Goal: Task Accomplishment & Management: Manage account settings

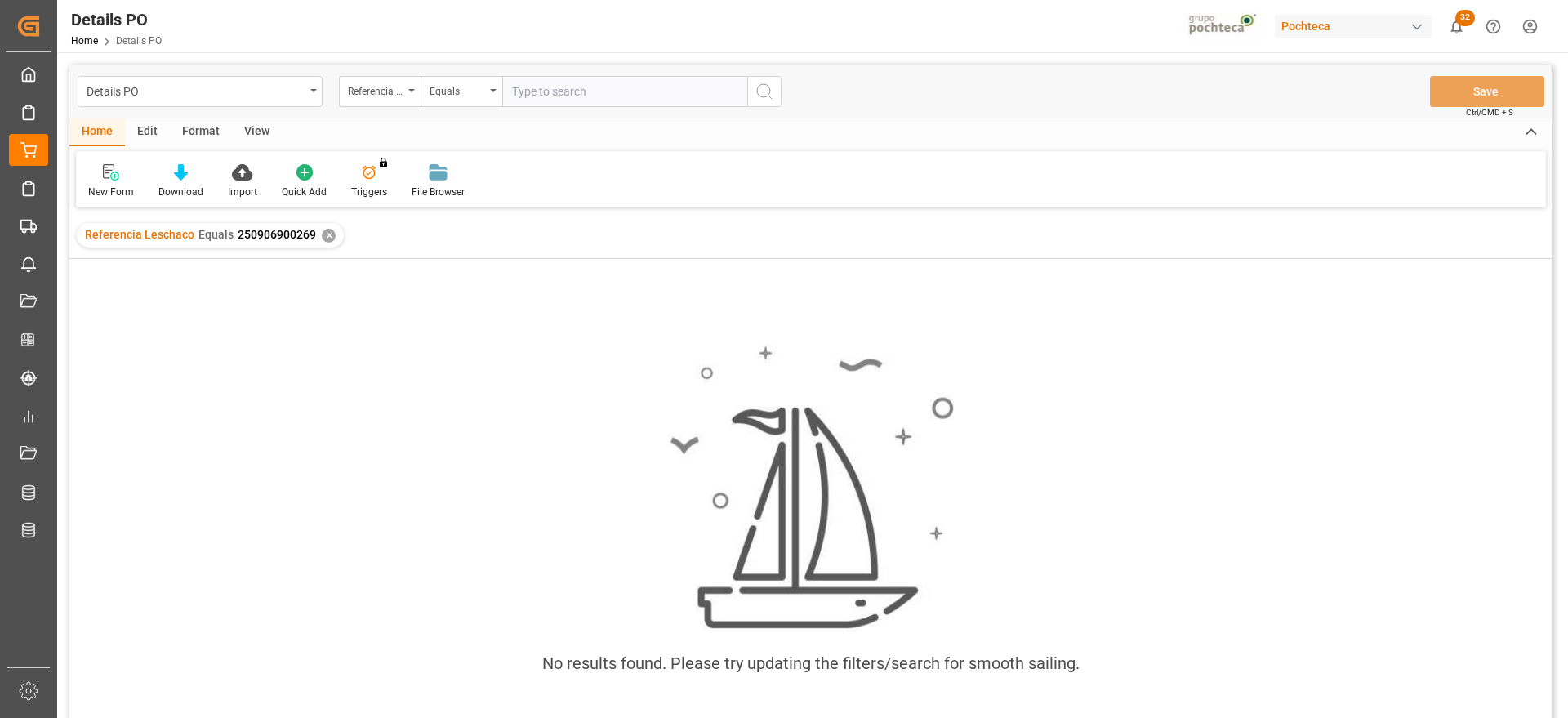
scroll to position [0, 581]
click at [324, 237] on div "✕" at bounding box center [329, 236] width 14 height 14
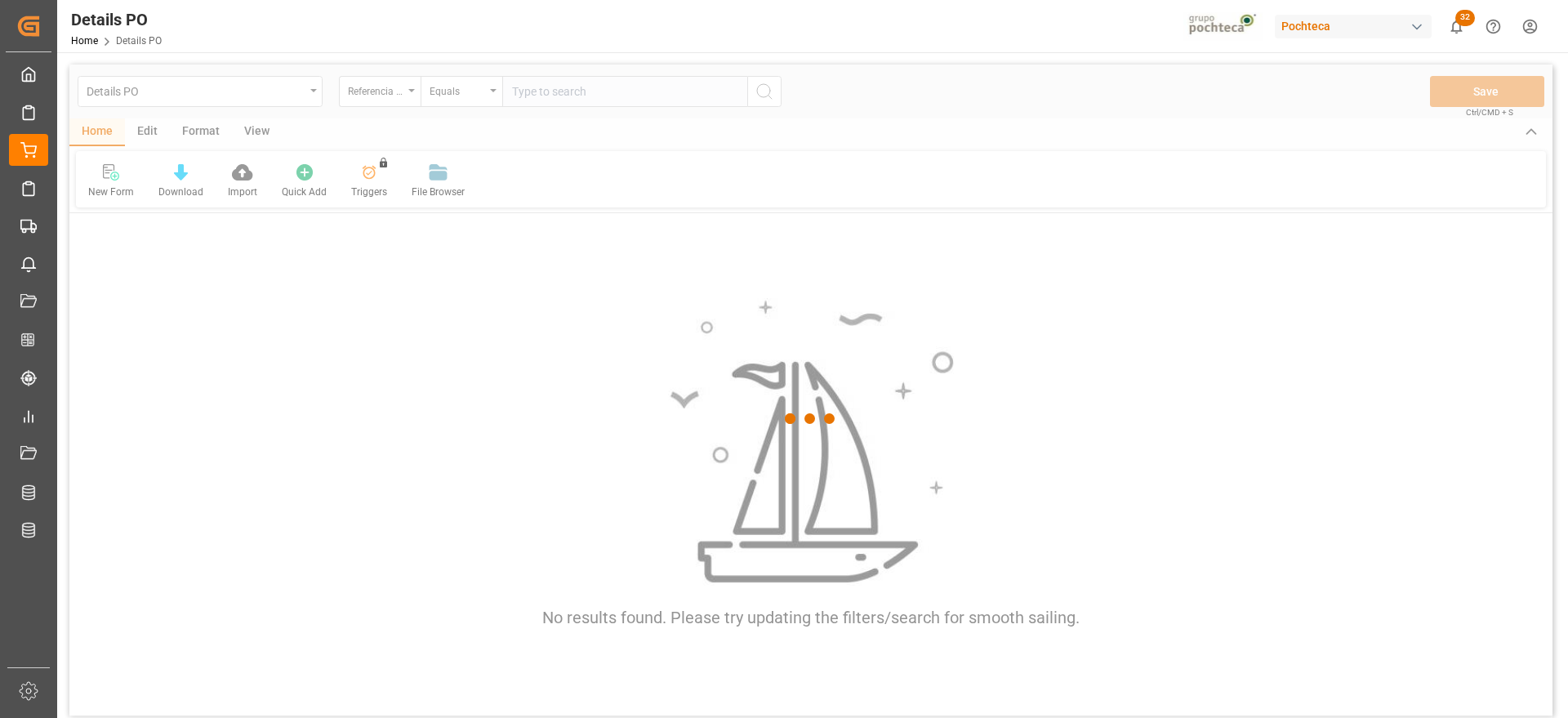
click at [380, 91] on div at bounding box center [811, 419] width 1483 height 709
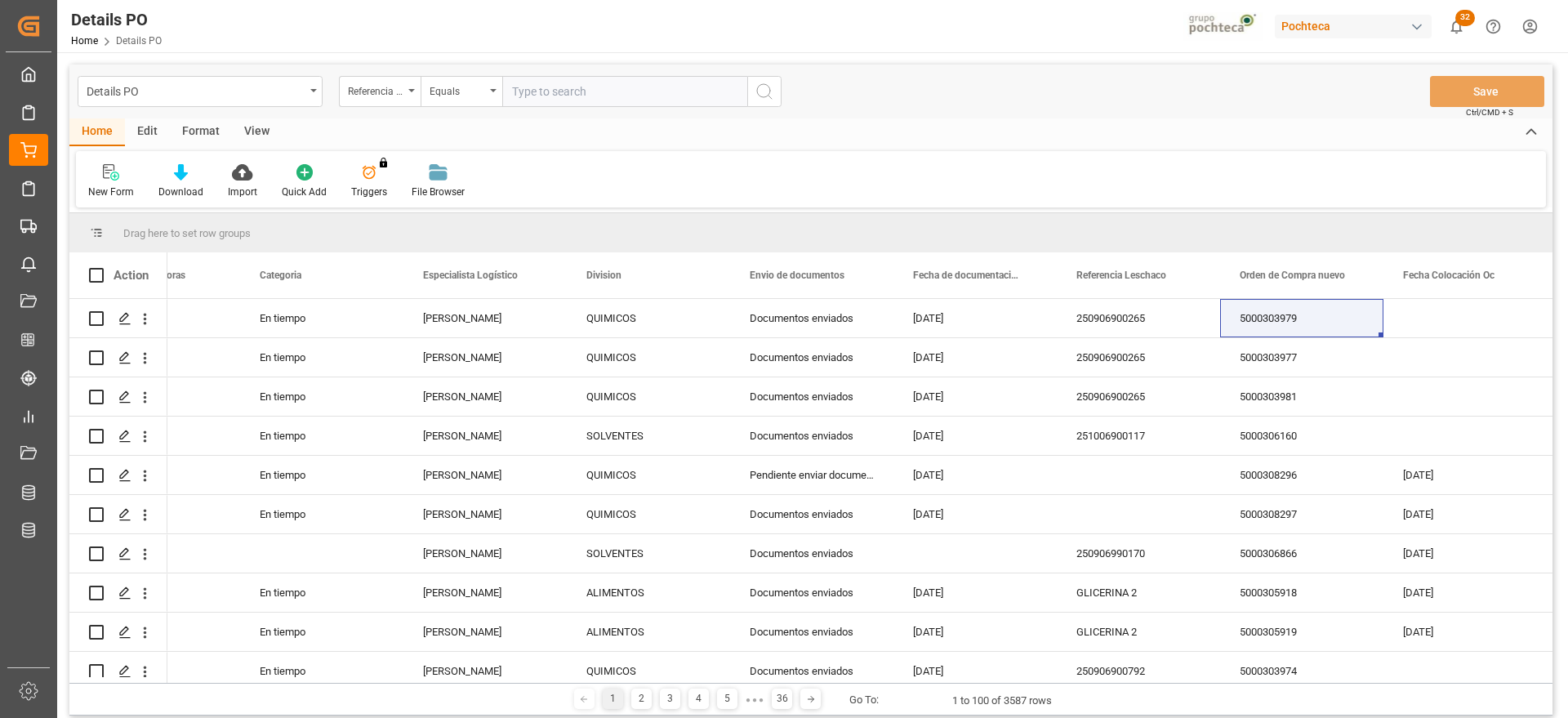
click at [379, 87] on div "Referencia Leschaco" at bounding box center [375, 89] width 55 height 18
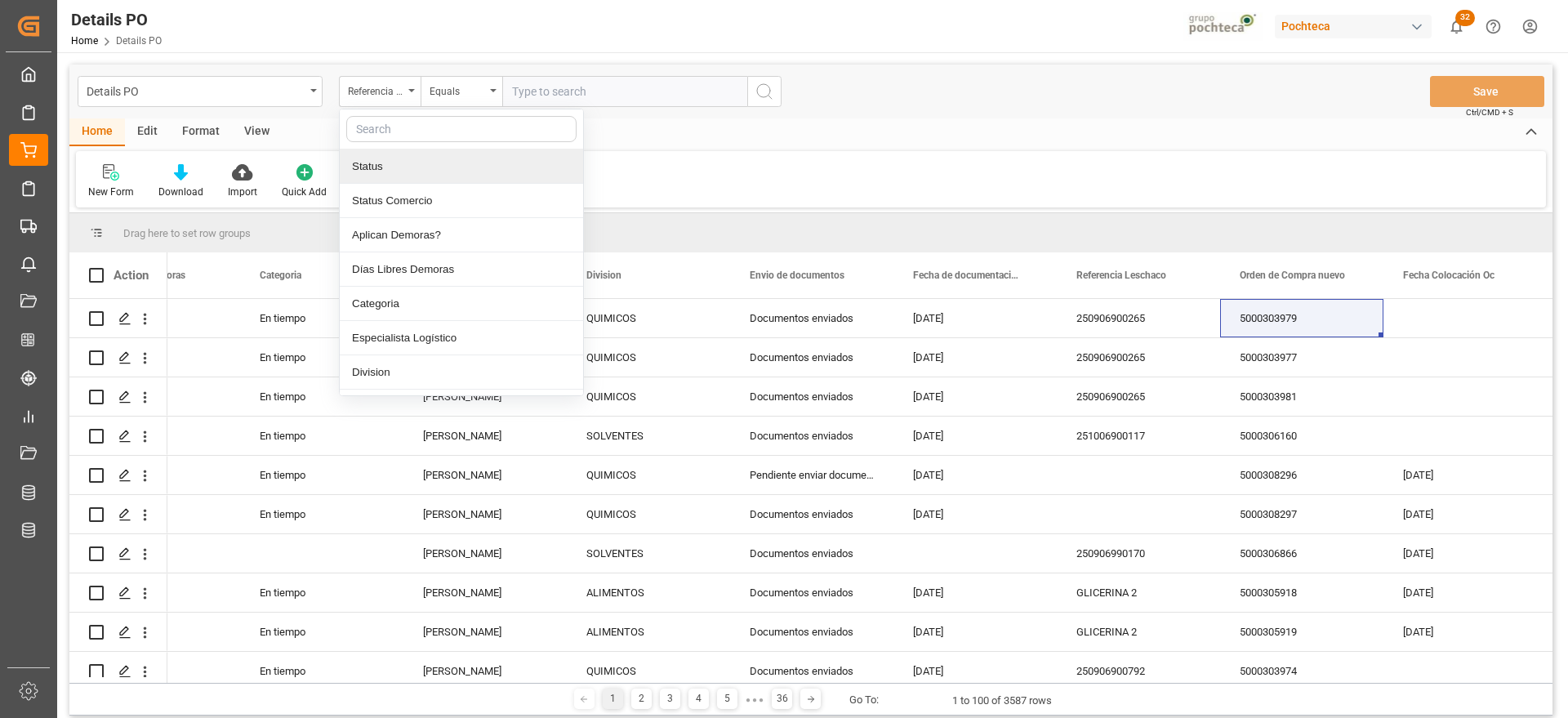
click at [391, 130] on input "text" at bounding box center [461, 129] width 230 height 26
type input "orde"
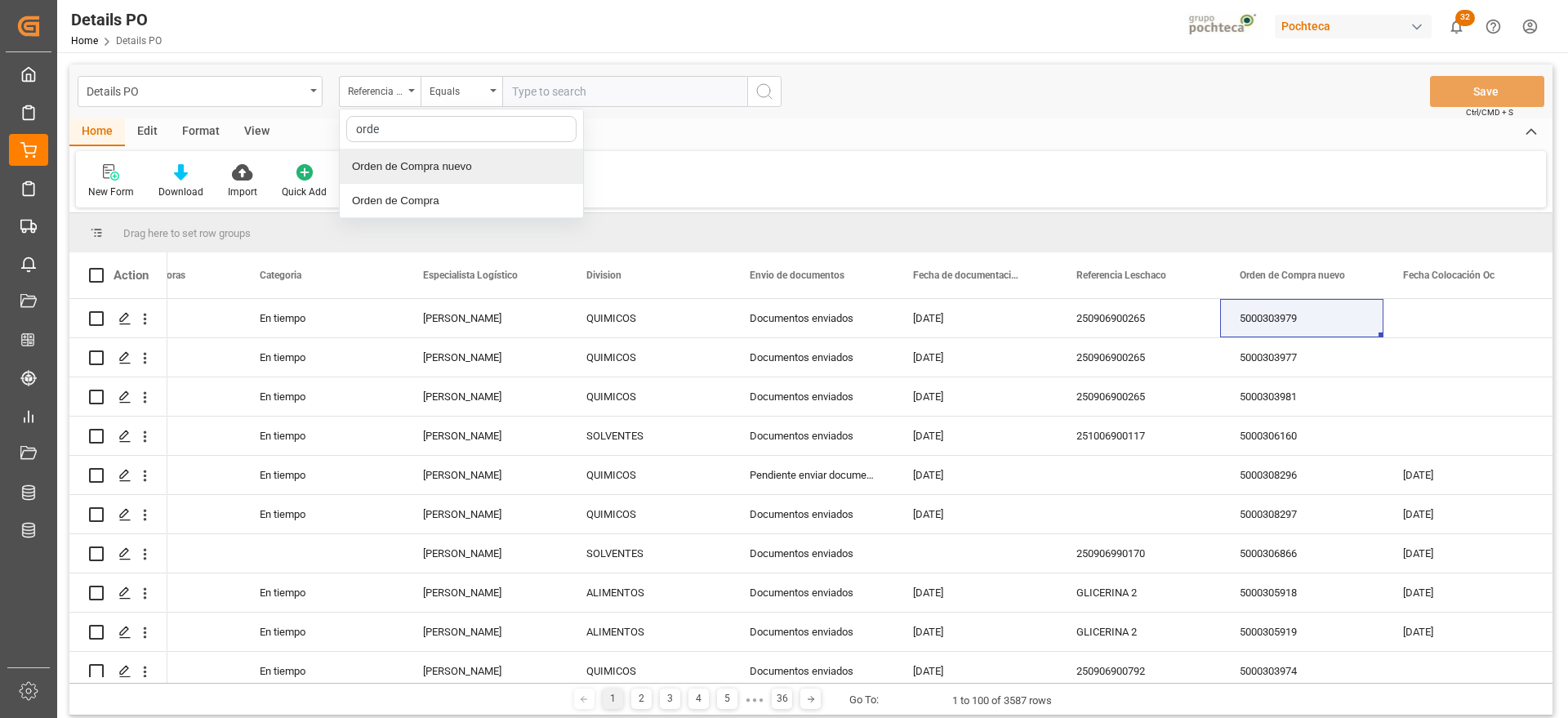
click at [465, 164] on div "Orden de Compra nuevo" at bounding box center [461, 166] width 244 height 34
click at [588, 89] on input "text" at bounding box center [625, 92] width 245 height 31
paste input "5000306034"
type input "5000306034"
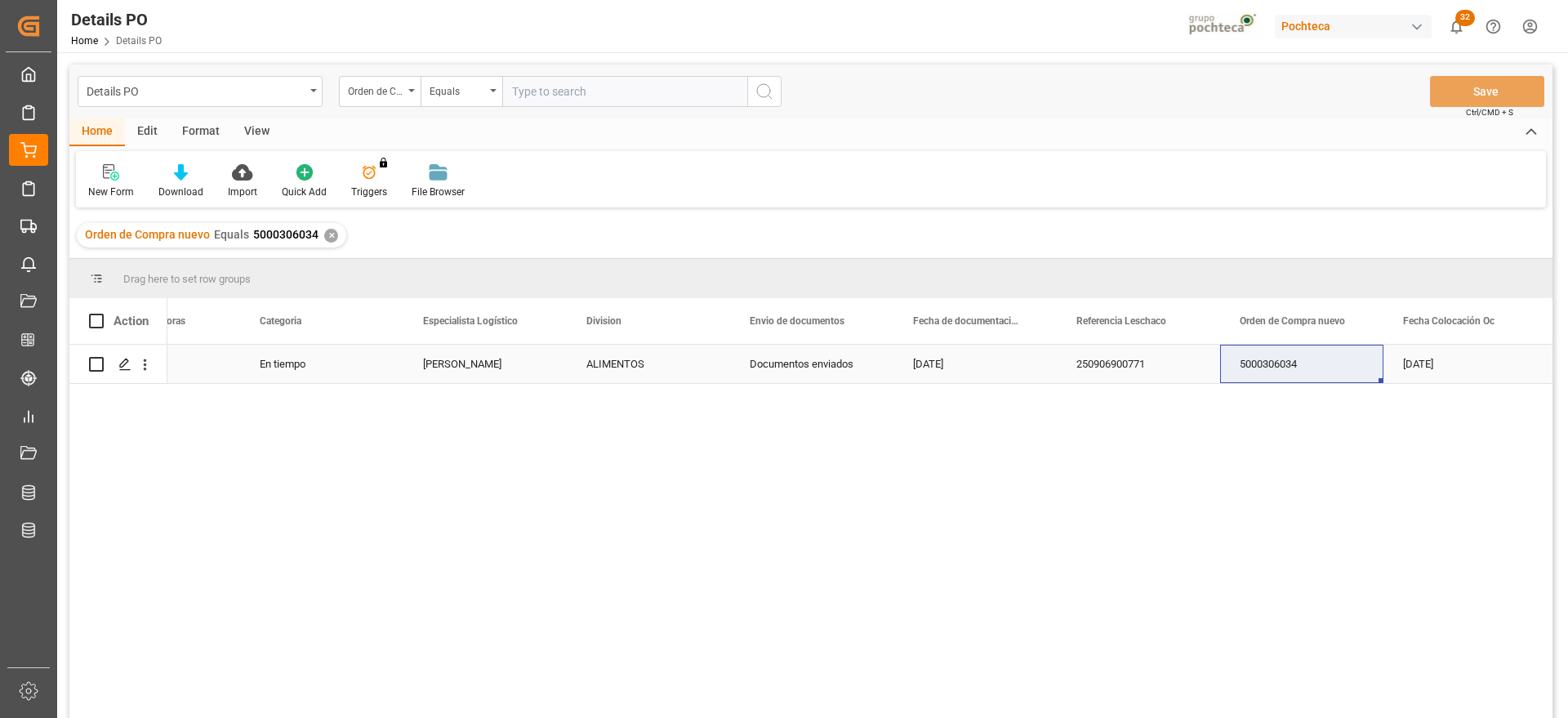
click at [593, 377] on div "ALIMENTOS" at bounding box center [648, 365] width 124 height 38
click at [120, 360] on icon "Press SPACE to select this row." at bounding box center [125, 365] width 13 height 13
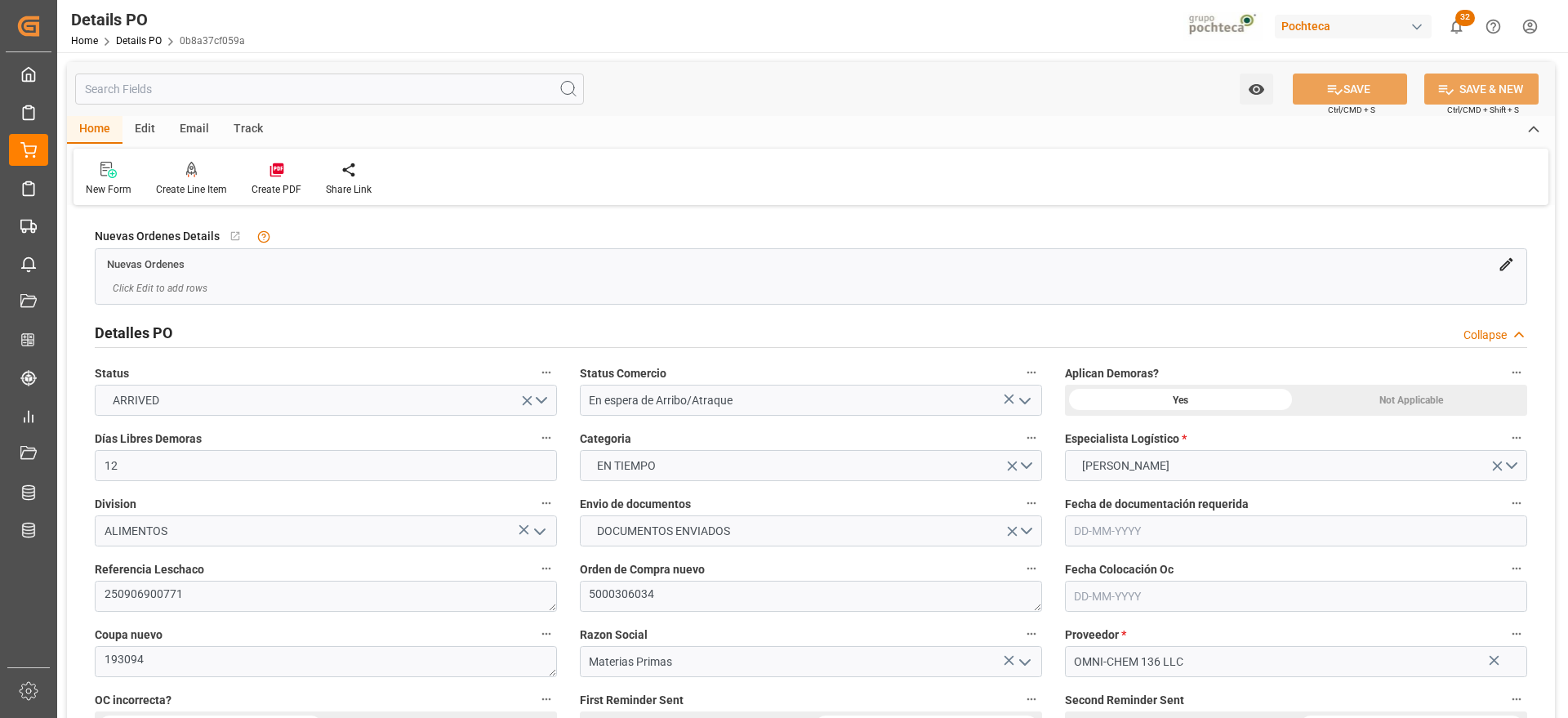
type input "12"
type input "[DATE]"
type input "10-07-2025"
type input "[DATE]"
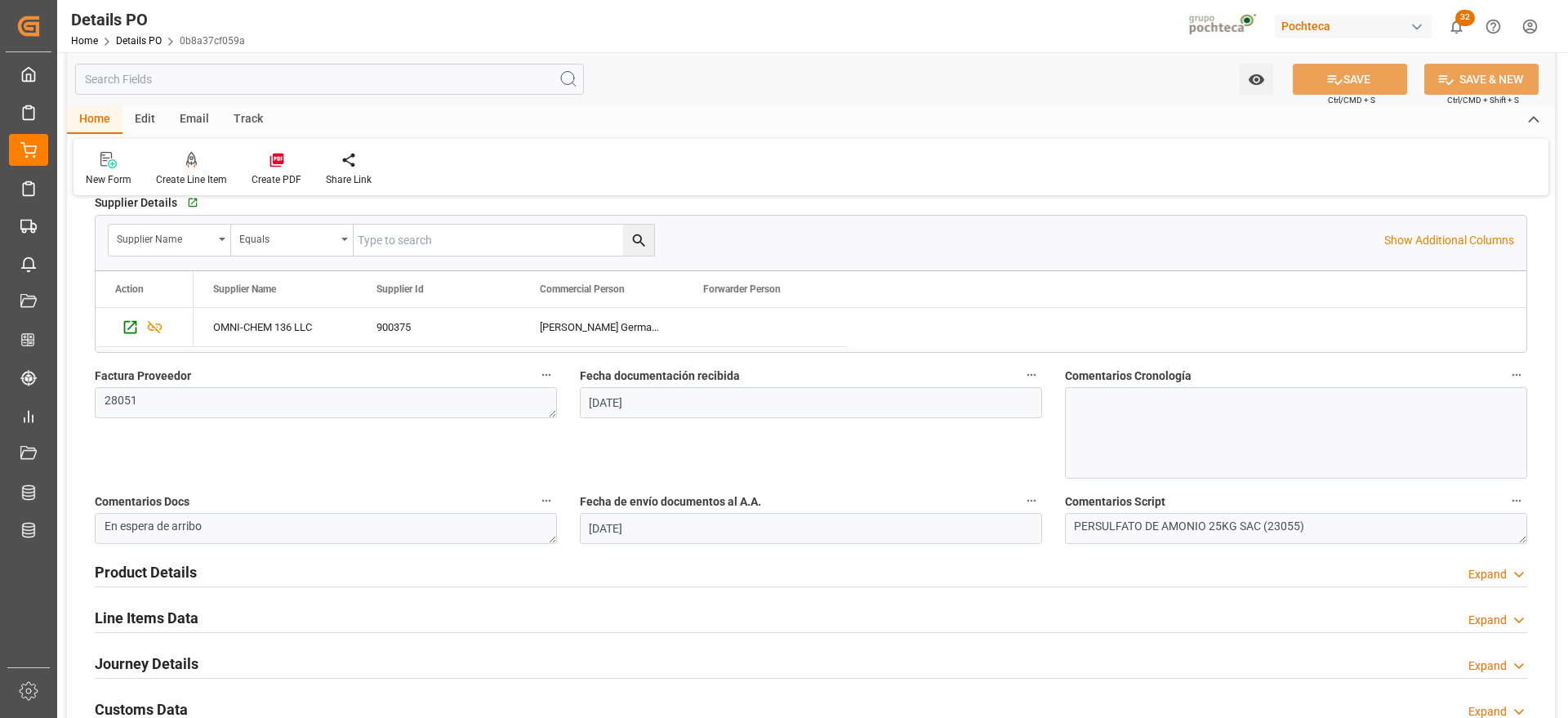
scroll to position [1124, 0]
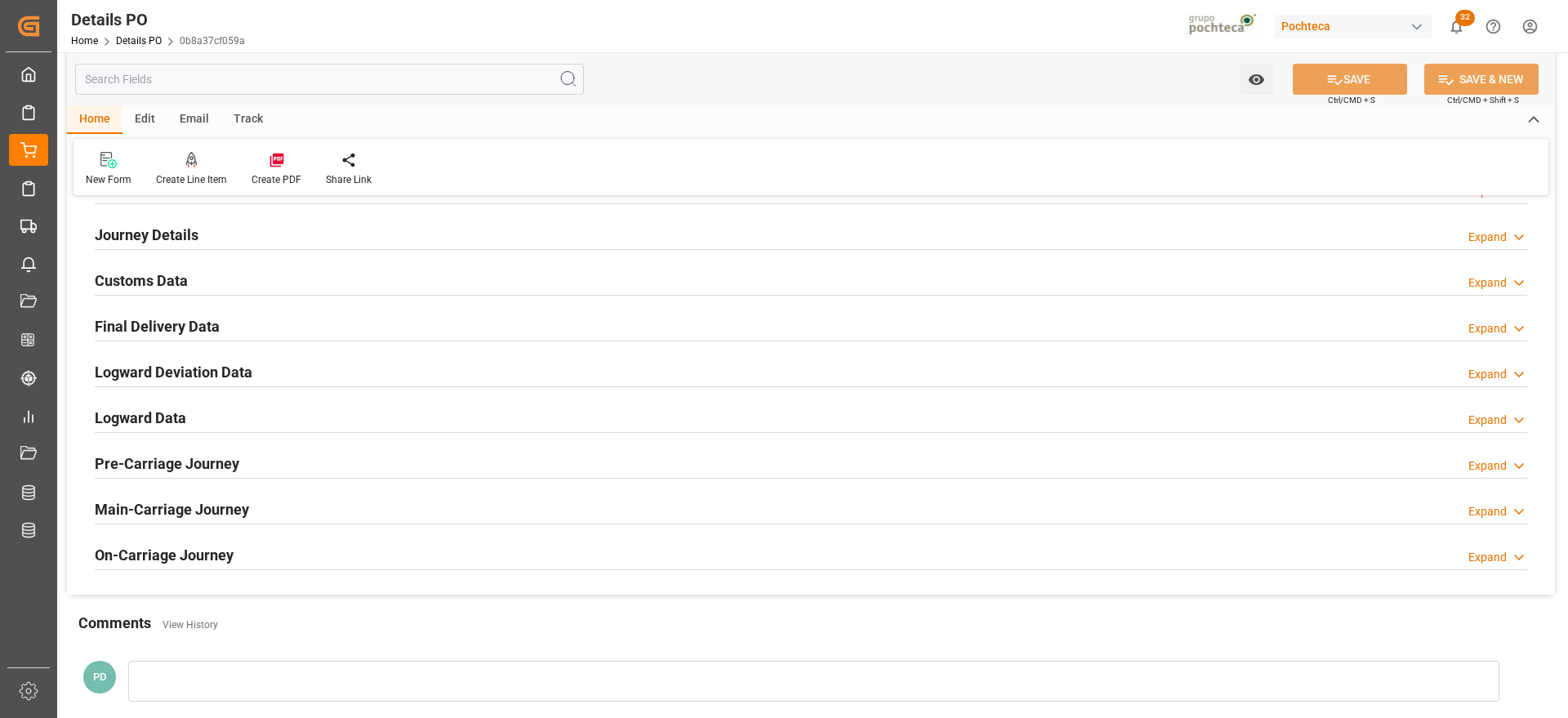
click at [134, 284] on h2 "Customs Data" at bounding box center [141, 281] width 93 height 22
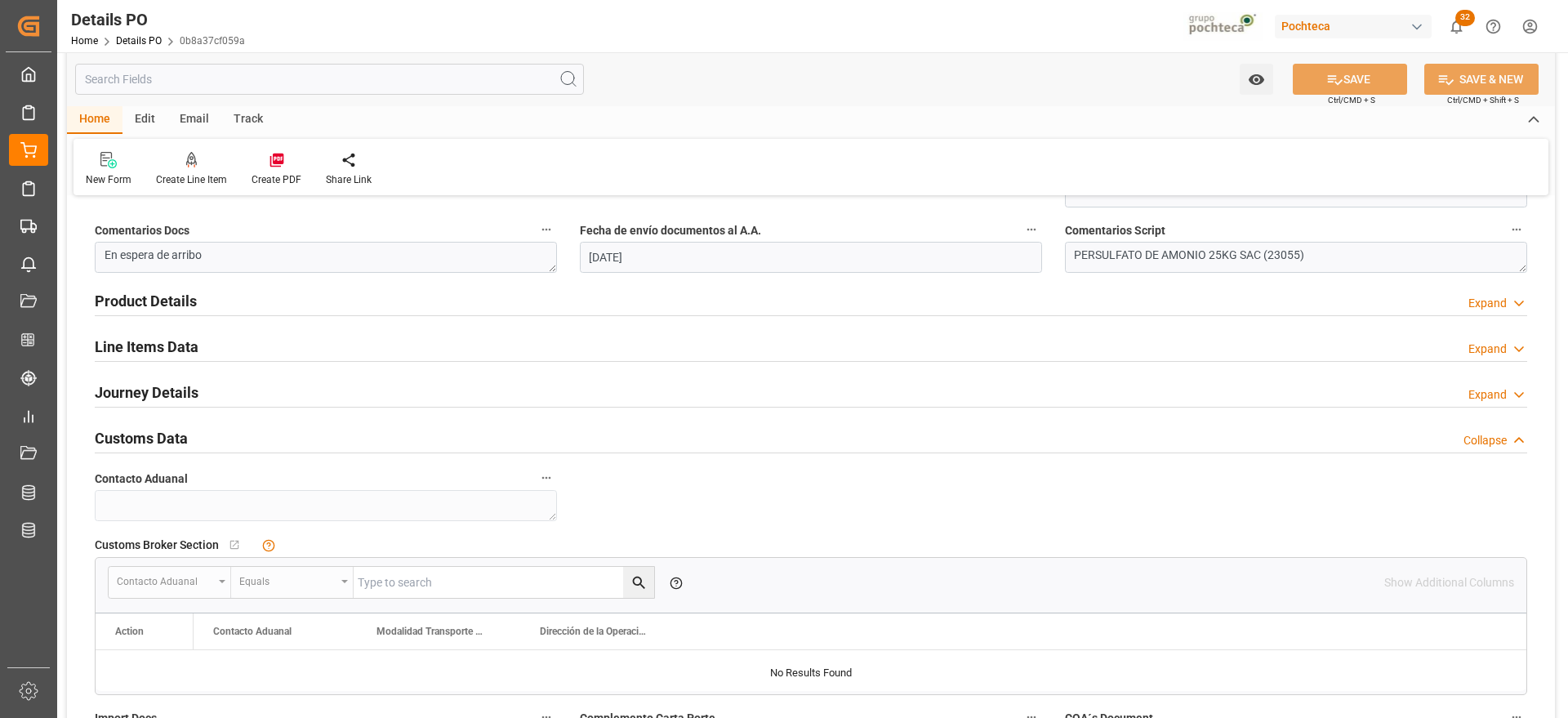
scroll to position [920, 0]
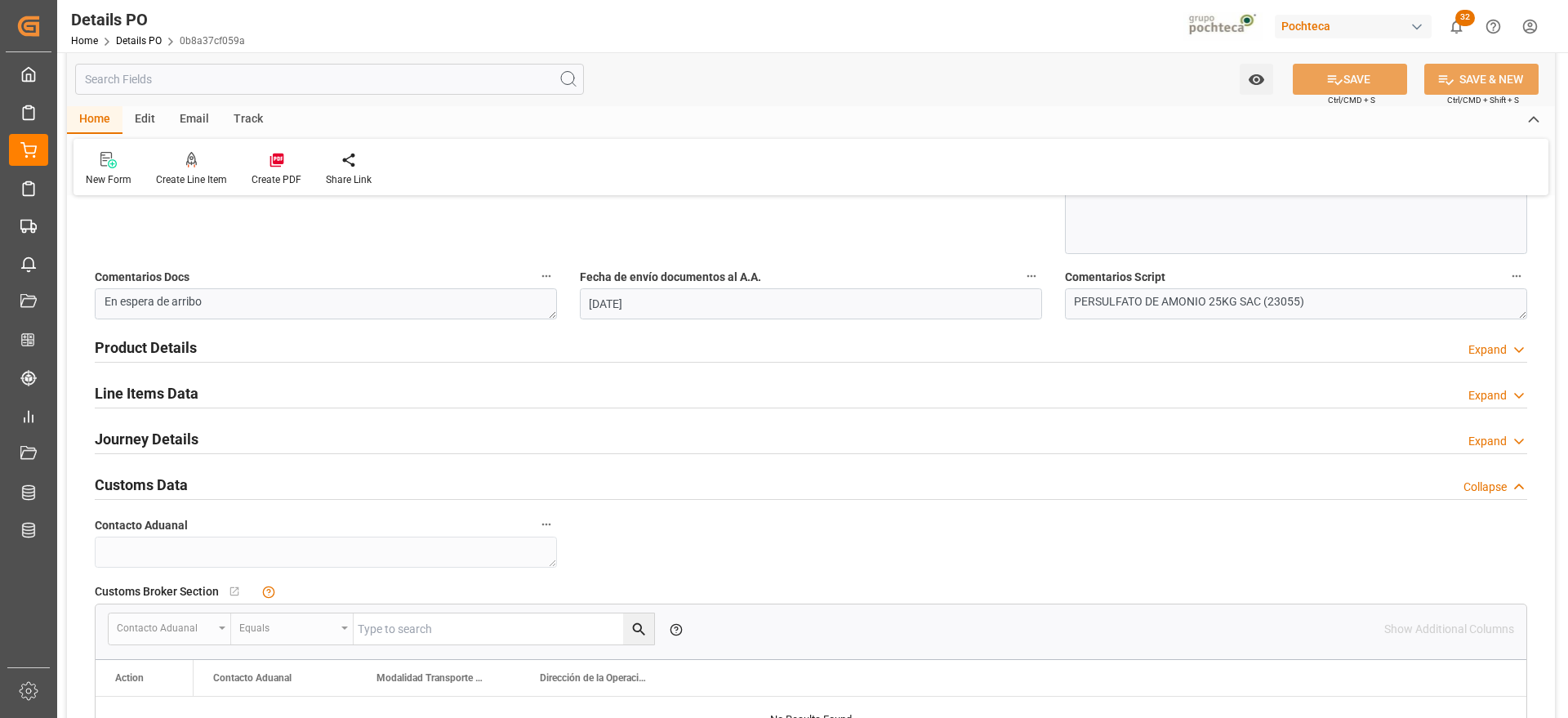
click at [150, 400] on h2 "Line Items Data" at bounding box center [146, 393] width 104 height 22
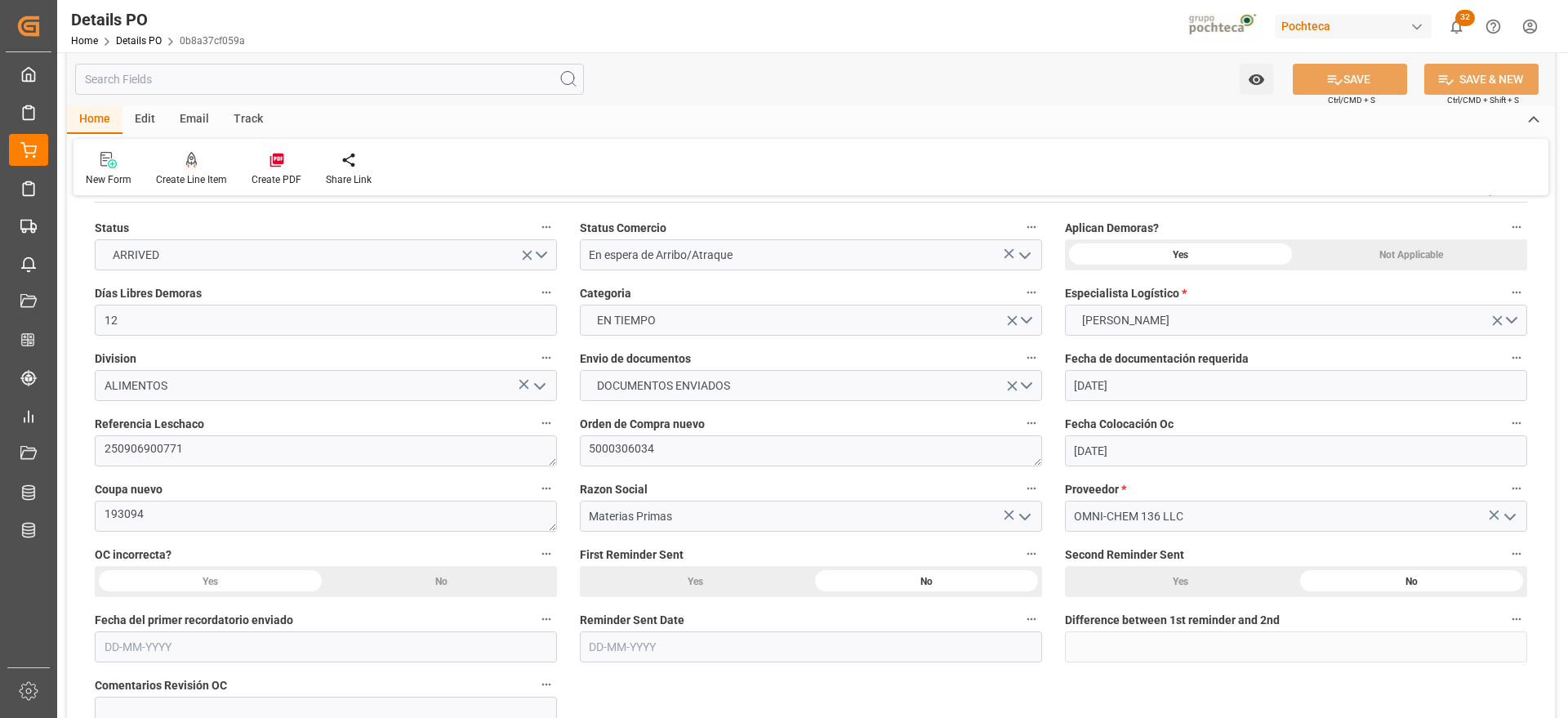
scroll to position [0, 0]
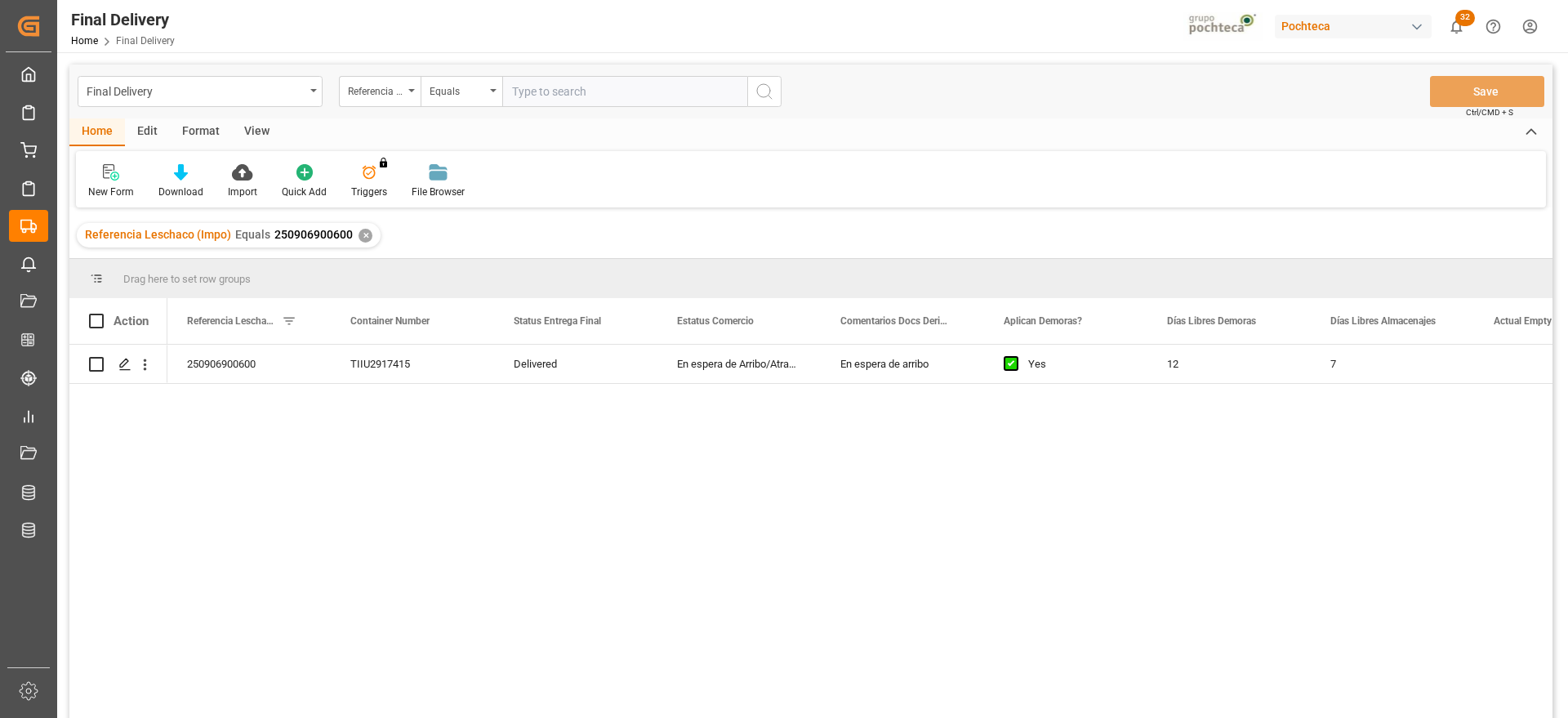
click at [363, 237] on div "✕" at bounding box center [365, 236] width 14 height 14
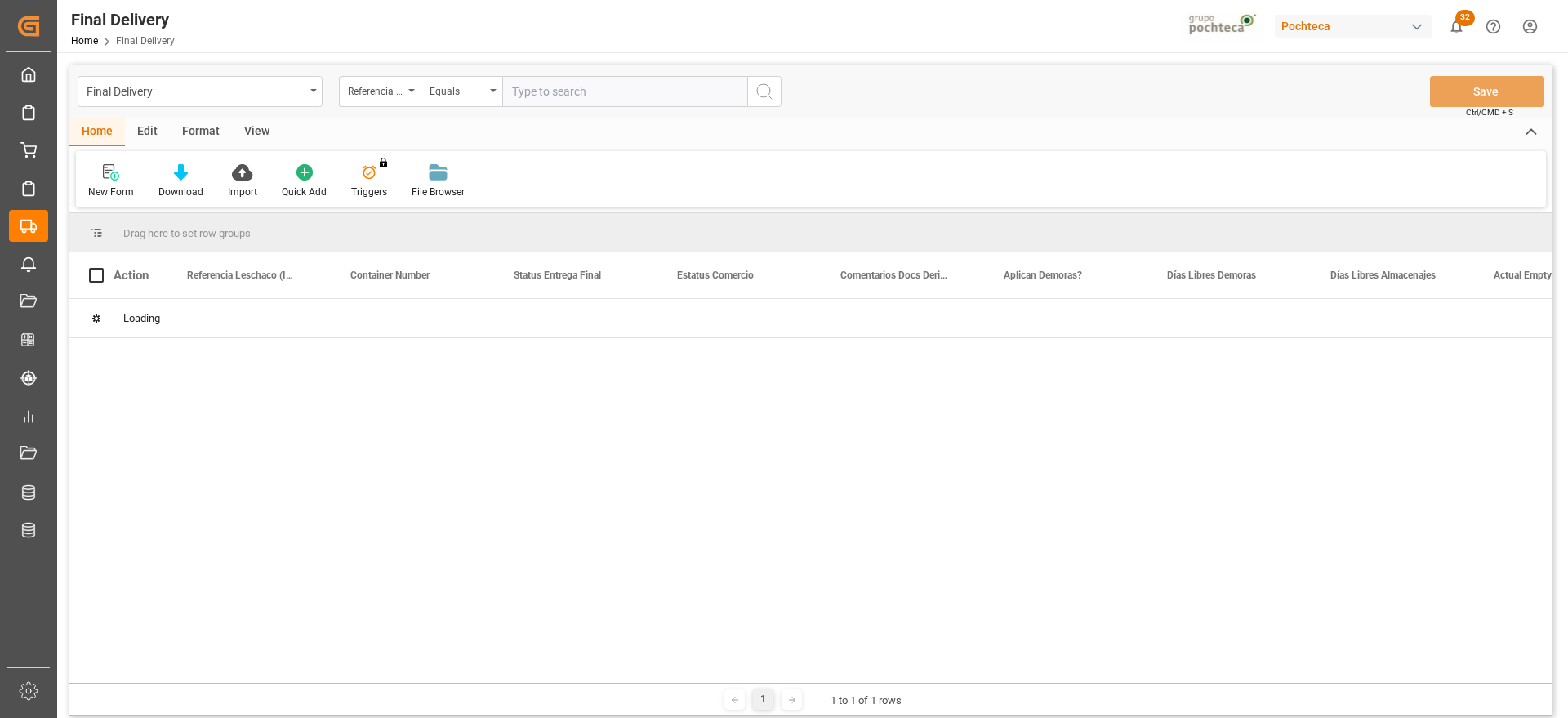
click at [360, 76] on div "Referencia Leschaco (Impo)" at bounding box center [379, 92] width 82 height 31
click at [360, 86] on div "Referencia Leschaco (Impo)" at bounding box center [375, 89] width 55 height 18
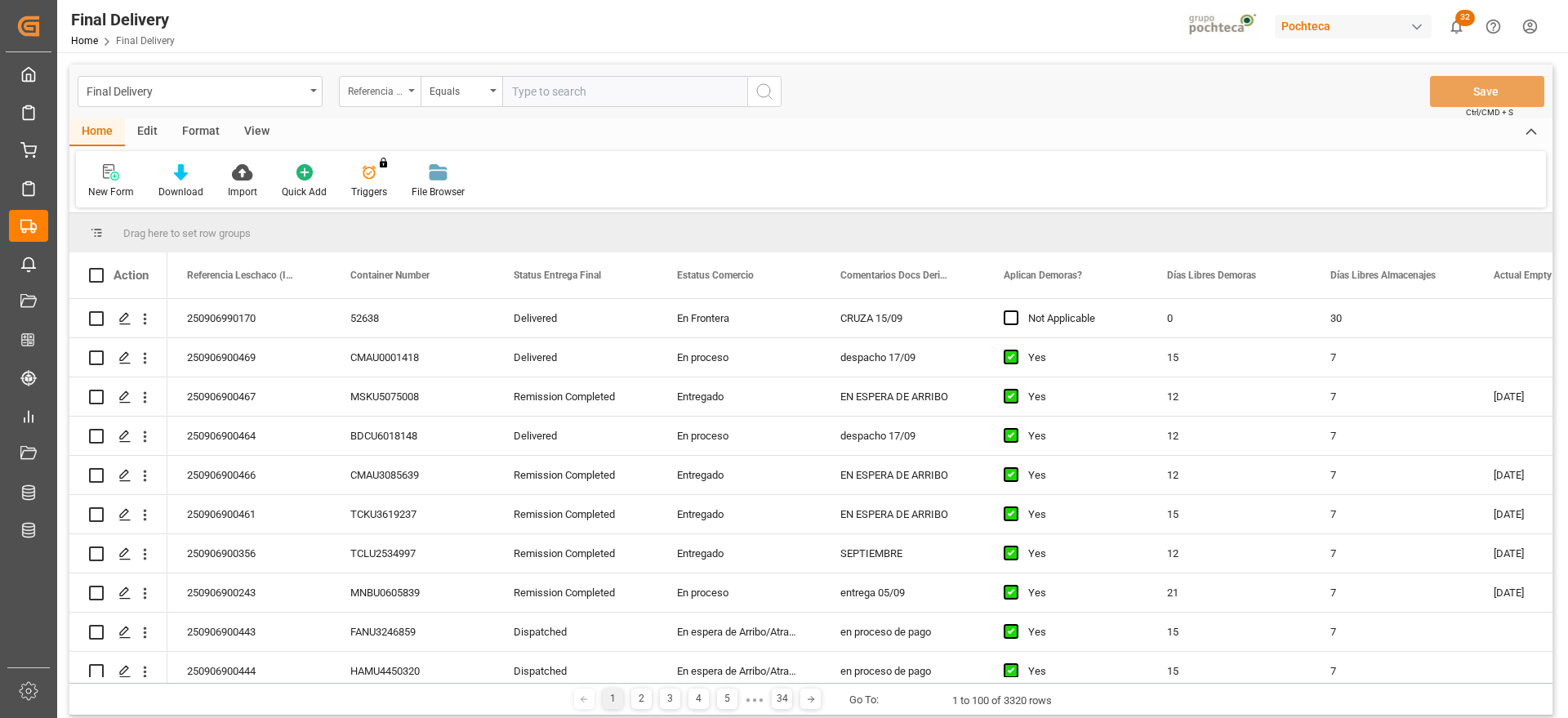
click at [382, 98] on div "Referencia Leschaco (Impo)" at bounding box center [379, 92] width 82 height 31
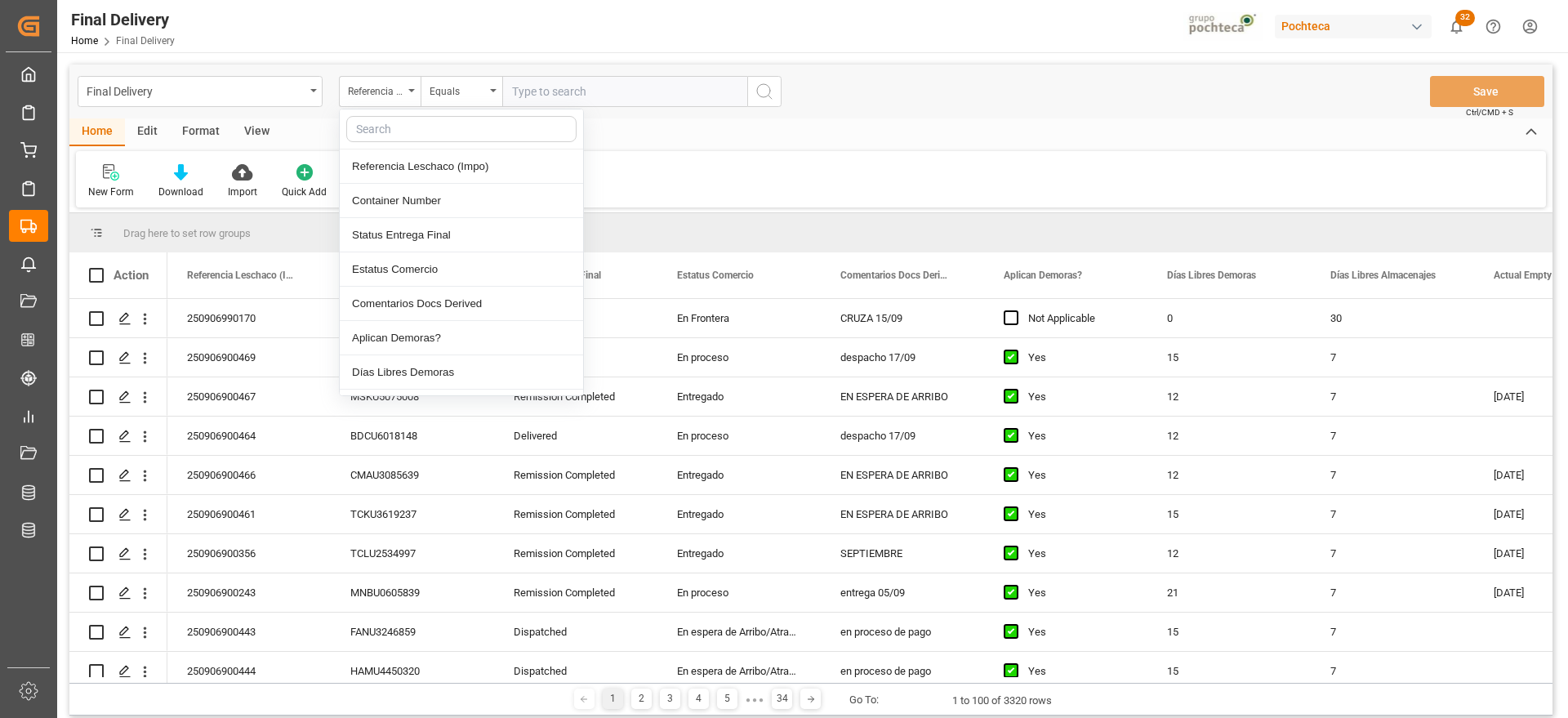
click at [398, 134] on input "text" at bounding box center [461, 129] width 230 height 26
type input "orde"
click at [457, 290] on div "Orden de compra" at bounding box center [461, 304] width 244 height 34
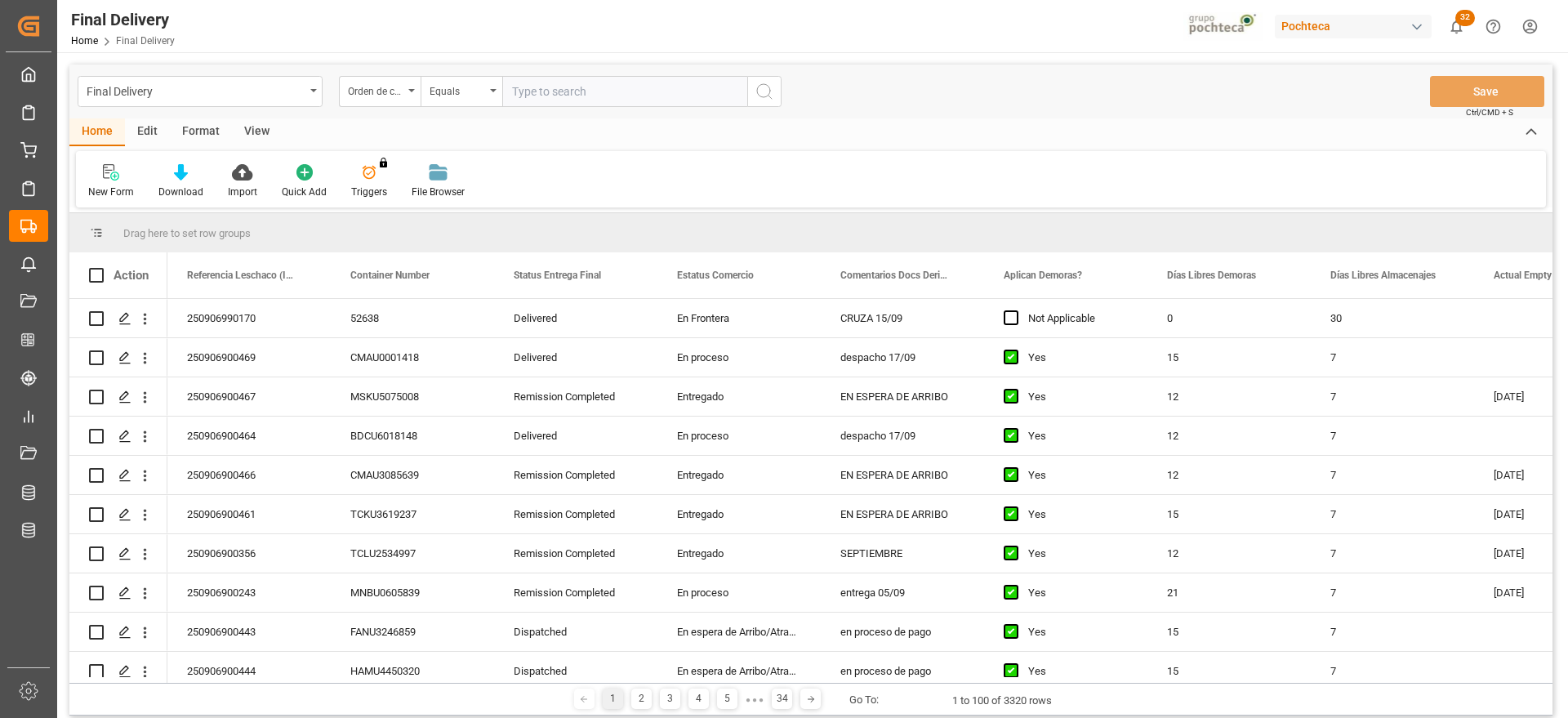
click at [563, 84] on input "text" at bounding box center [625, 92] width 245 height 31
paste input "5000306034"
type input "5000306034"
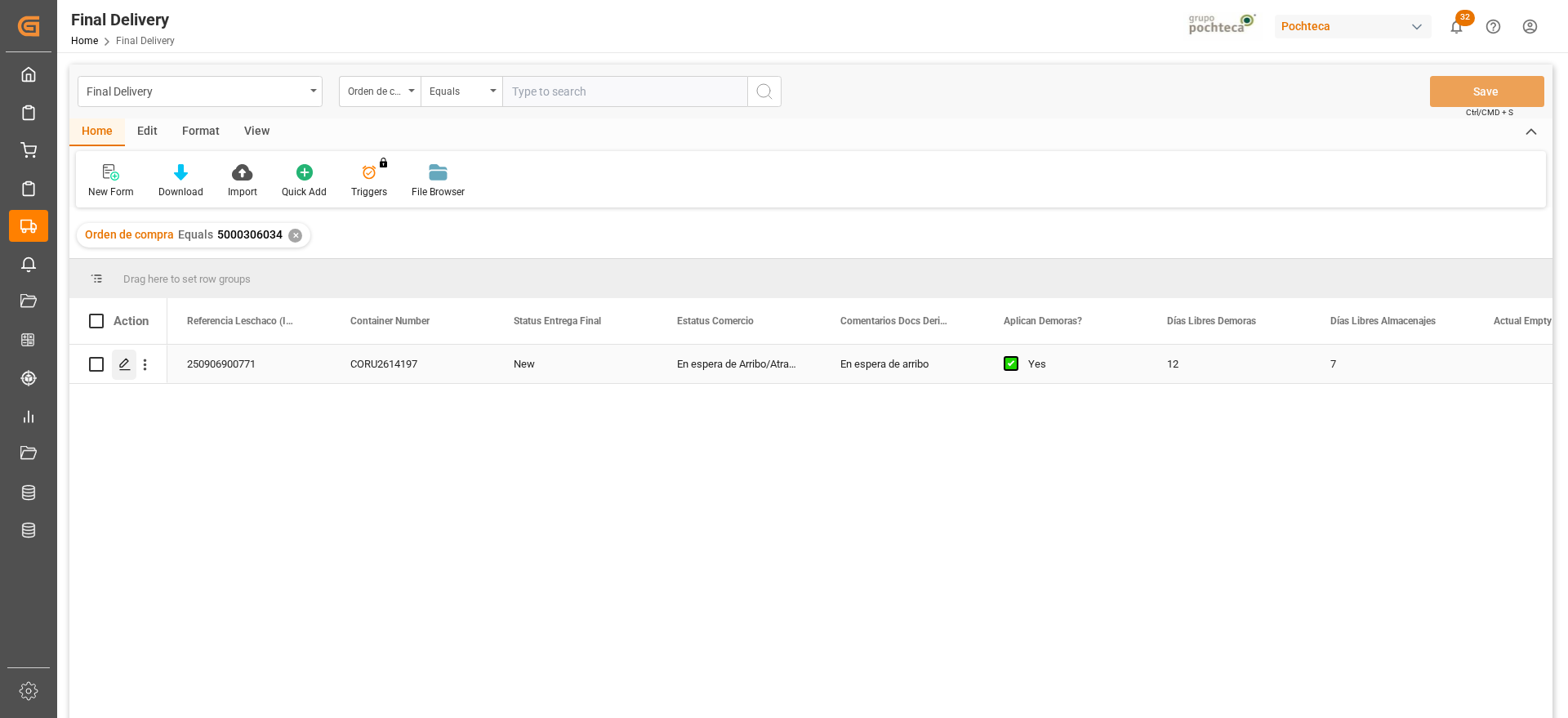
click at [112, 369] on div "Press SPACE to select this row." at bounding box center [124, 365] width 25 height 30
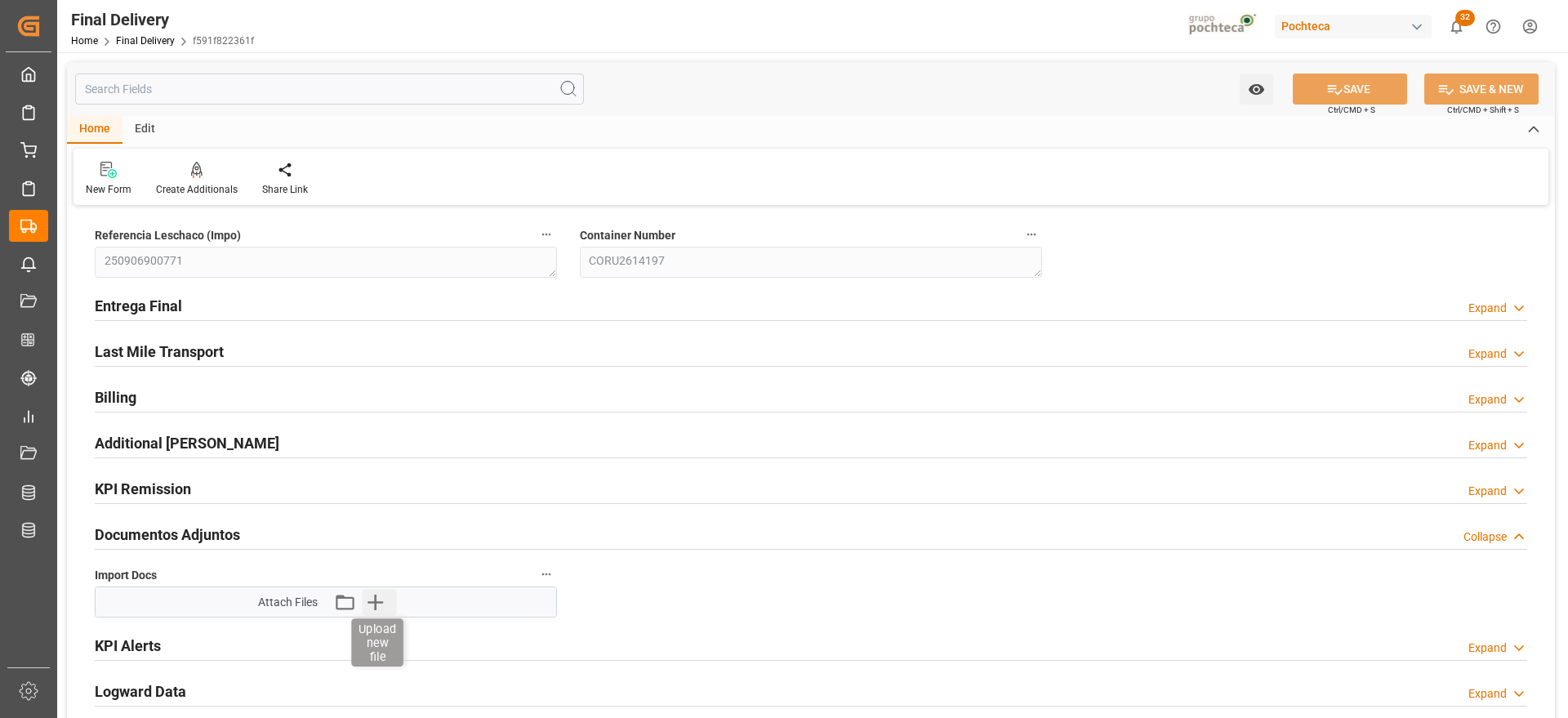
click at [372, 604] on icon "button" at bounding box center [375, 602] width 26 height 26
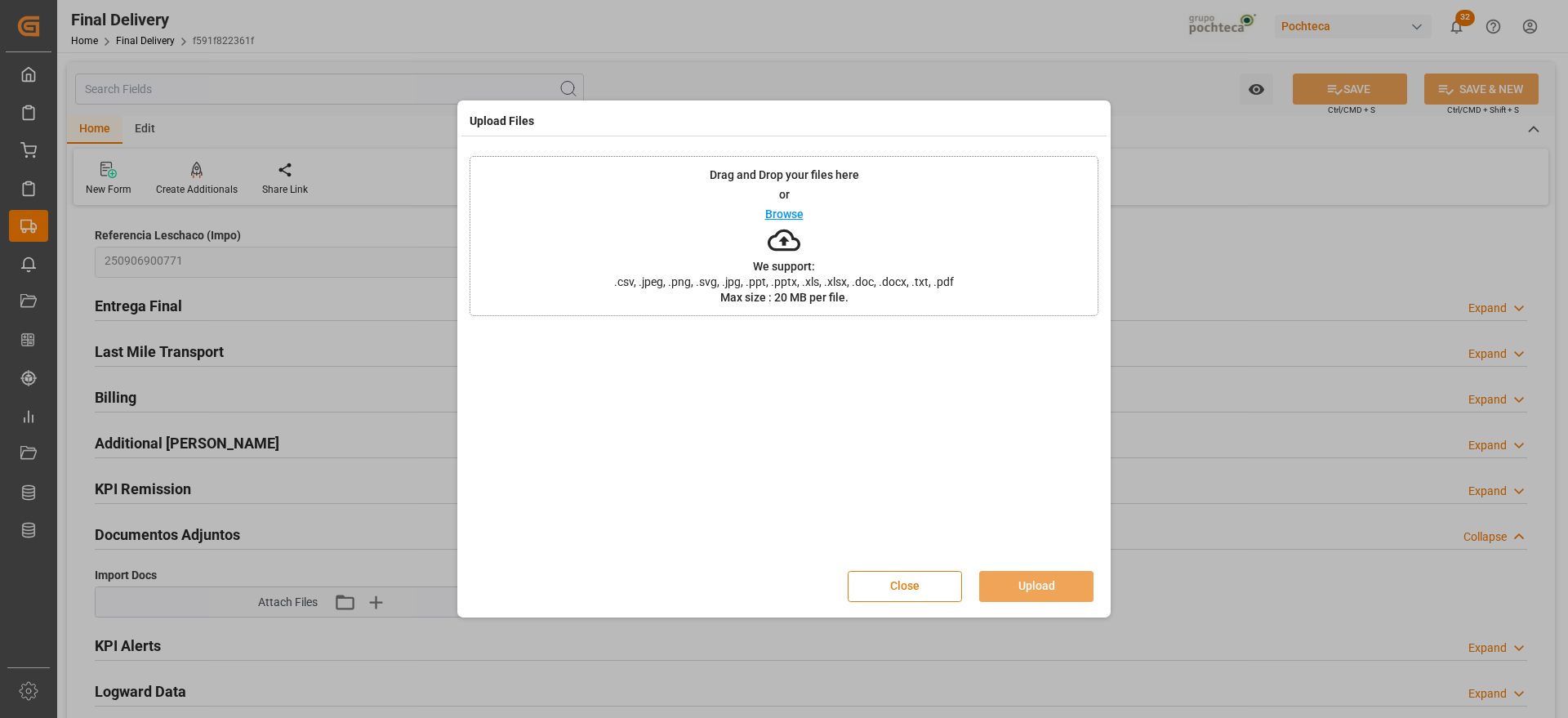
click at [905, 591] on button "Close" at bounding box center [905, 587] width 114 height 31
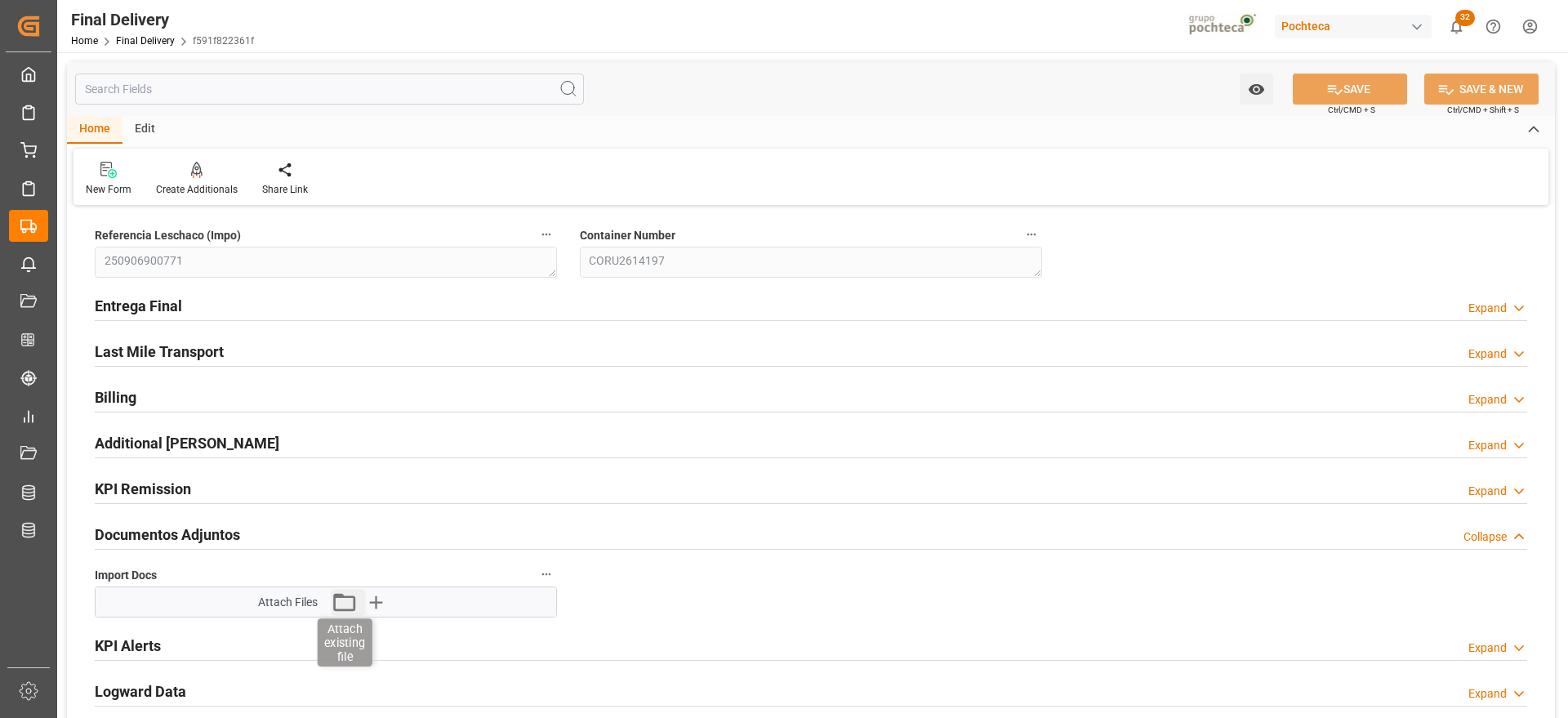
click at [339, 606] on icon "button" at bounding box center [344, 602] width 26 height 26
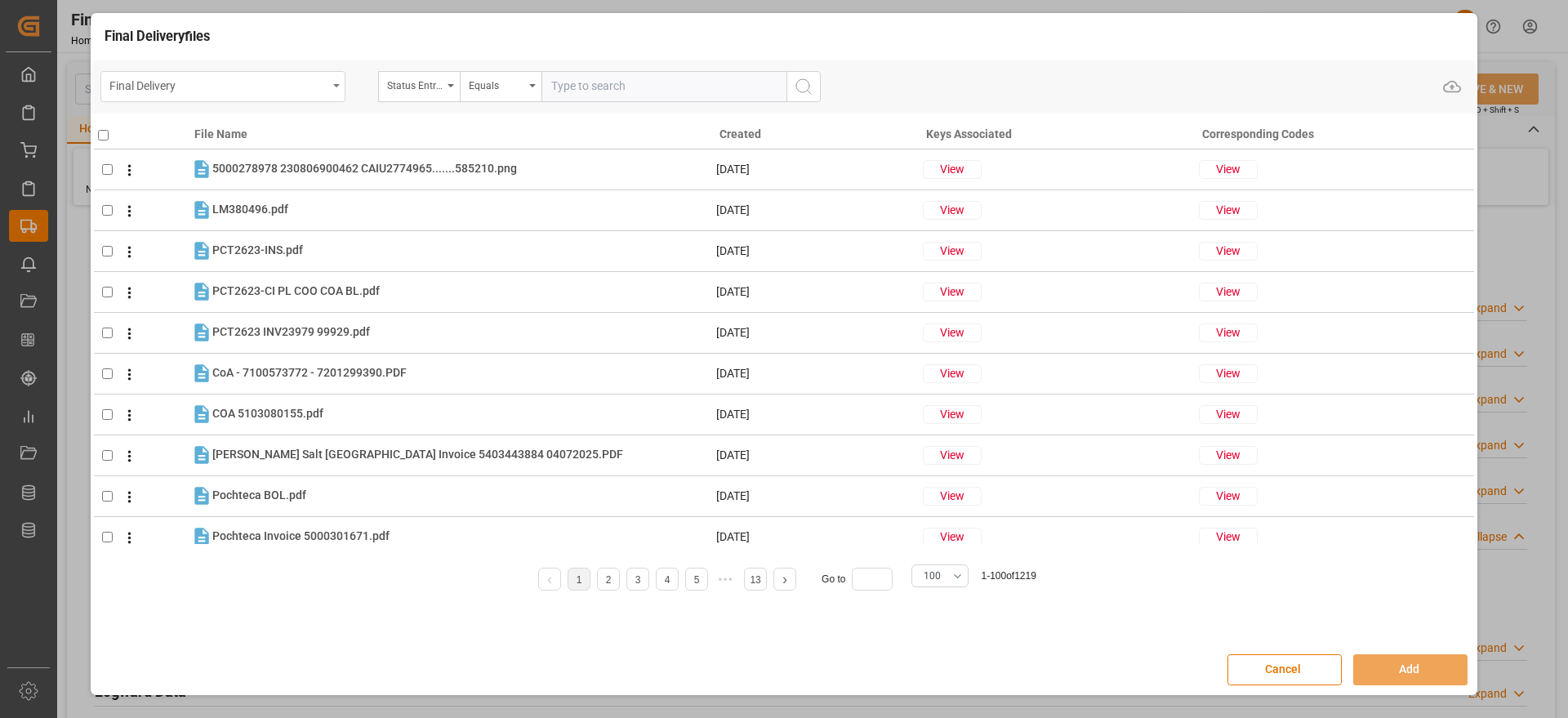
click at [230, 93] on div "Final Delivery" at bounding box center [218, 85] width 218 height 20
type input "orde"
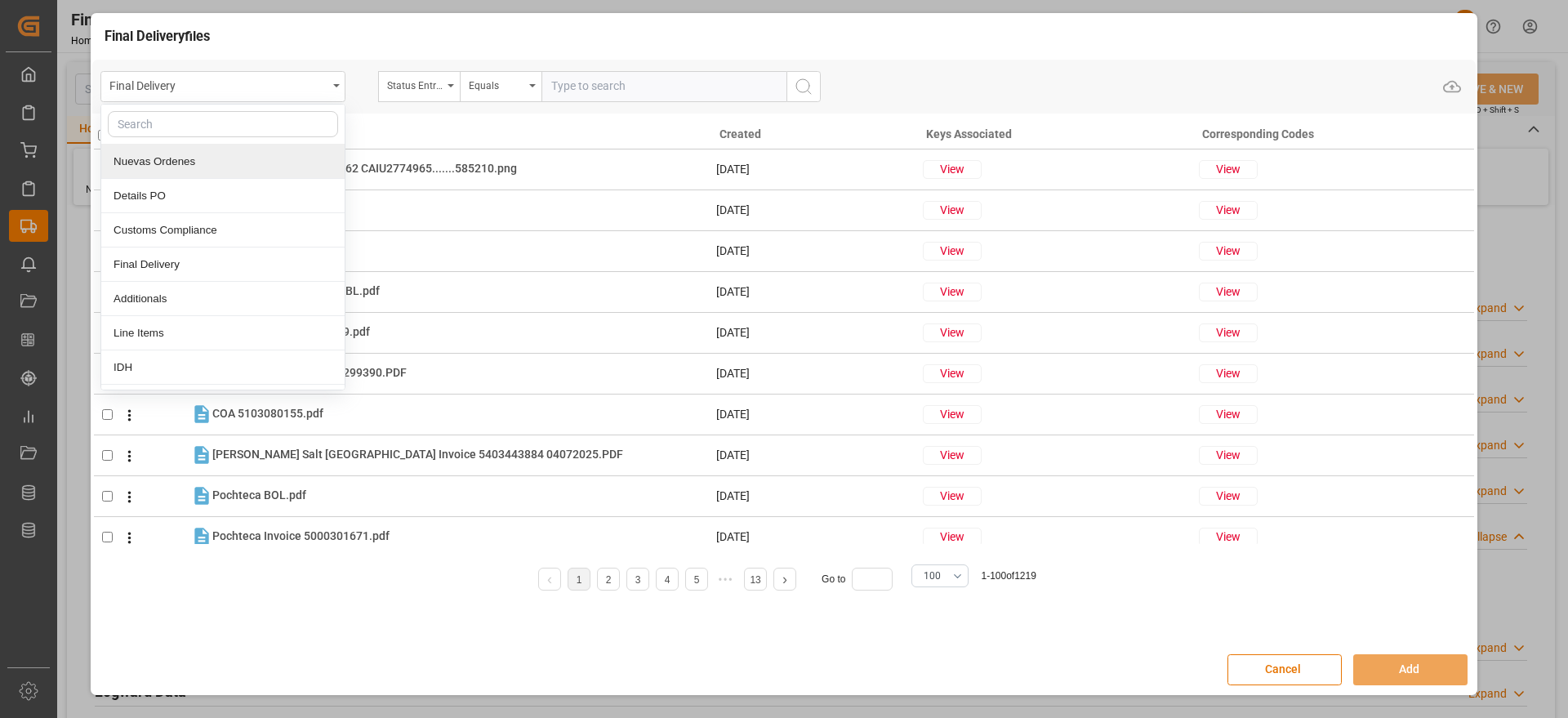
drag, startPoint x: 185, startPoint y: 88, endPoint x: 98, endPoint y: 91, distance: 87.1
click at [98, 91] on div "Final Delivery Nuevas Ordenes Details PO Customs Compliance Final Delivery Addi…" at bounding box center [784, 87] width 1384 height 54
click at [186, 197] on div "Details PO" at bounding box center [223, 195] width 244 height 34
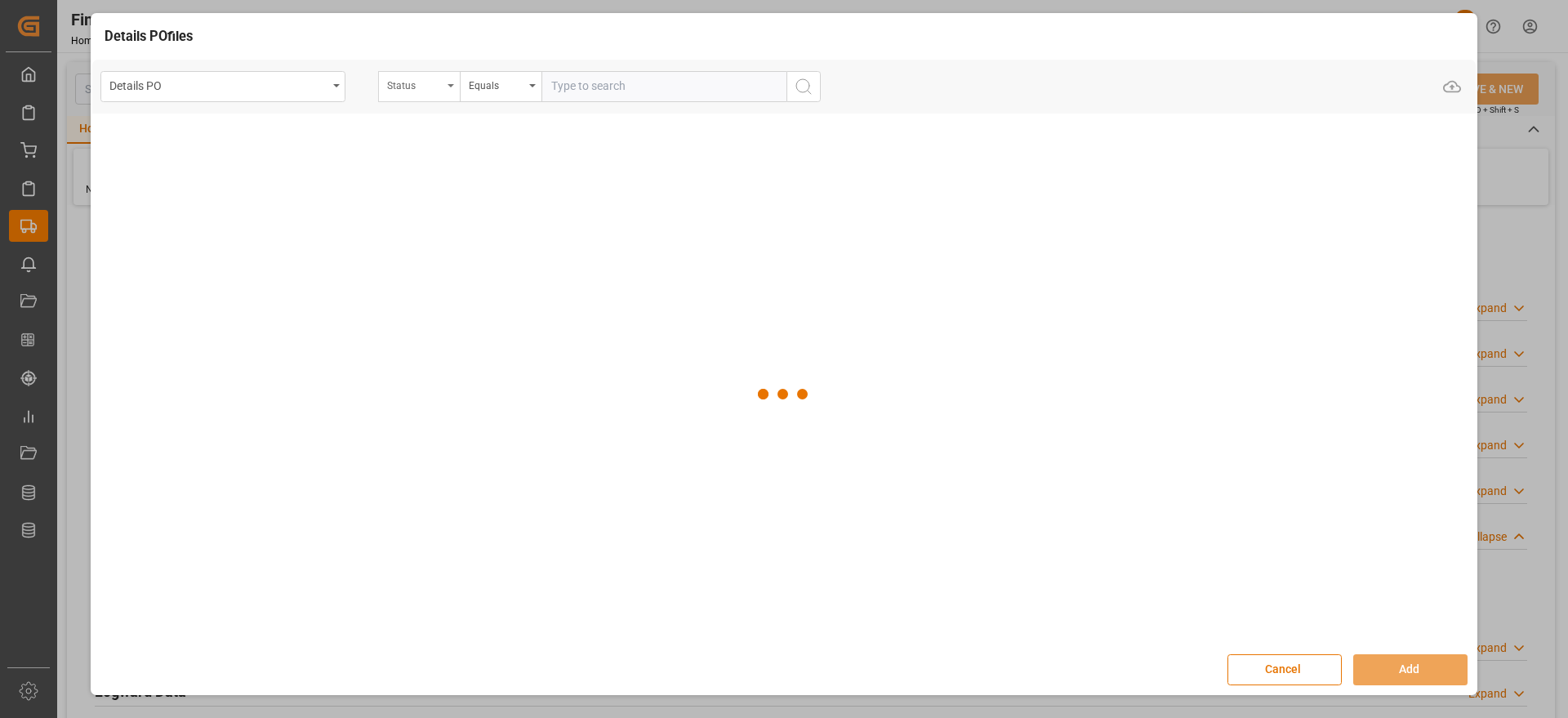
click at [418, 88] on div "Status" at bounding box center [415, 84] width 55 height 18
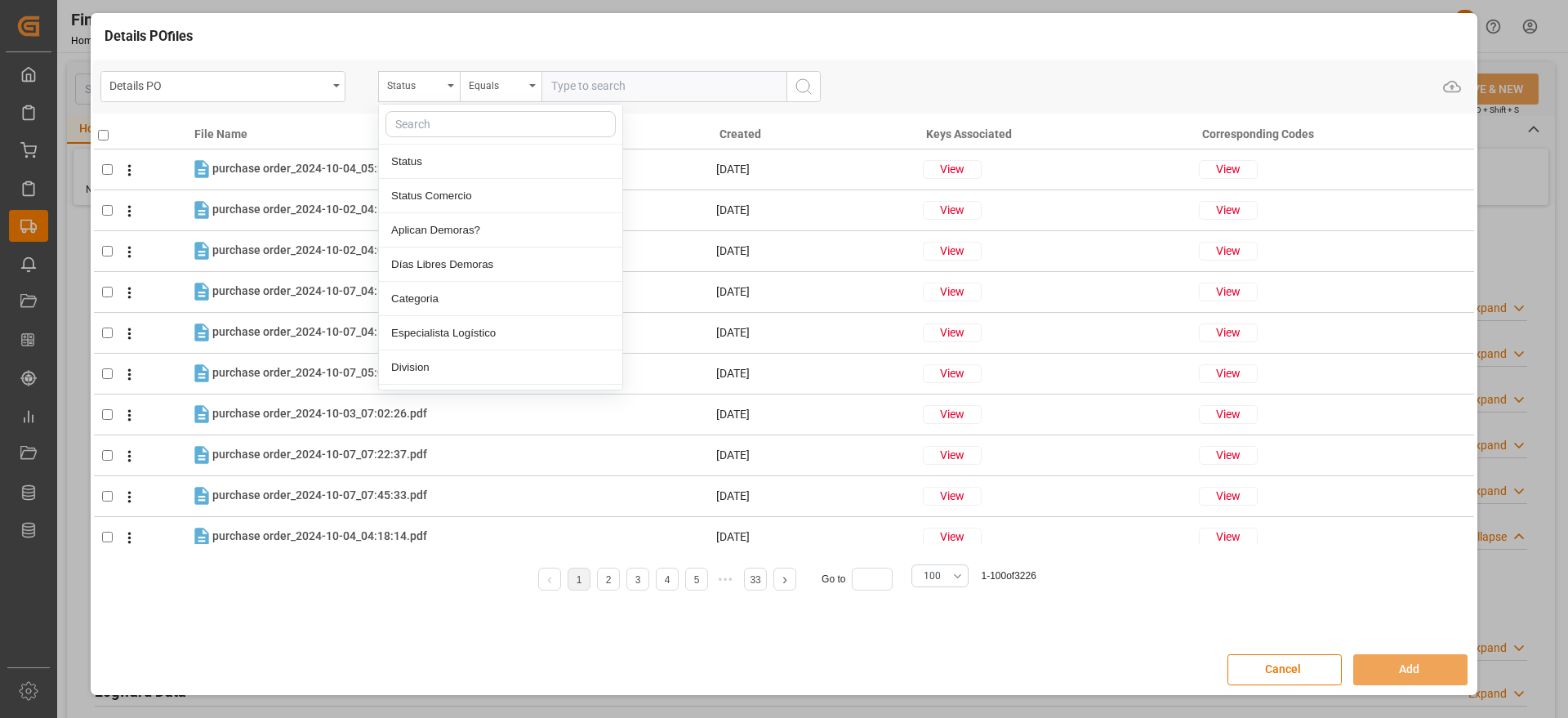
click at [420, 127] on input "text" at bounding box center [501, 124] width 230 height 26
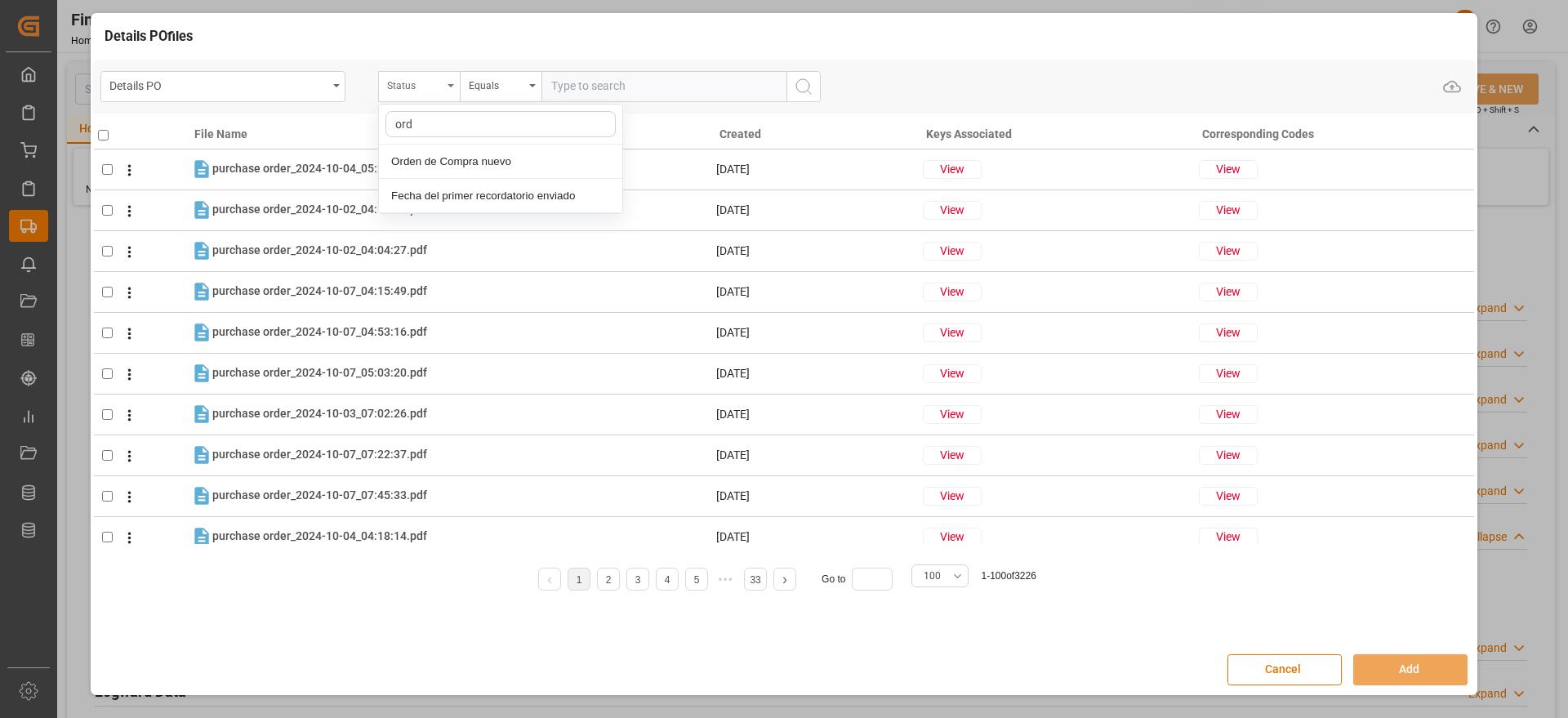
type input "orde"
click at [461, 156] on div "Orden de Compra nuevo" at bounding box center [501, 161] width 244 height 34
click at [634, 80] on input "text" at bounding box center [664, 87] width 245 height 31
paste input "5000306034"
type input "5000306034"
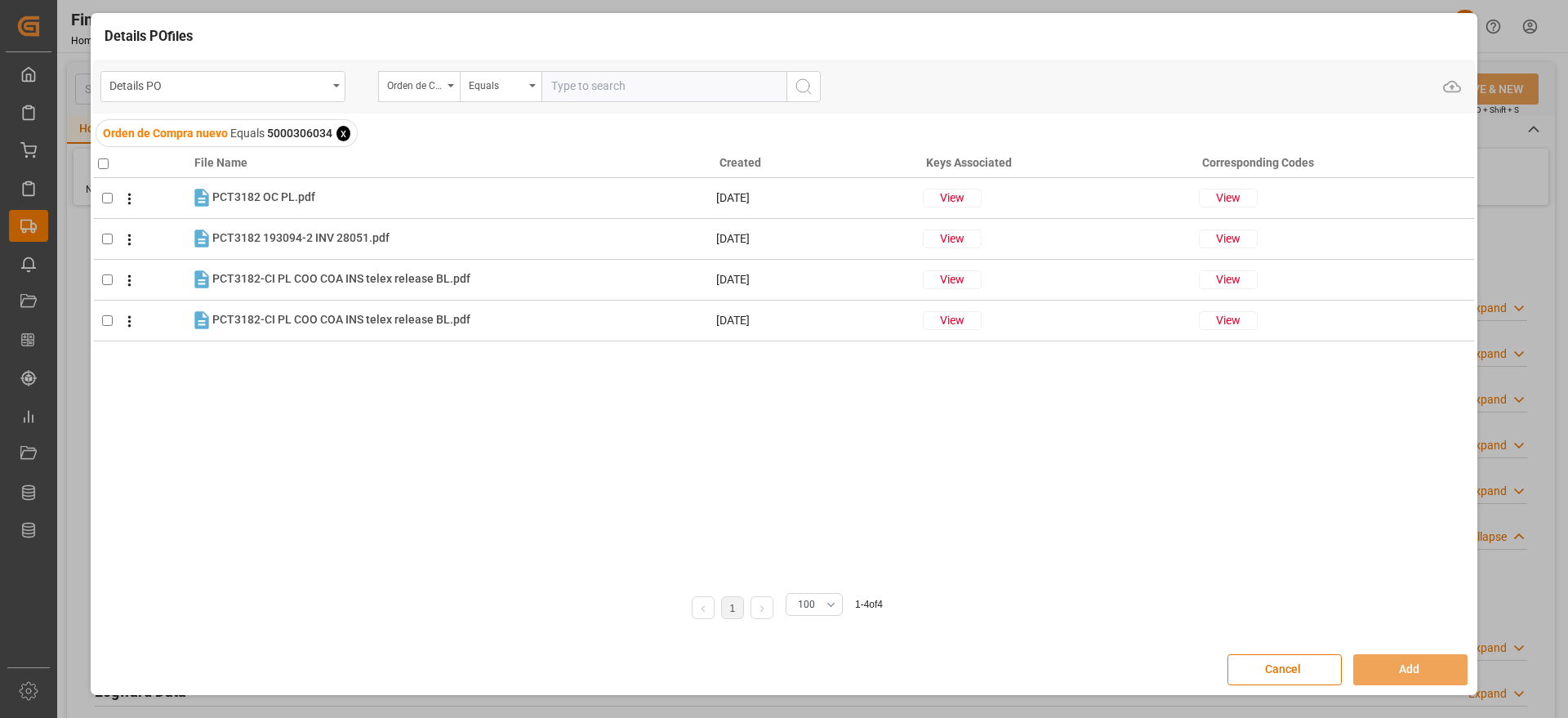
click at [106, 167] on input "checkbox" at bounding box center [104, 164] width 11 height 11
checkbox input "true"
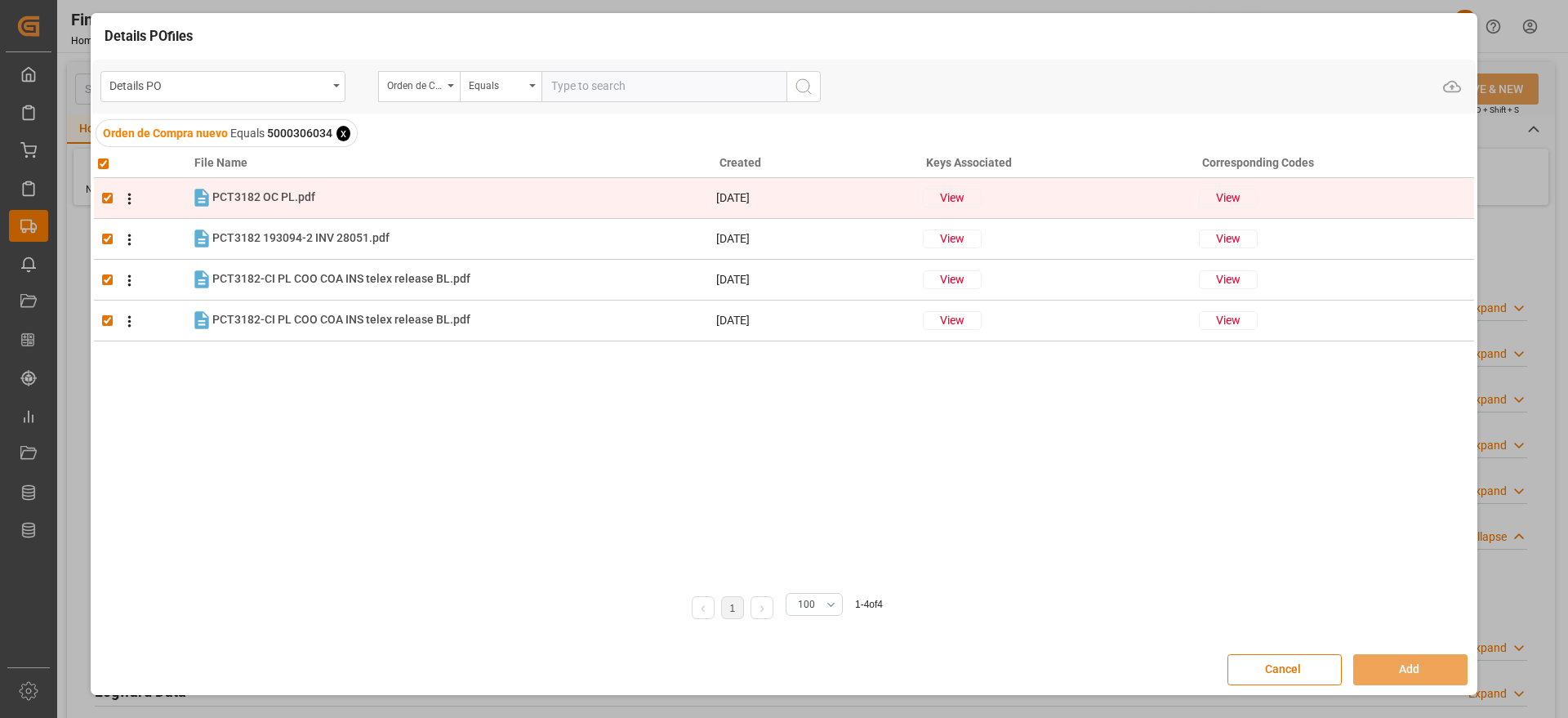
checkbox input "true"
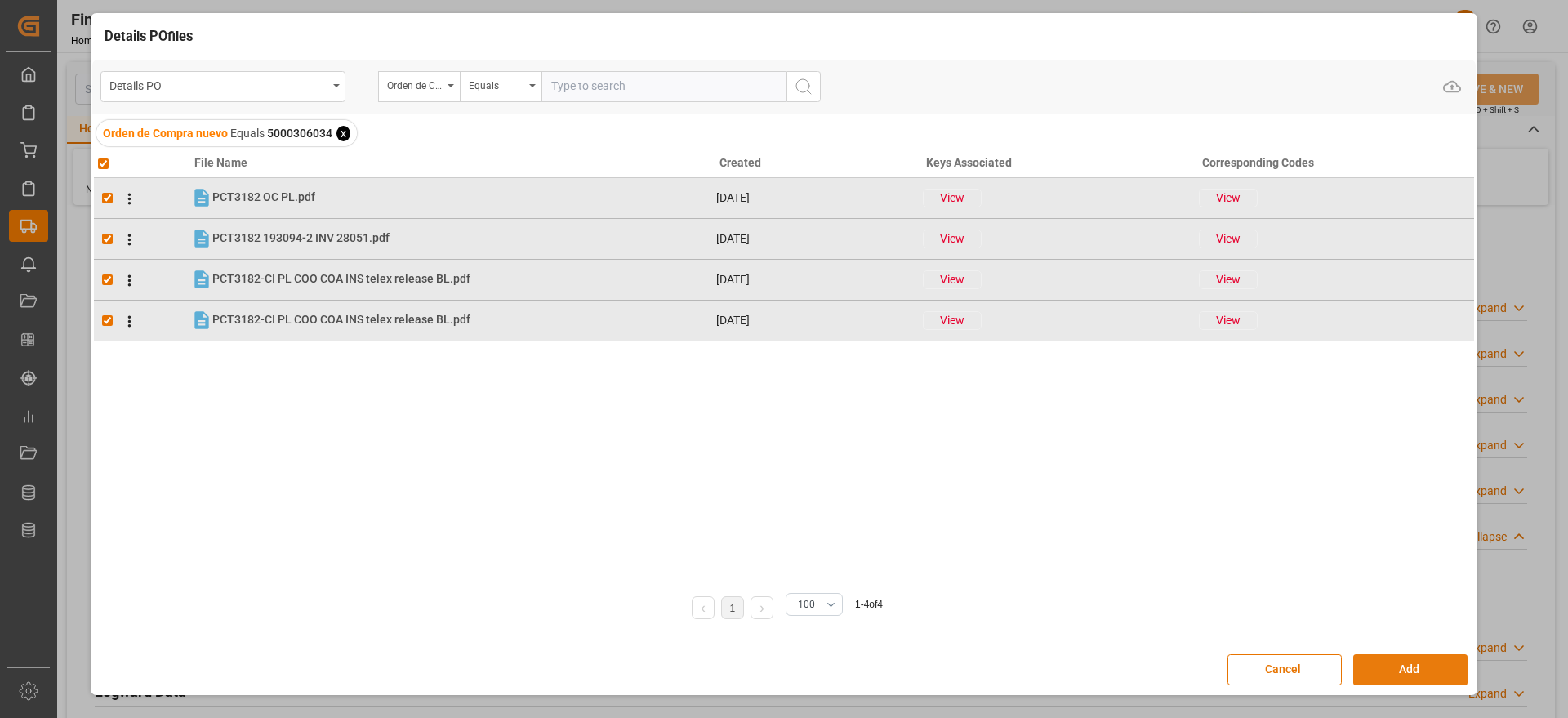
click at [1408, 657] on button "Add" at bounding box center [1411, 670] width 114 height 31
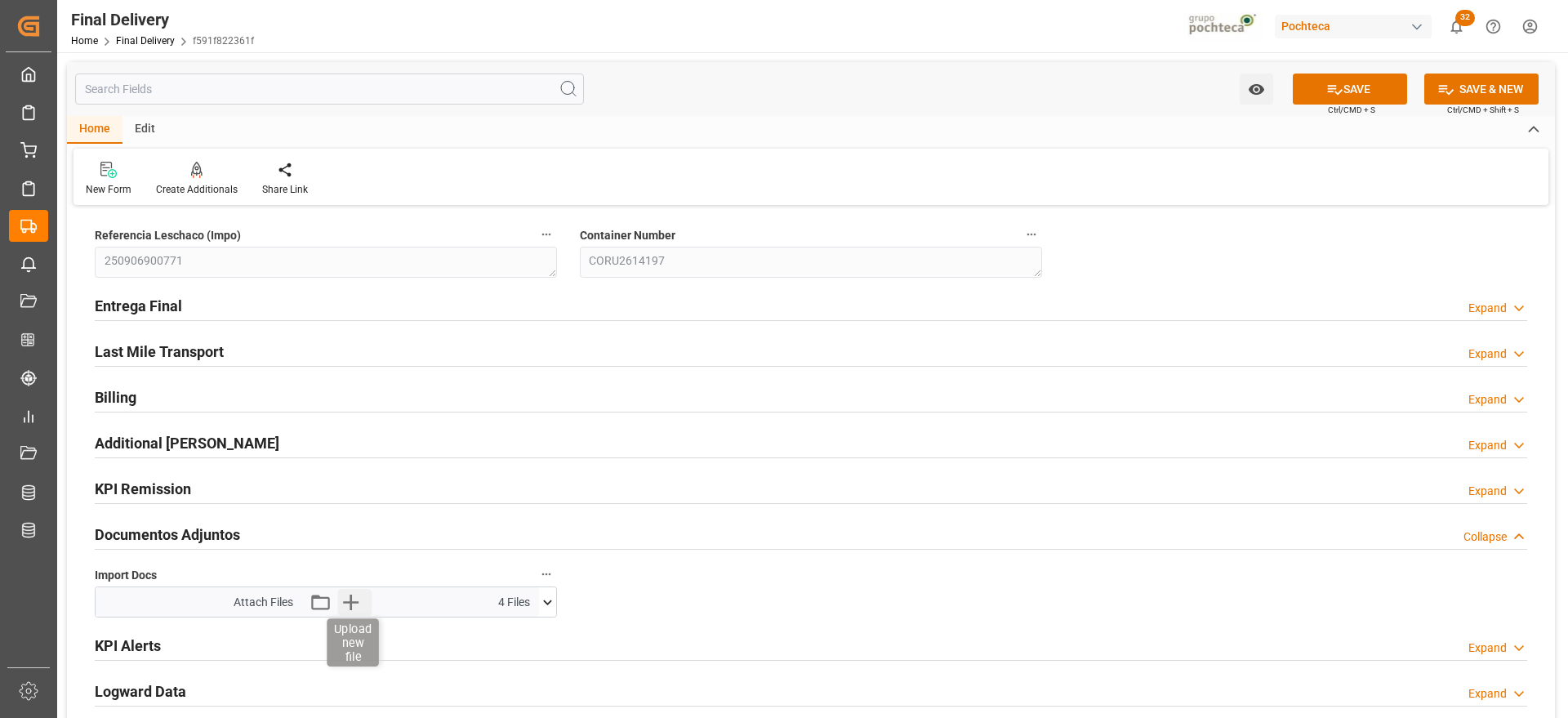
click at [351, 607] on icon "button" at bounding box center [351, 602] width 16 height 16
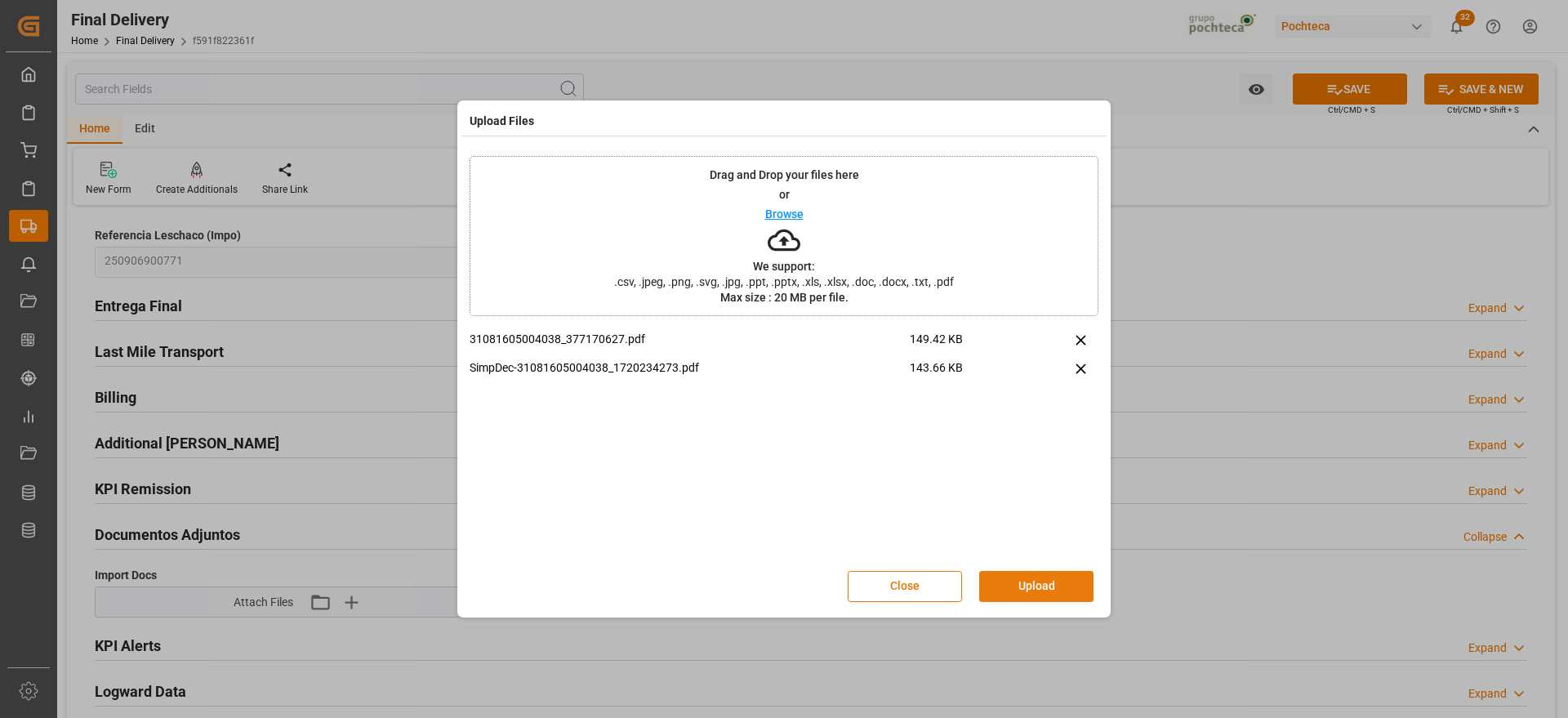
click at [1038, 578] on button "Upload" at bounding box center [1036, 587] width 114 height 31
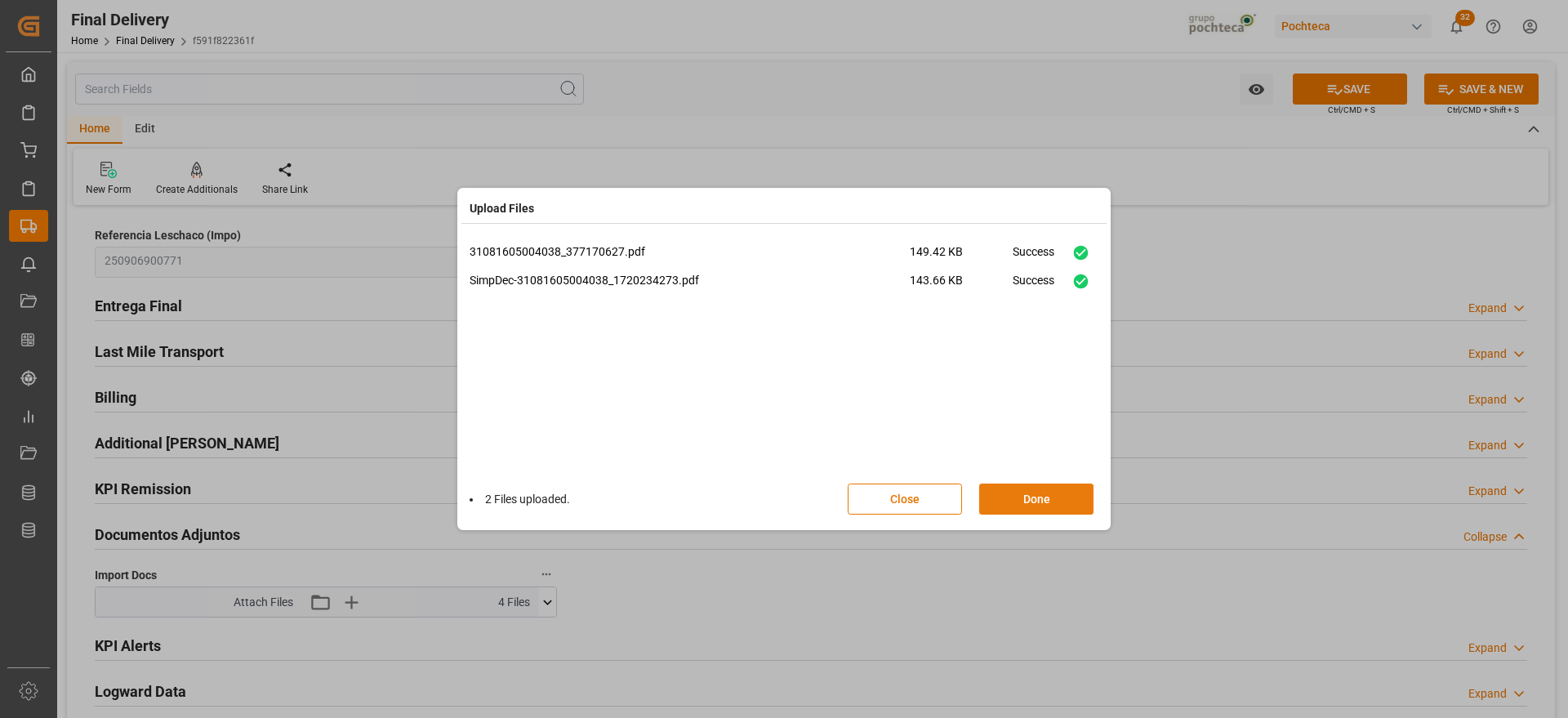
click at [1057, 492] on button "Done" at bounding box center [1036, 500] width 114 height 31
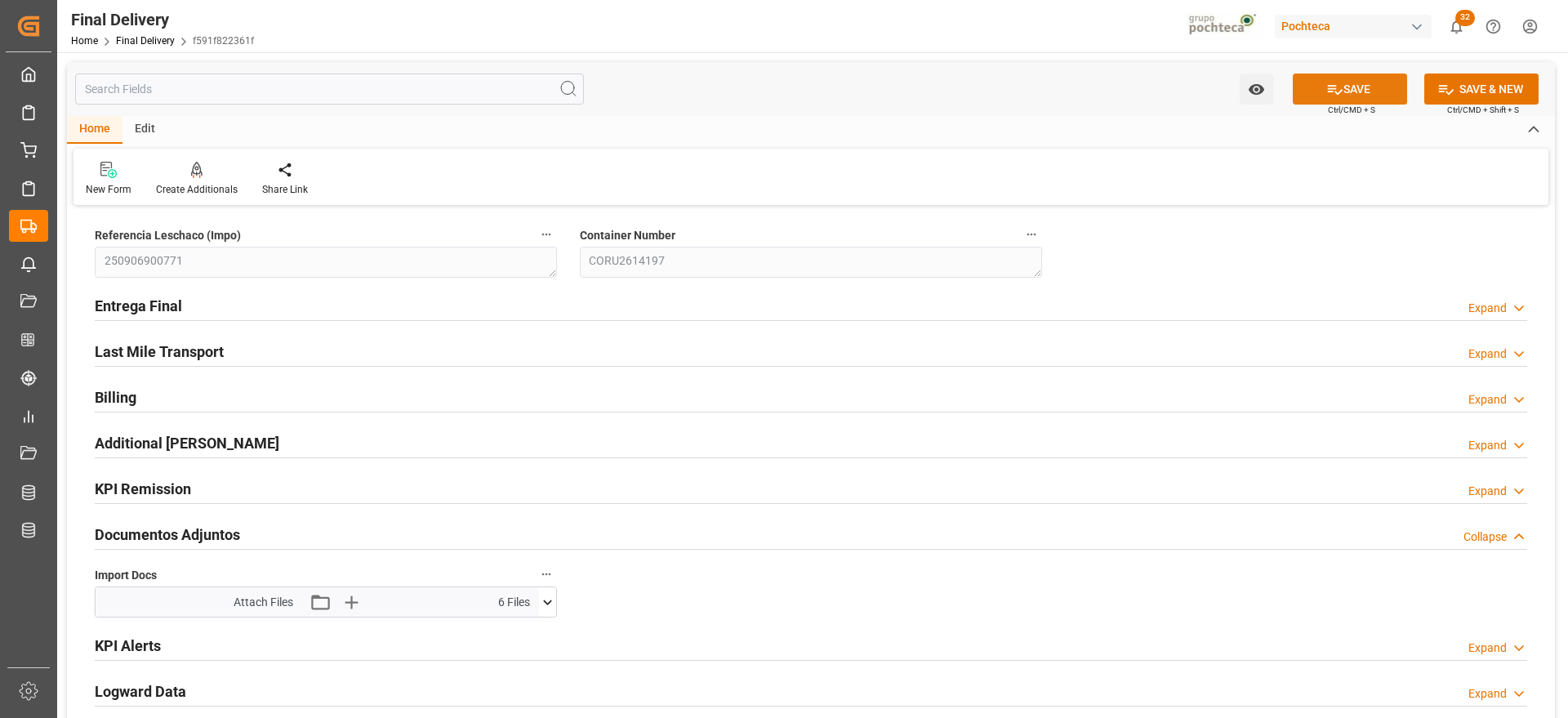
click at [1359, 74] on button "SAVE" at bounding box center [1350, 89] width 114 height 31
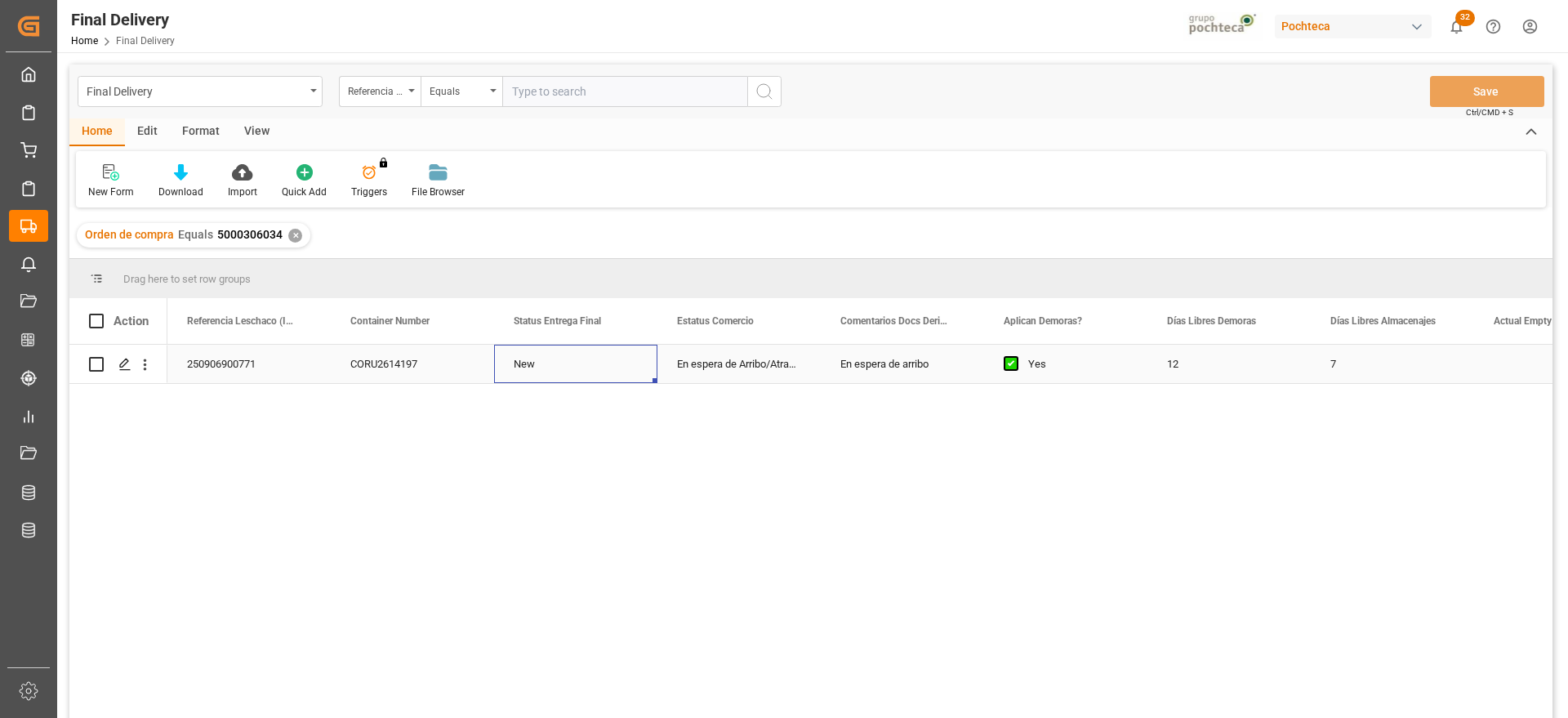
click at [631, 366] on div "New" at bounding box center [576, 365] width 164 height 39
click at [738, 371] on div "Press SPACE to select this row." at bounding box center [740, 365] width 164 height 39
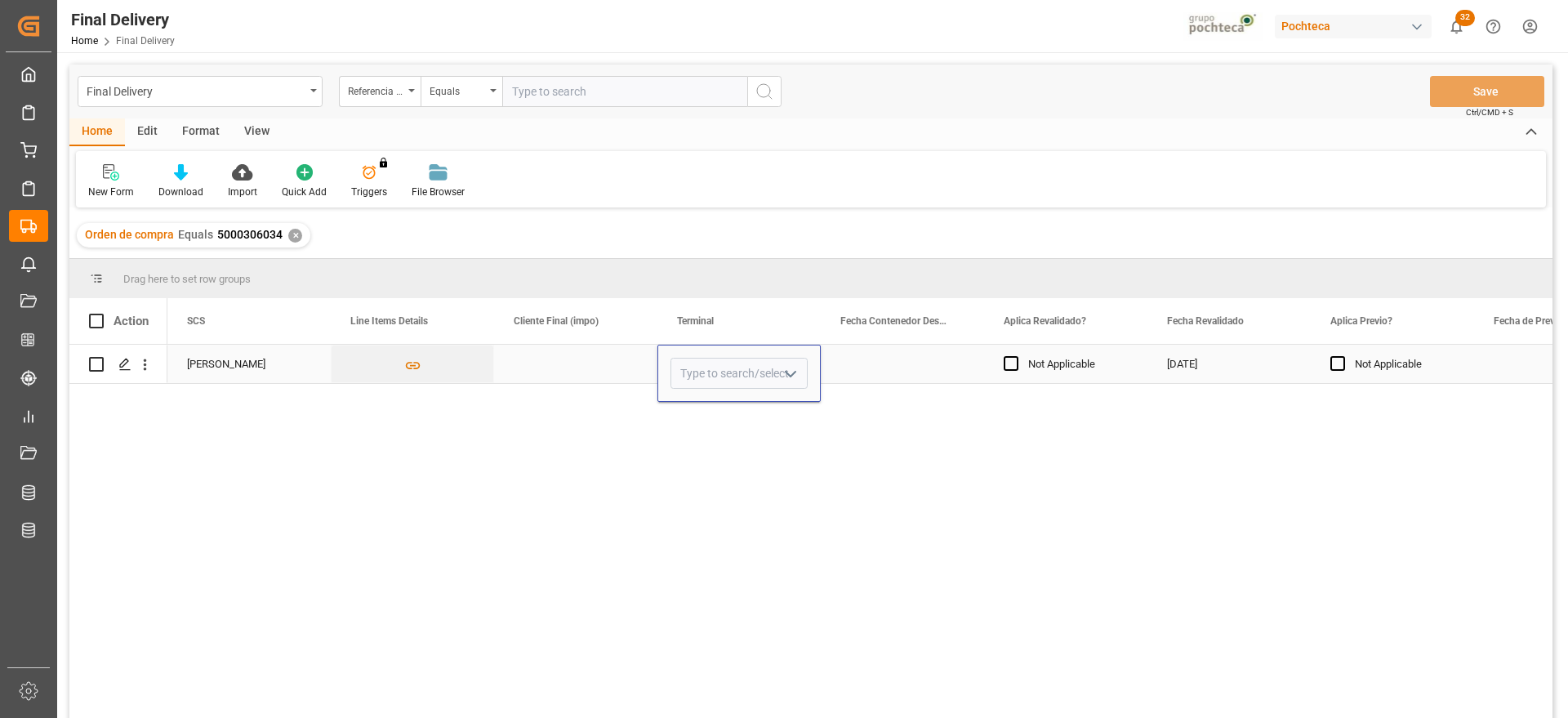
click at [738, 371] on input "Press SPACE to select this row." at bounding box center [739, 374] width 137 height 31
type input "CONTECON"
click at [1206, 369] on div "[DATE]" at bounding box center [1229, 365] width 164 height 39
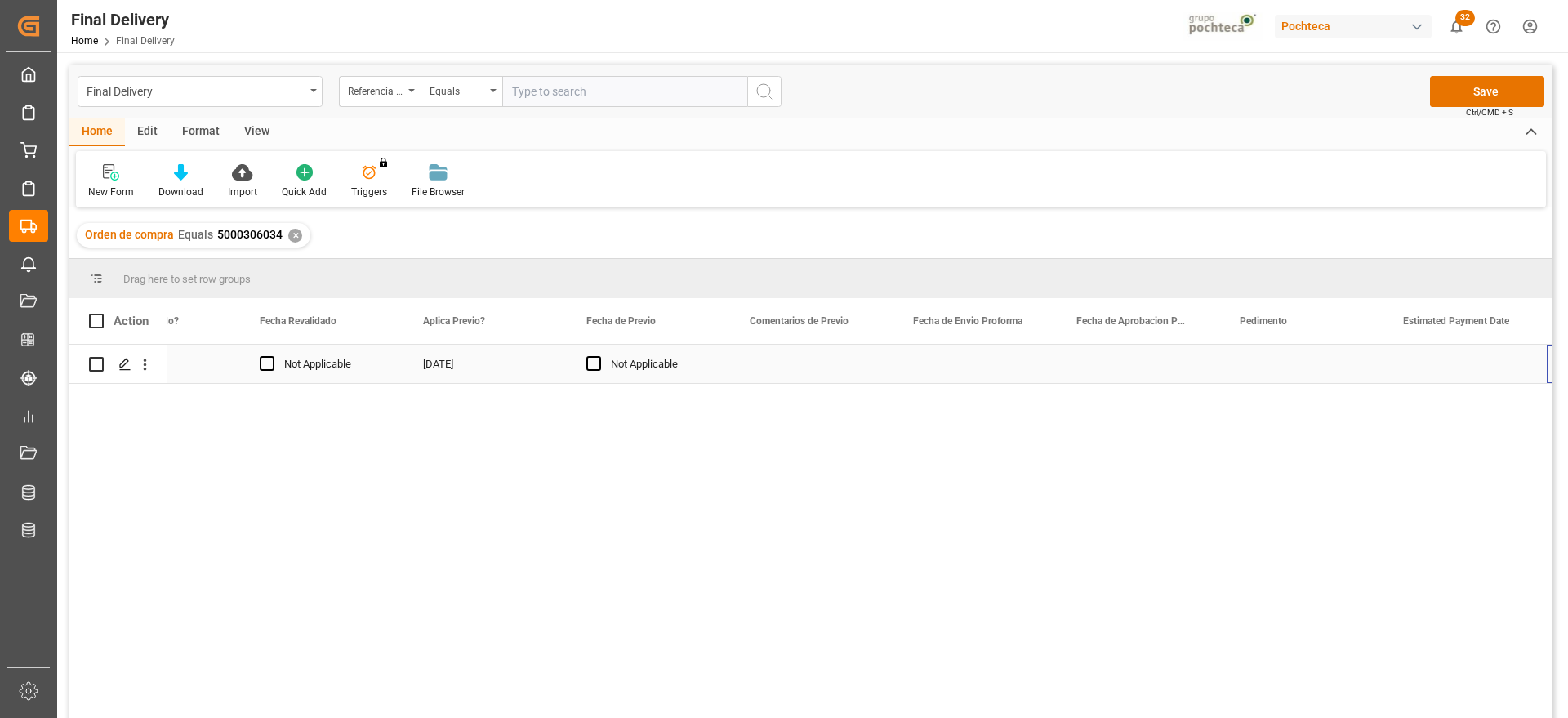
scroll to position [0, 0]
click at [799, 365] on div "Press SPACE to select this row." at bounding box center [813, 365] width 164 height 39
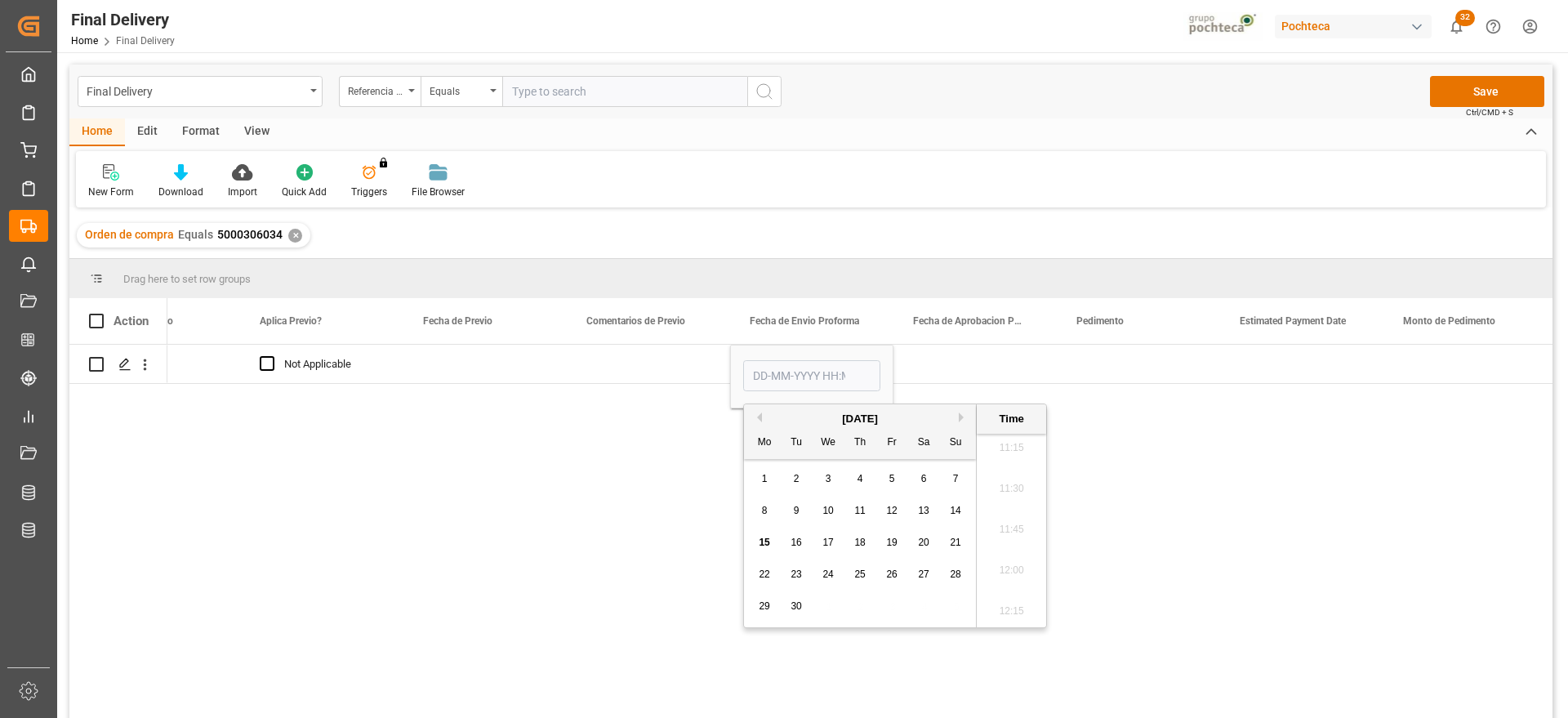
click at [758, 414] on button "Previous Month" at bounding box center [757, 417] width 10 height 10
click at [862, 600] on span "28" at bounding box center [860, 606] width 11 height 11
type input "[DATE] 00:00"
click at [950, 365] on div "Press SPACE to select this row." at bounding box center [975, 365] width 164 height 39
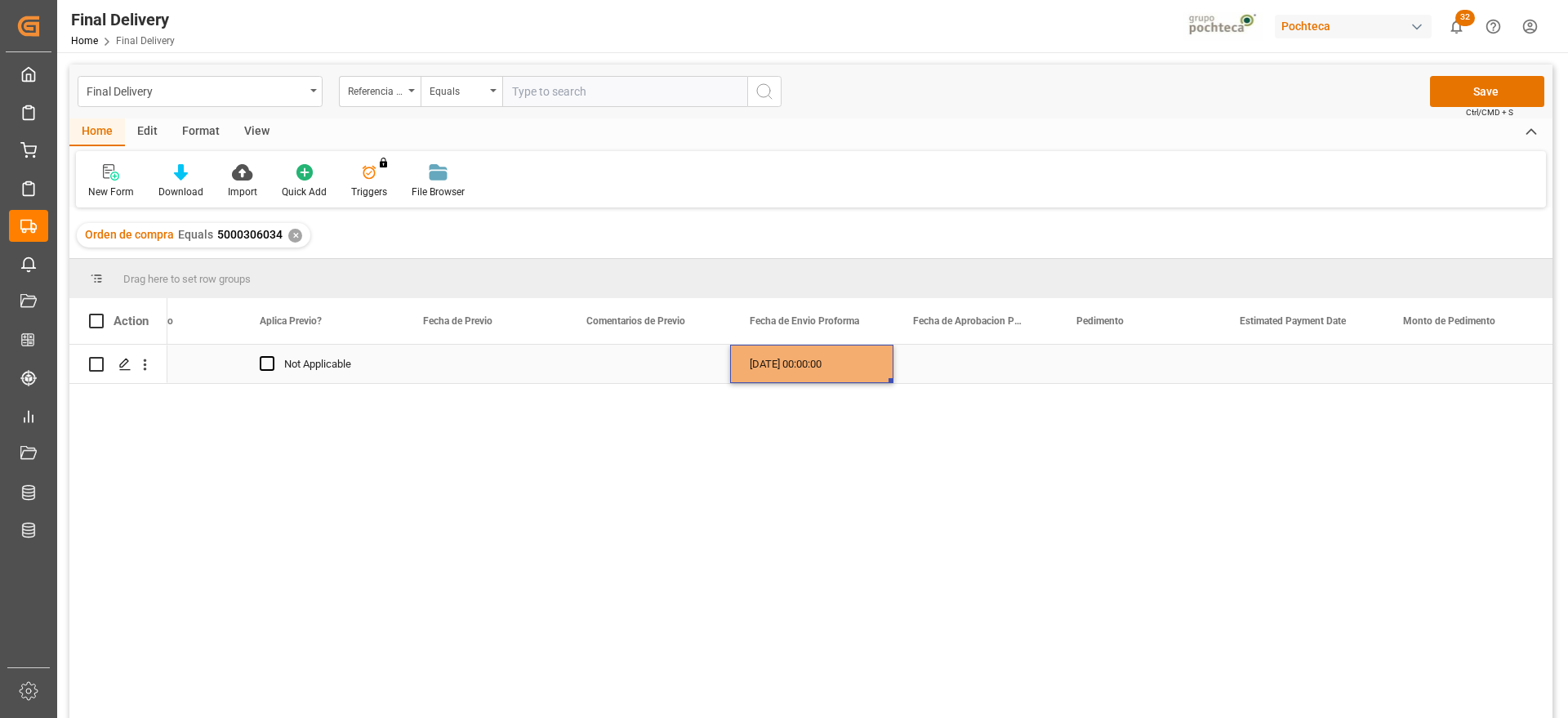
click at [836, 368] on div "[DATE] 00:00:00" at bounding box center [813, 365] width 164 height 39
click at [968, 360] on div "Press SPACE to select this row." at bounding box center [975, 365] width 164 height 39
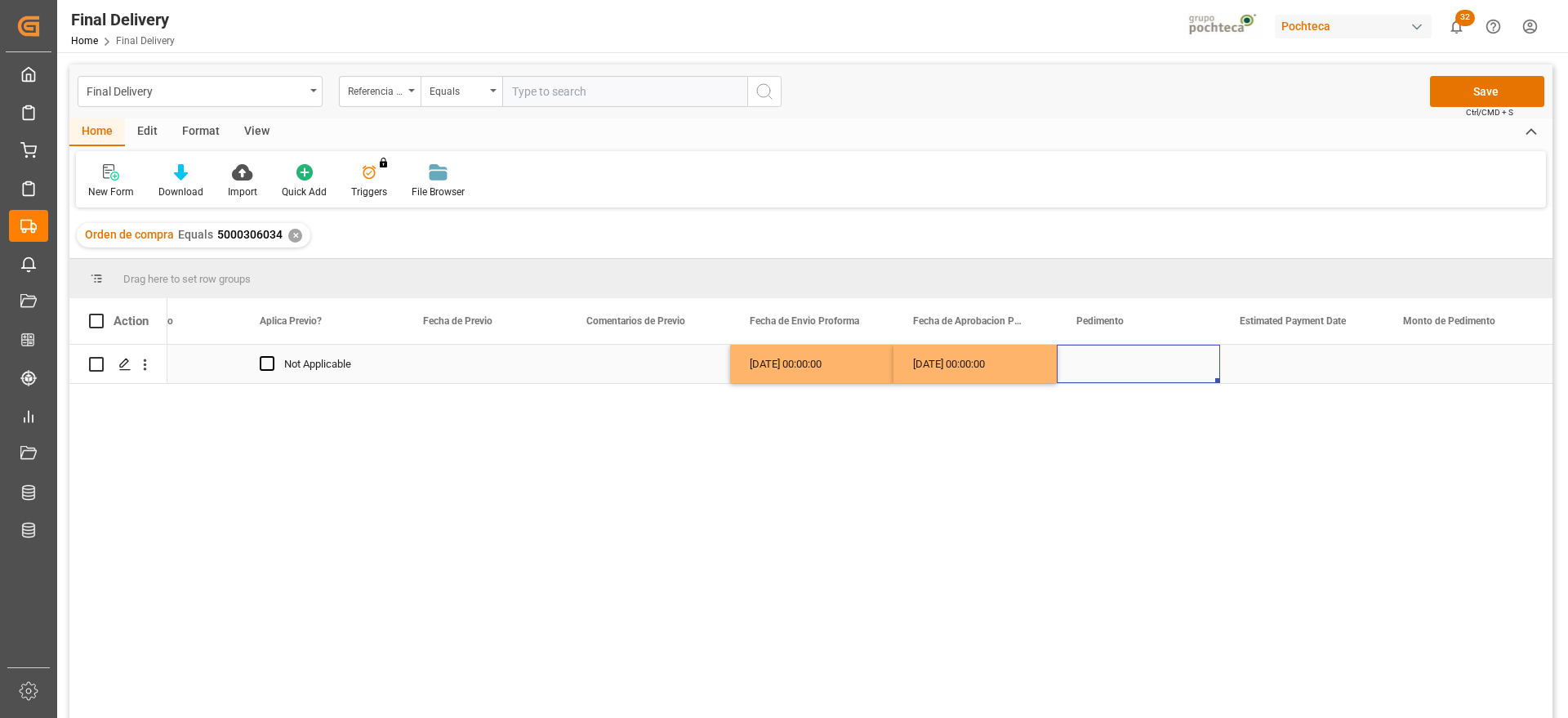
click at [1111, 363] on div "Press SPACE to select this row." at bounding box center [1139, 365] width 164 height 39
click at [1266, 364] on div "Press SPACE to select this row." at bounding box center [1302, 365] width 164 height 39
click at [1266, 369] on div "Press SPACE to select this row." at bounding box center [1302, 365] width 164 height 39
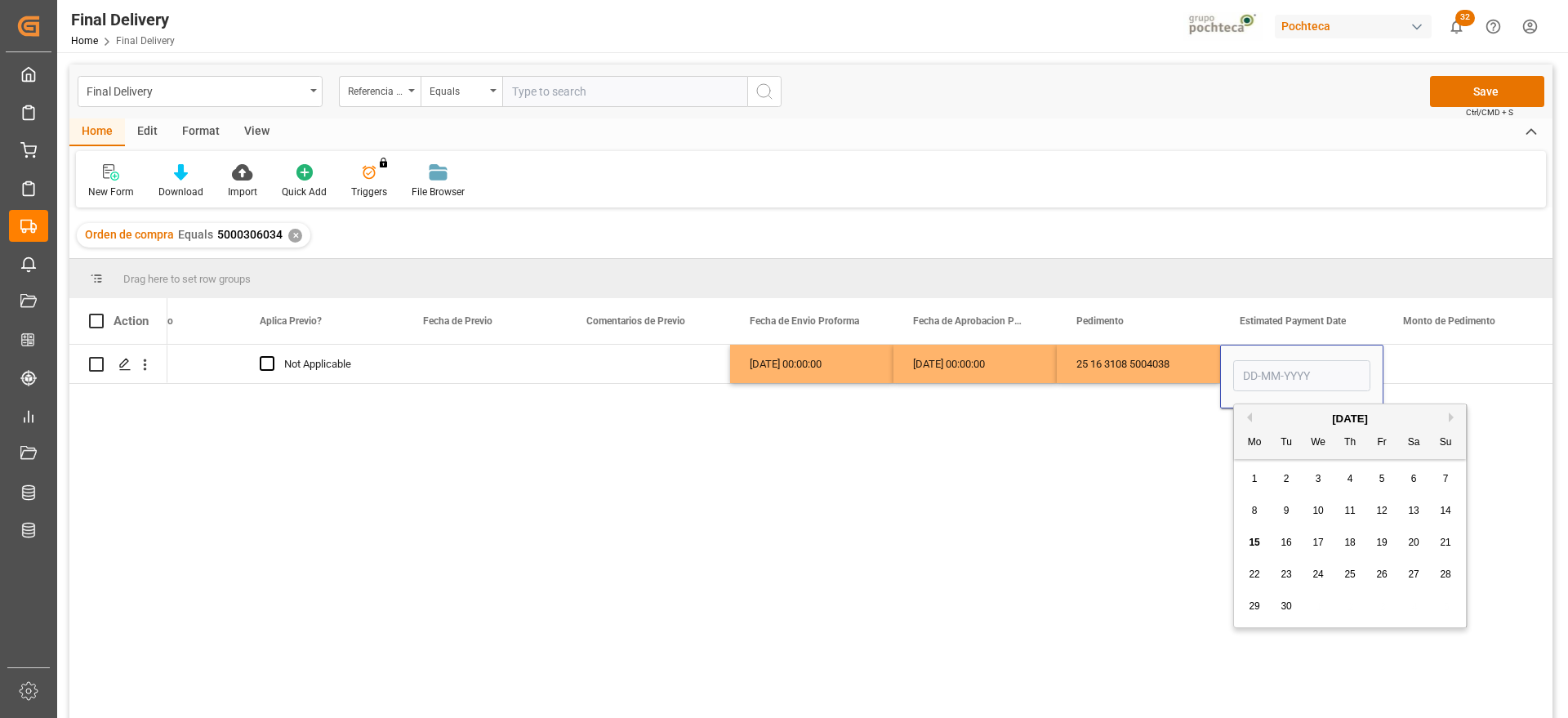
click at [1388, 514] on div "12" at bounding box center [1382, 511] width 20 height 19
type input "[DATE]"
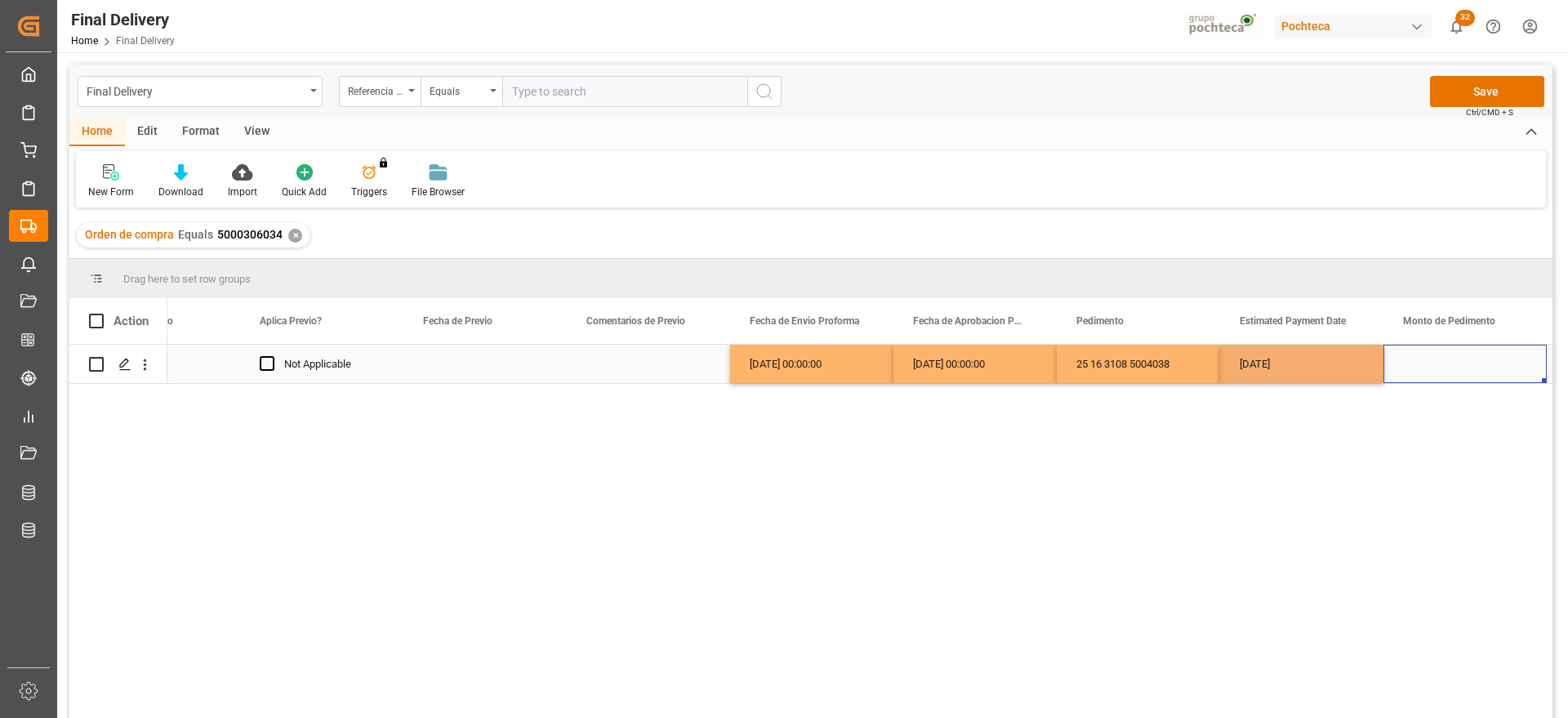
click at [1465, 365] on div "Press SPACE to select this row." at bounding box center [1466, 365] width 164 height 39
click at [1447, 375] on div "Press SPACE to select this row." at bounding box center [1466, 365] width 164 height 39
click at [1445, 372] on input "Press SPACE to select this row." at bounding box center [1465, 374] width 137 height 31
paste input "54677"
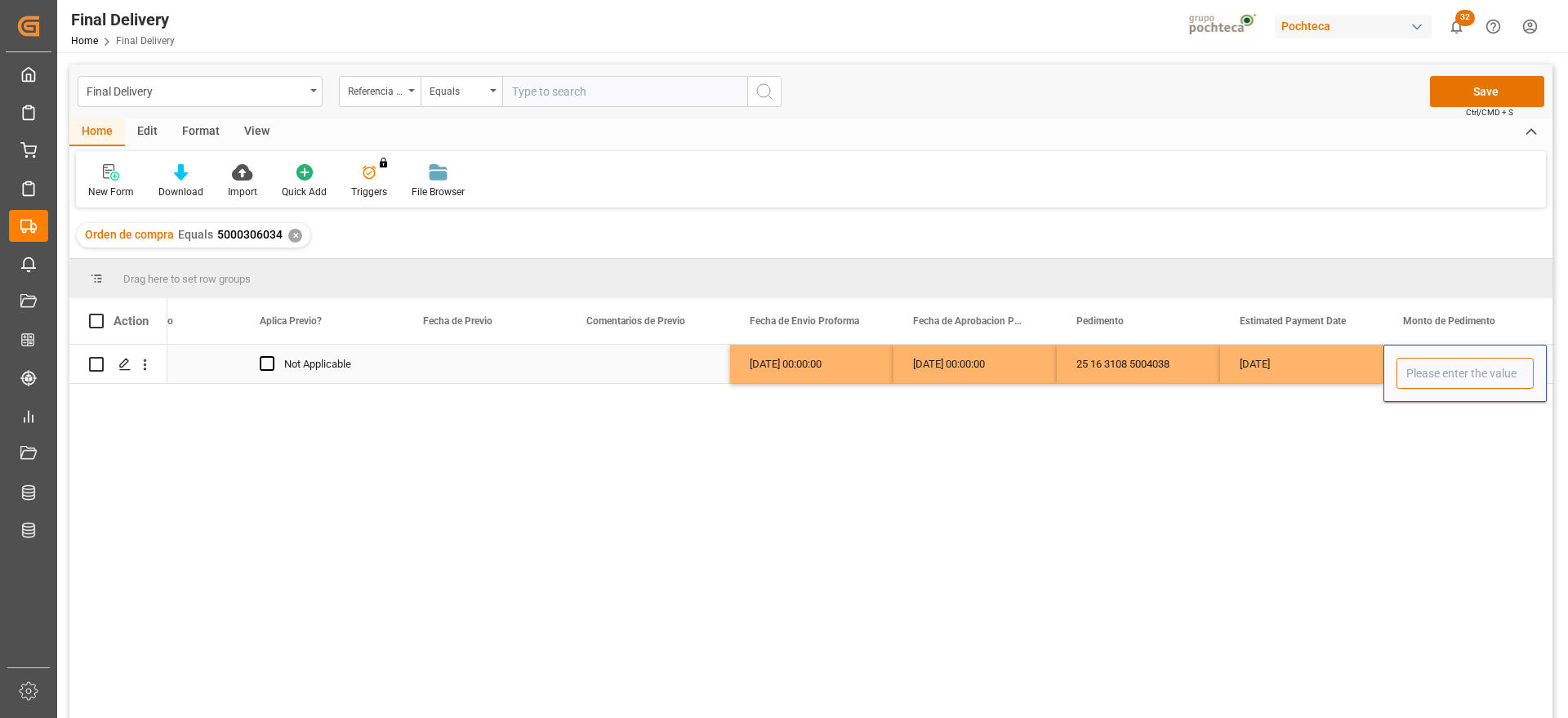
type input "54677"
click at [1254, 369] on div "[DATE]" at bounding box center [1302, 365] width 164 height 39
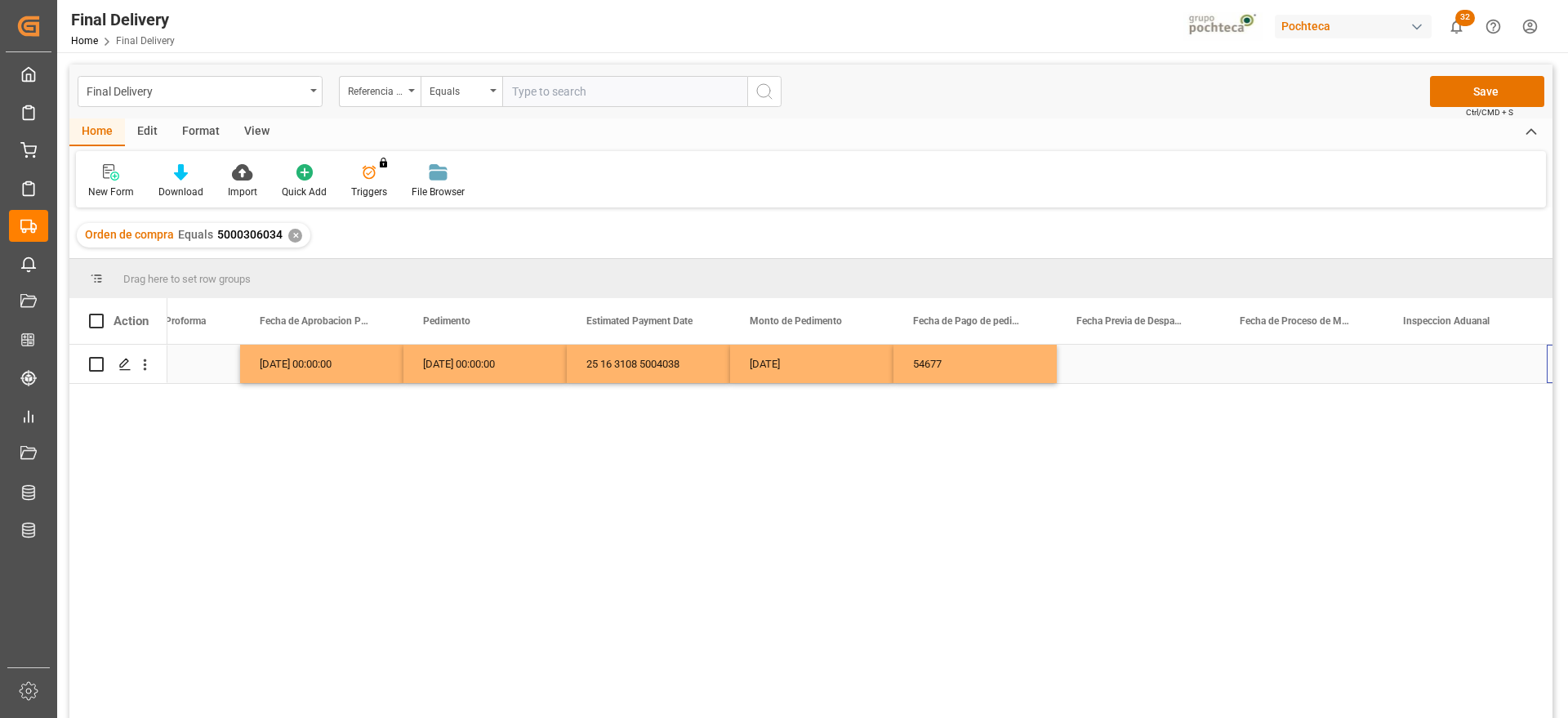
scroll to position [0, 3522]
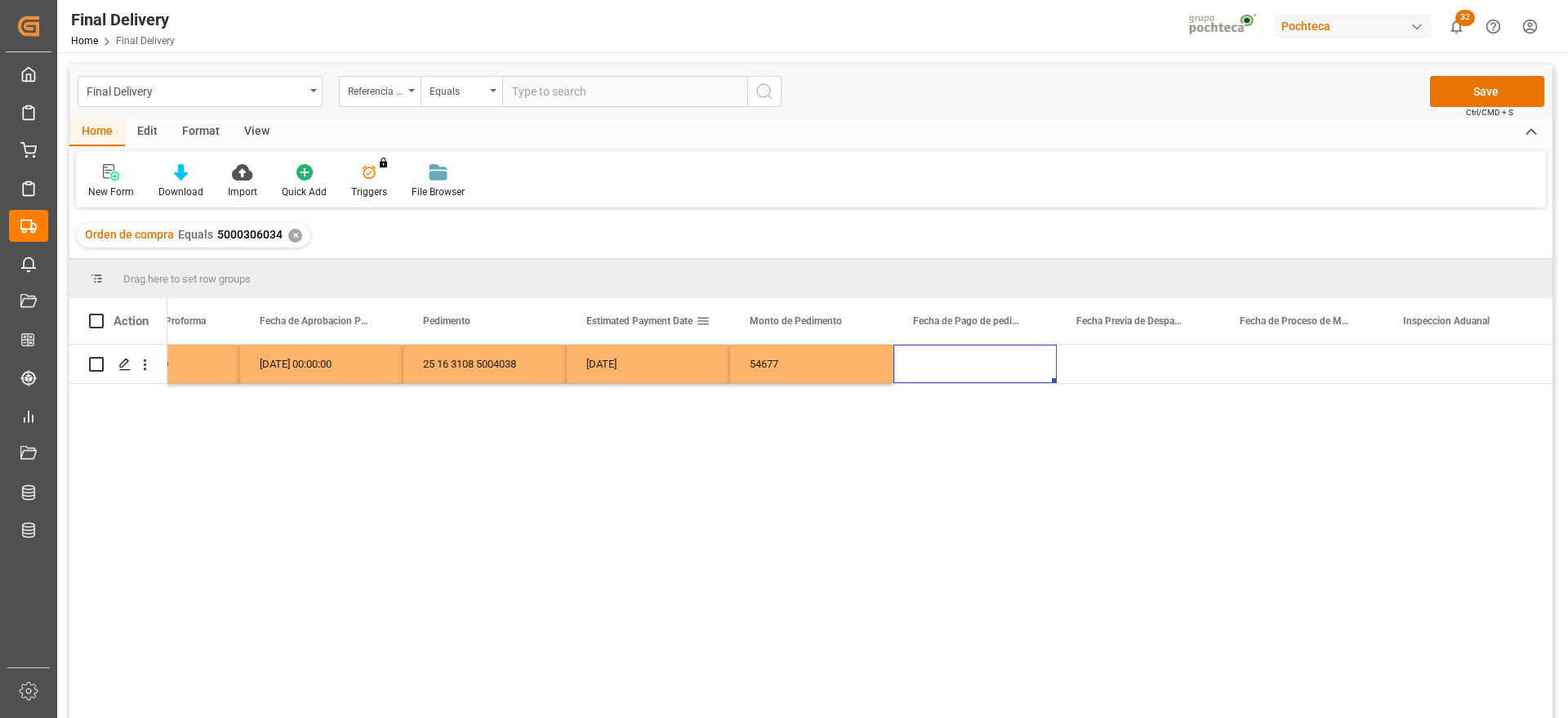
click at [666, 341] on div "Estimated Payment Date" at bounding box center [640, 321] width 110 height 46
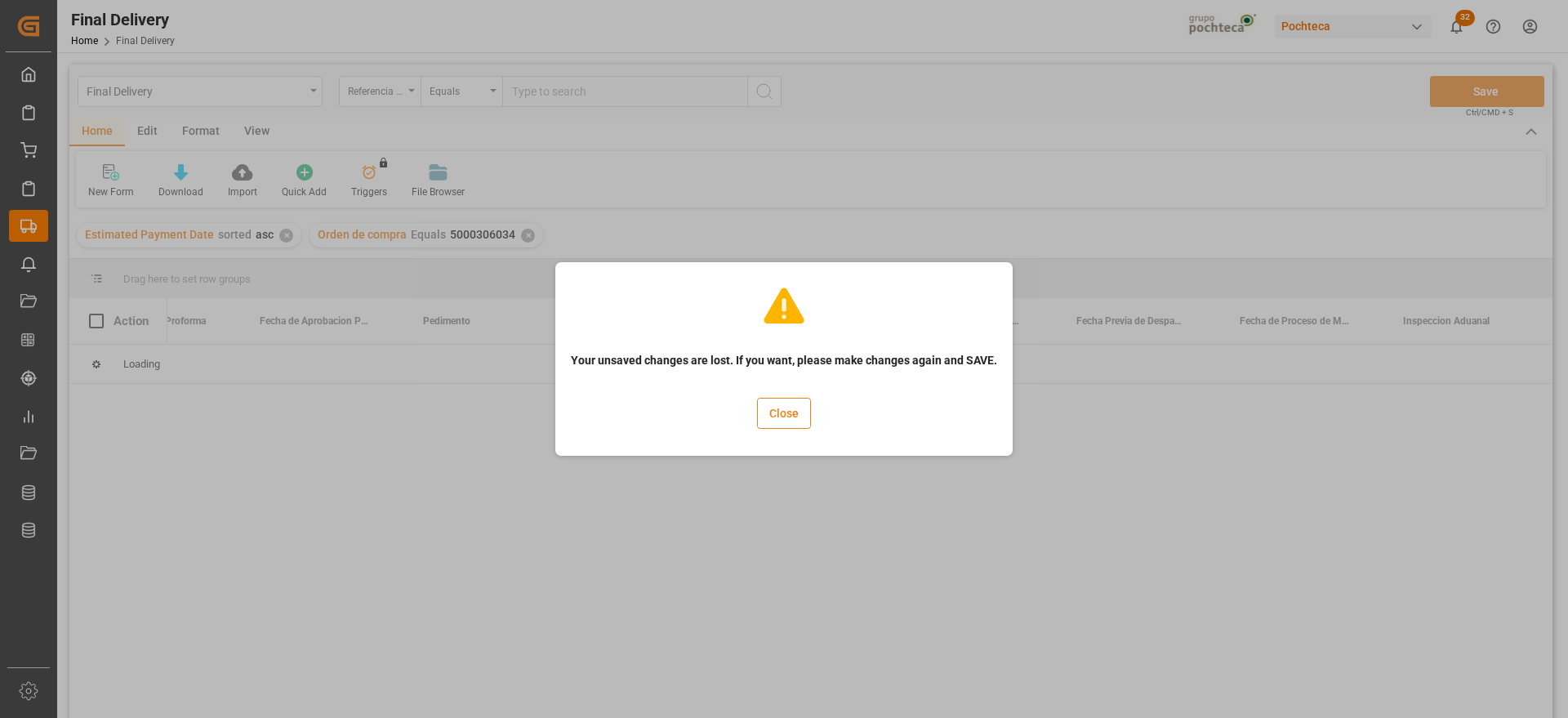
click at [807, 413] on button "Close" at bounding box center [784, 413] width 54 height 31
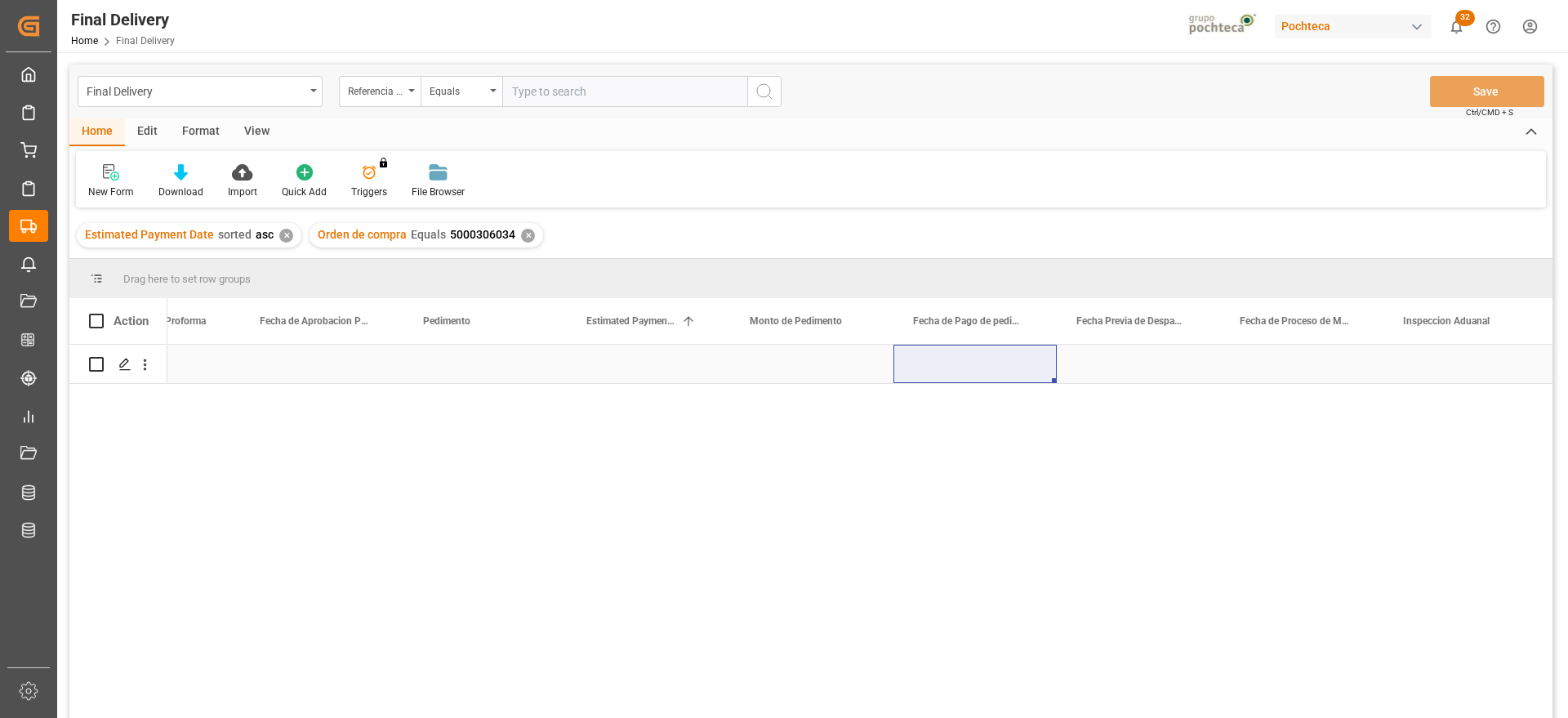
click at [431, 353] on div "Press SPACE to select this row." at bounding box center [486, 365] width 164 height 39
click at [461, 379] on div "Press SPACE to select this row." at bounding box center [486, 365] width 164 height 39
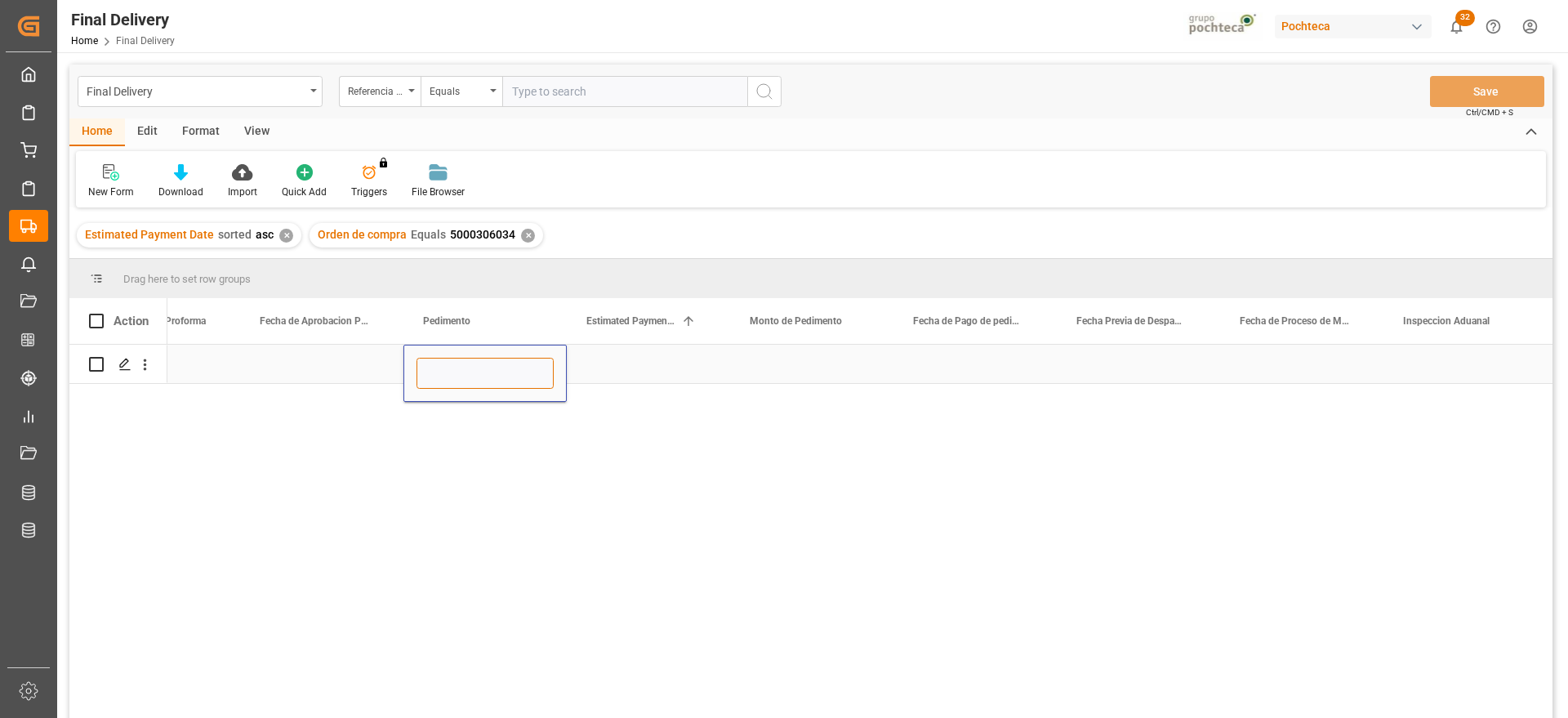
click at [517, 375] on input "Press SPACE to select this row." at bounding box center [485, 374] width 137 height 31
paste input "54677"
type input "54677"
drag, startPoint x: 509, startPoint y: 382, endPoint x: 393, endPoint y: 377, distance: 116.1
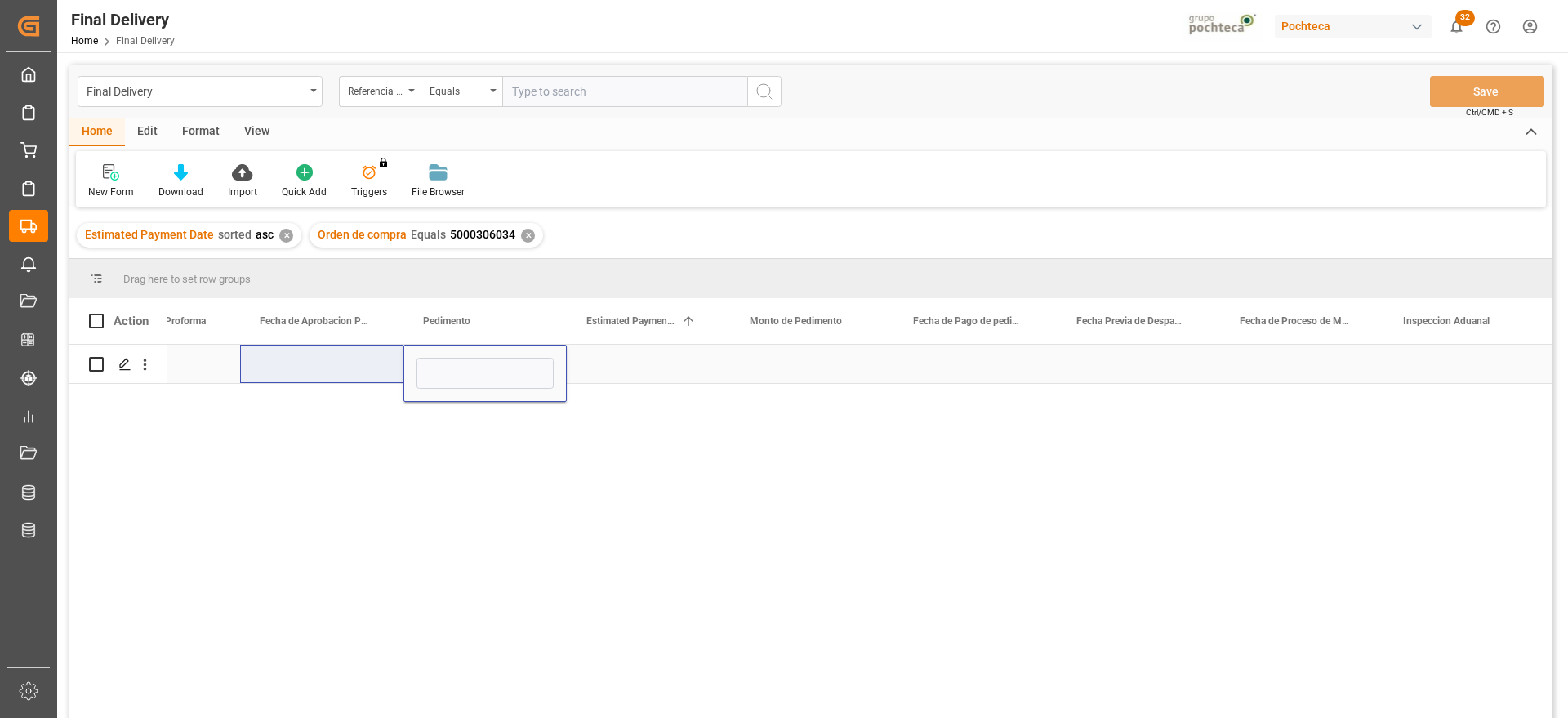
click at [658, 360] on div "Press SPACE to select this row." at bounding box center [649, 365] width 164 height 39
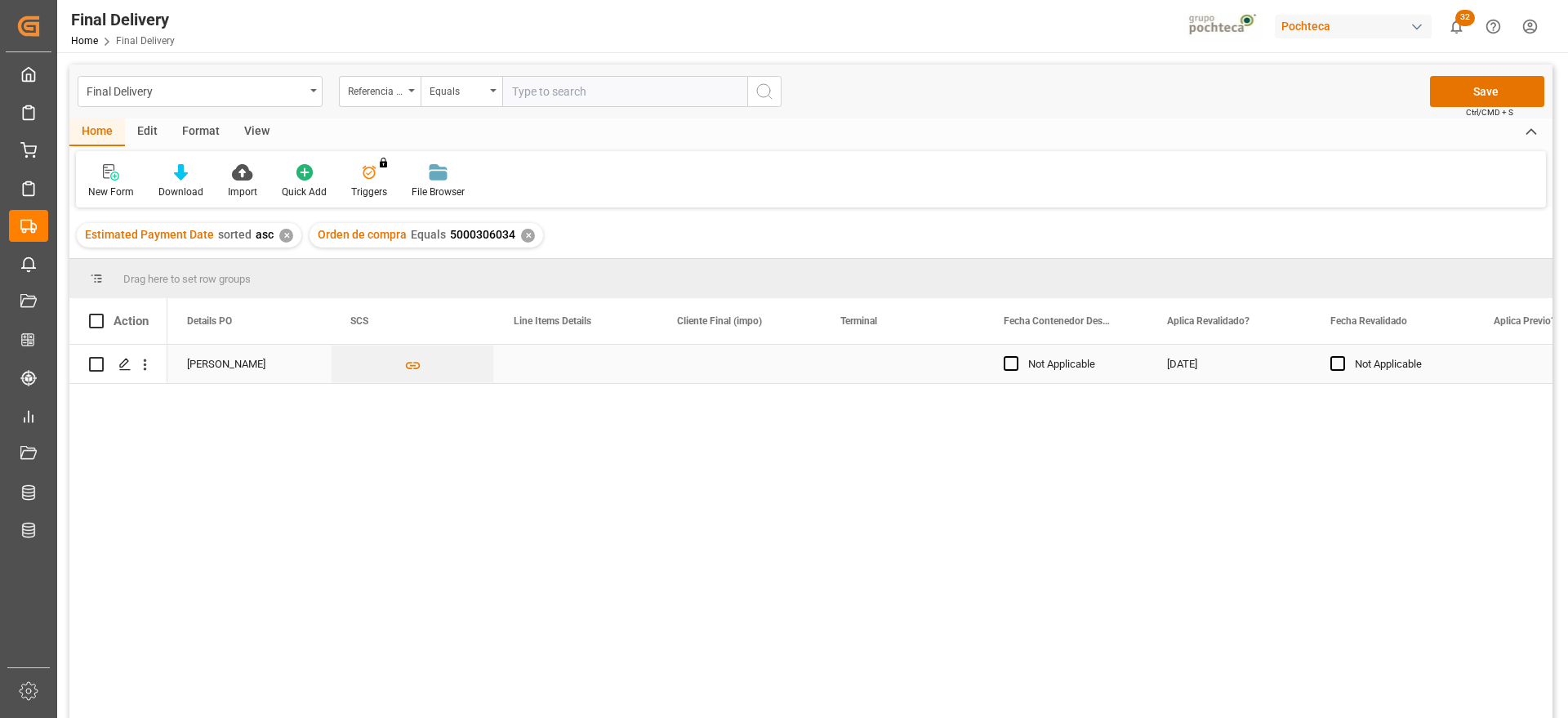
scroll to position [0, 1633]
click at [917, 362] on div "Press SPACE to select this row." at bounding box center [903, 365] width 164 height 39
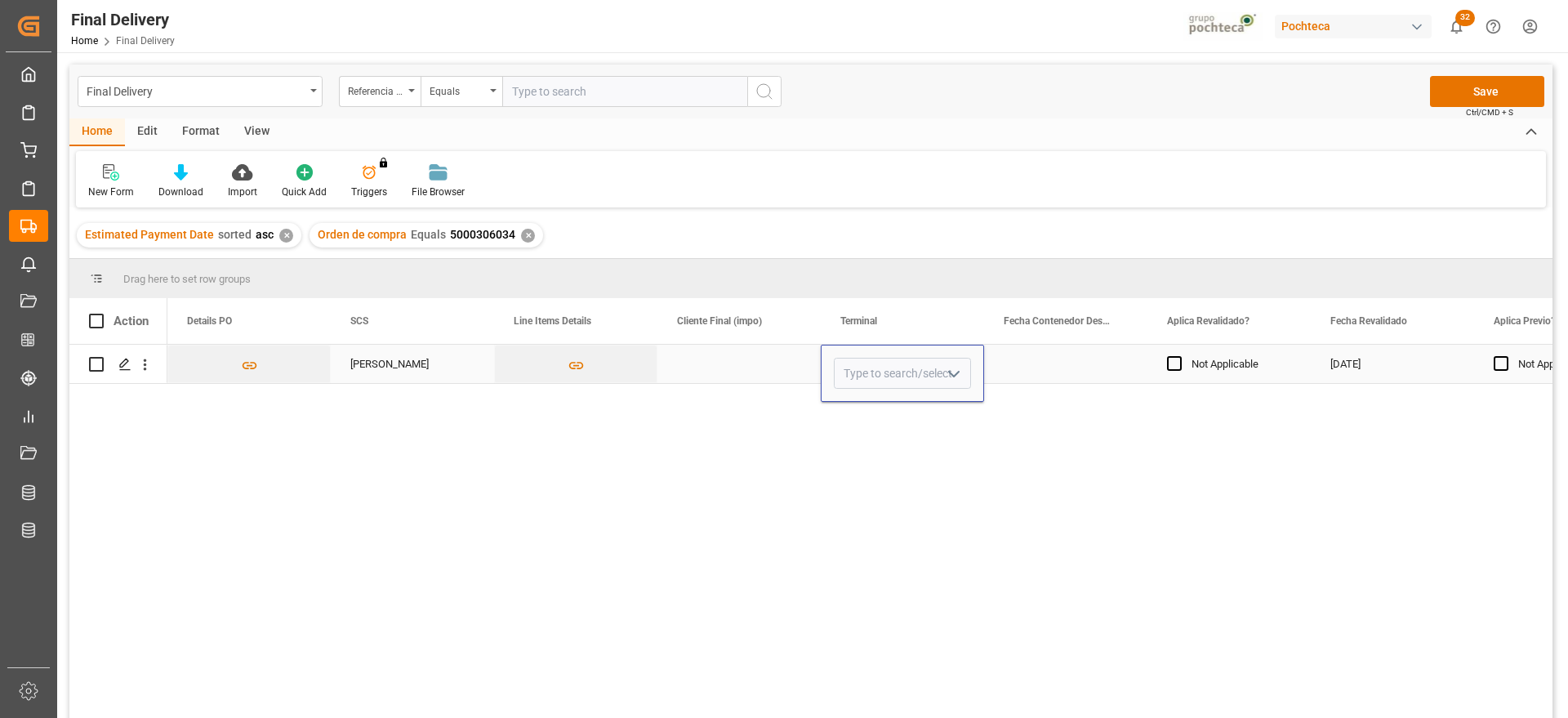
click at [917, 362] on input "Press SPACE to select this row." at bounding box center [902, 374] width 137 height 31
type input "CONTECON"
click at [1052, 367] on div "Press SPACE to select this row." at bounding box center [1066, 365] width 164 height 39
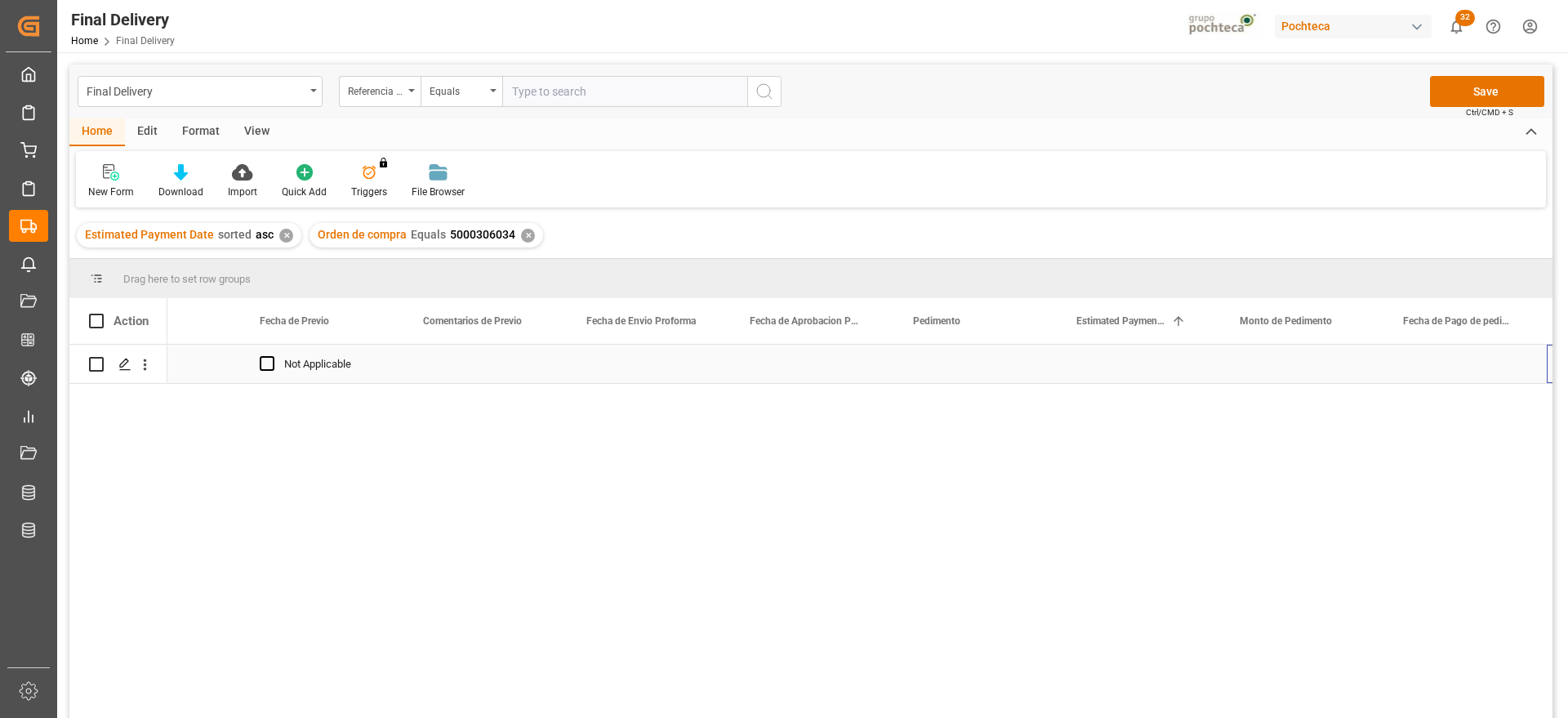
scroll to position [0, 3031]
click at [627, 372] on div "Press SPACE to select this row." at bounding box center [649, 365] width 164 height 39
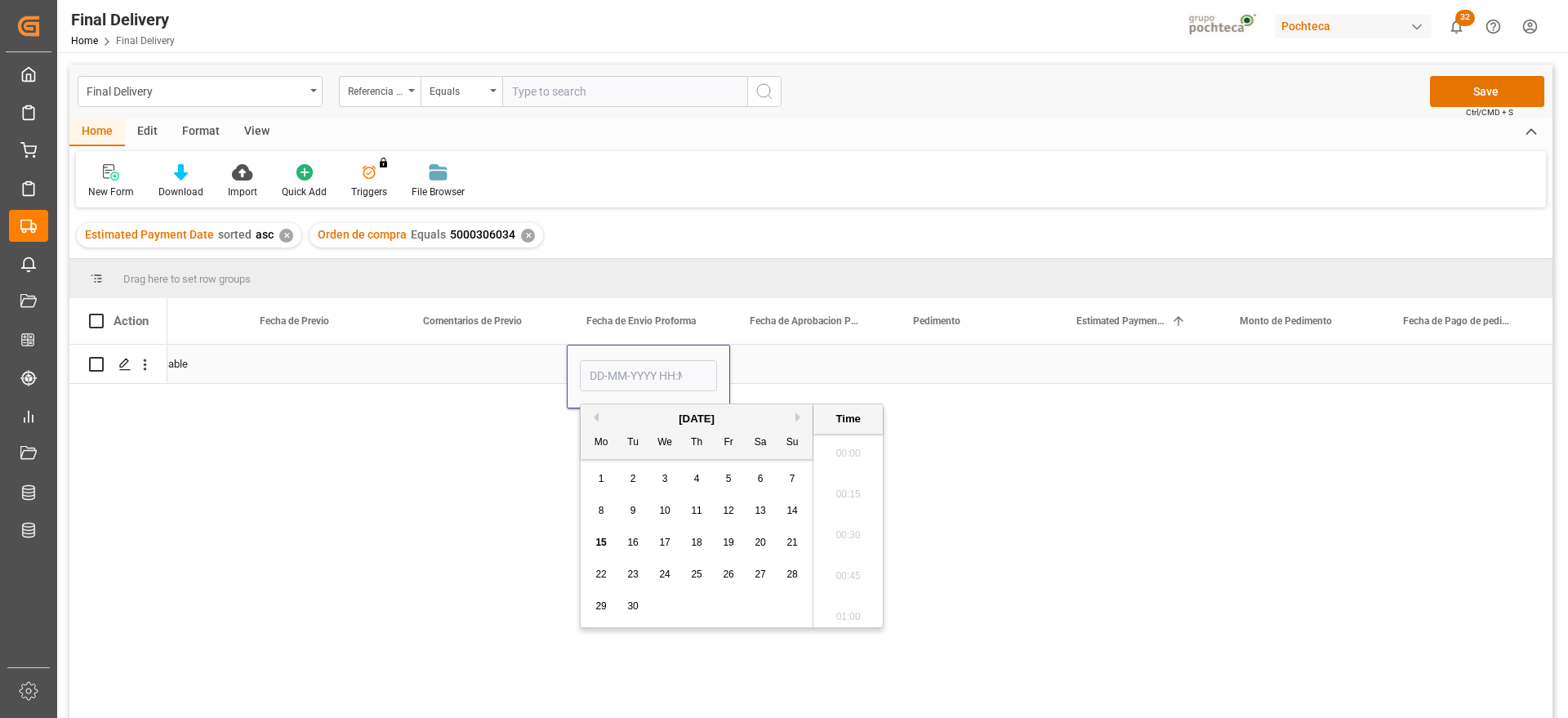
scroll to position [1845, 0]
click at [596, 420] on button "Previous Month" at bounding box center [594, 417] width 10 height 10
click at [695, 601] on span "28" at bounding box center [697, 606] width 11 height 11
type input "[DATE] 00:00"
click at [796, 364] on div "Press SPACE to select this row." at bounding box center [813, 365] width 164 height 39
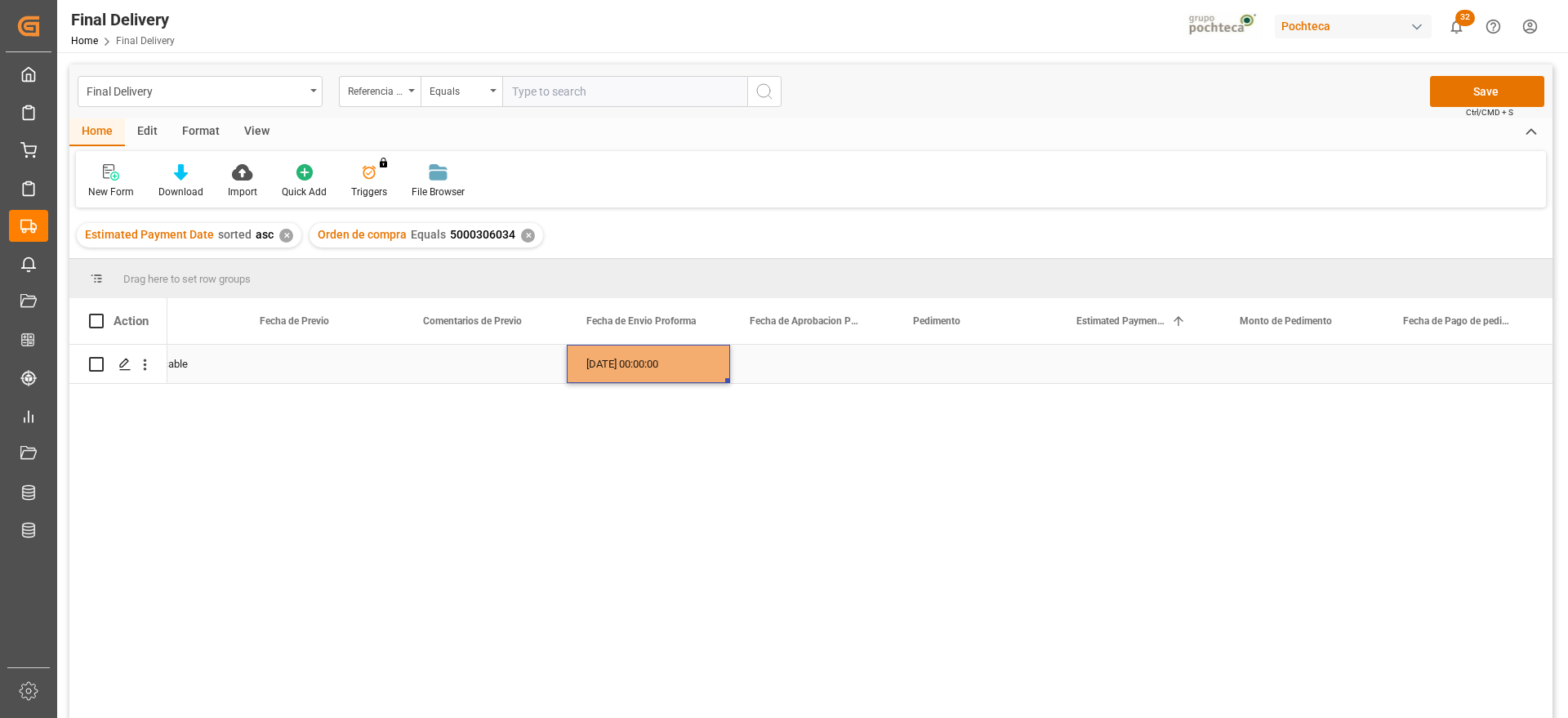
click at [669, 364] on div "[DATE] 00:00:00" at bounding box center [649, 365] width 164 height 39
click at [790, 367] on div "Press SPACE to select this row." at bounding box center [813, 365] width 164 height 39
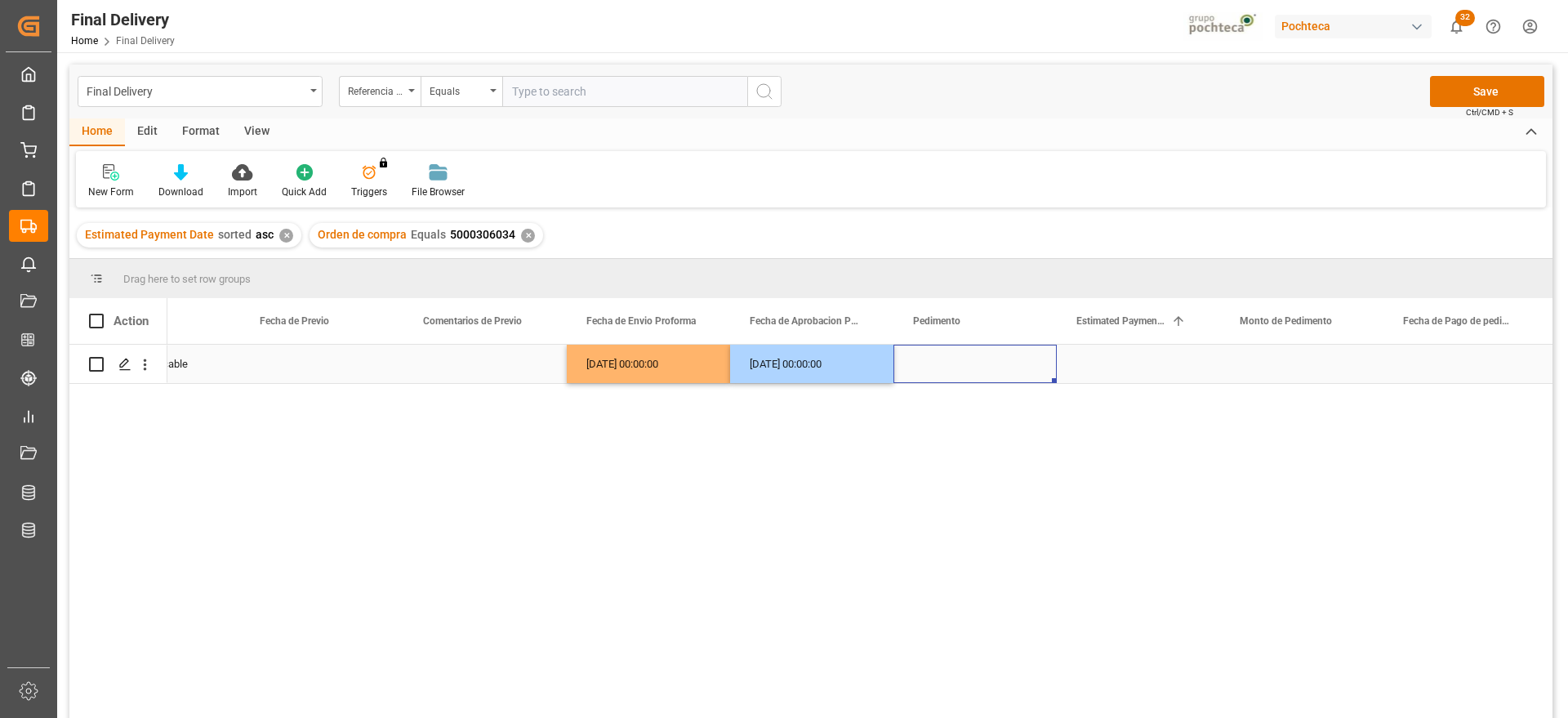
click at [972, 376] on div "Press SPACE to select this row." at bounding box center [975, 365] width 164 height 39
click at [934, 365] on div "Press SPACE to select this row." at bounding box center [975, 365] width 164 height 39
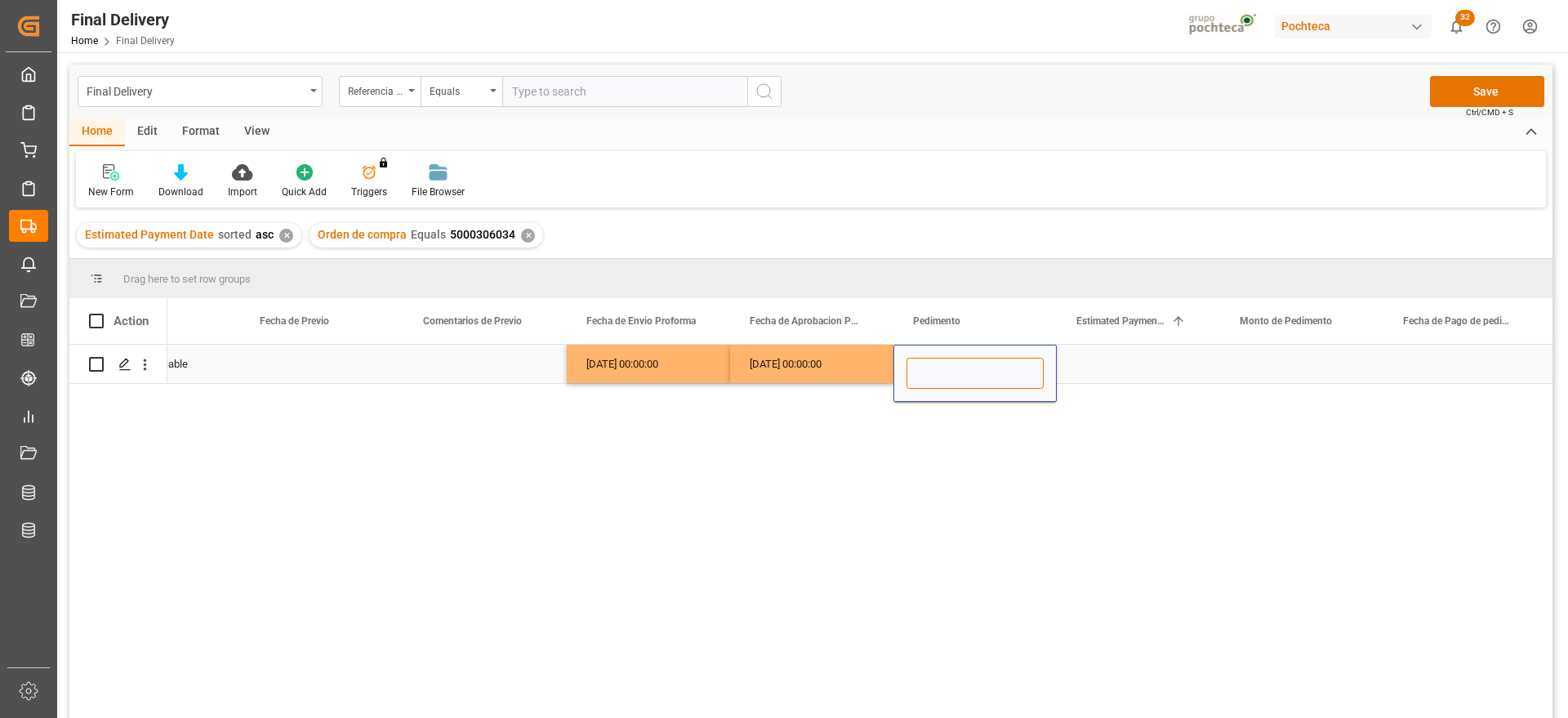
click at [950, 375] on input "Press SPACE to select this row." at bounding box center [974, 374] width 137 height 31
paste input "25 16 3108 5004038"
type input "25 16 3108 5004038"
click at [1125, 366] on div "Press SPACE to select this row." at bounding box center [1139, 365] width 164 height 39
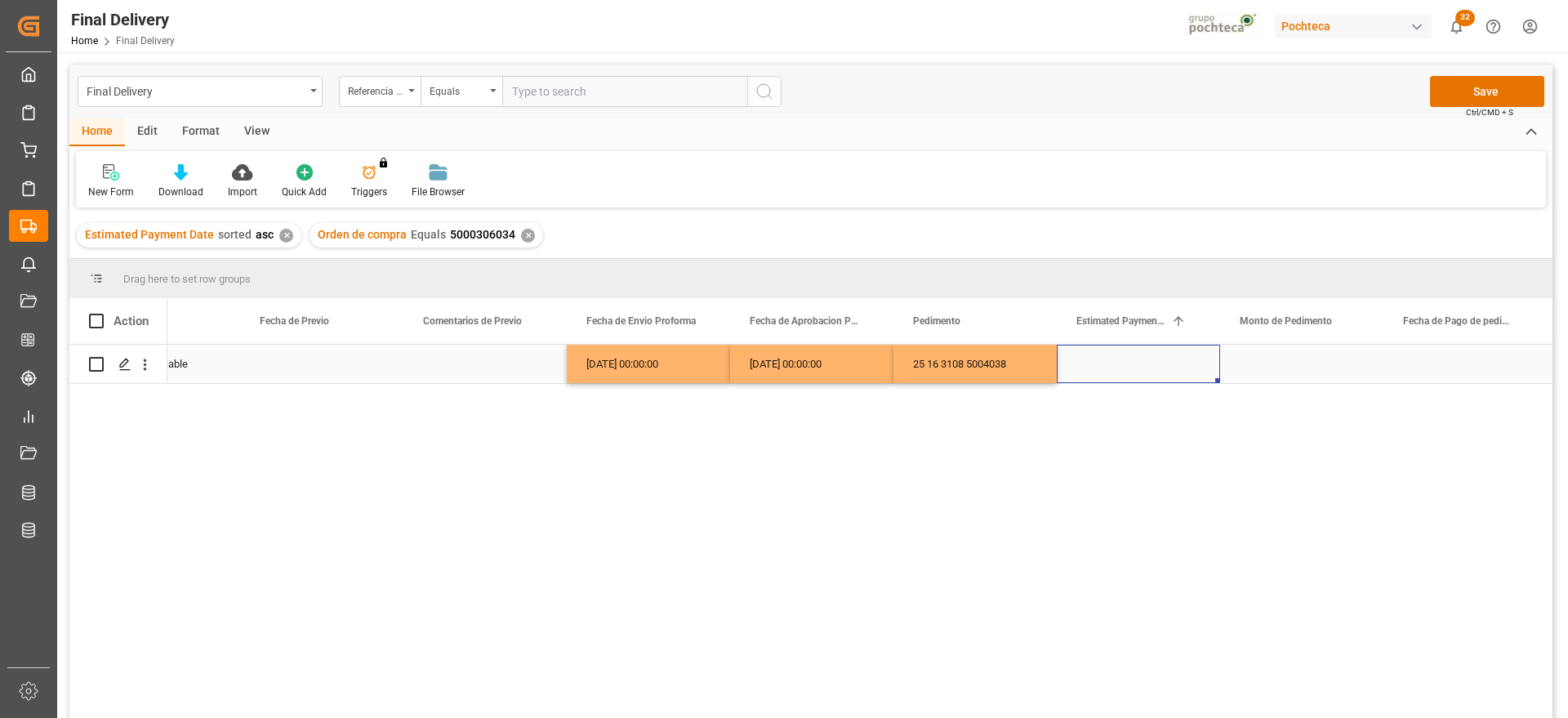
click at [1125, 366] on div "Press SPACE to select this row." at bounding box center [1139, 365] width 164 height 39
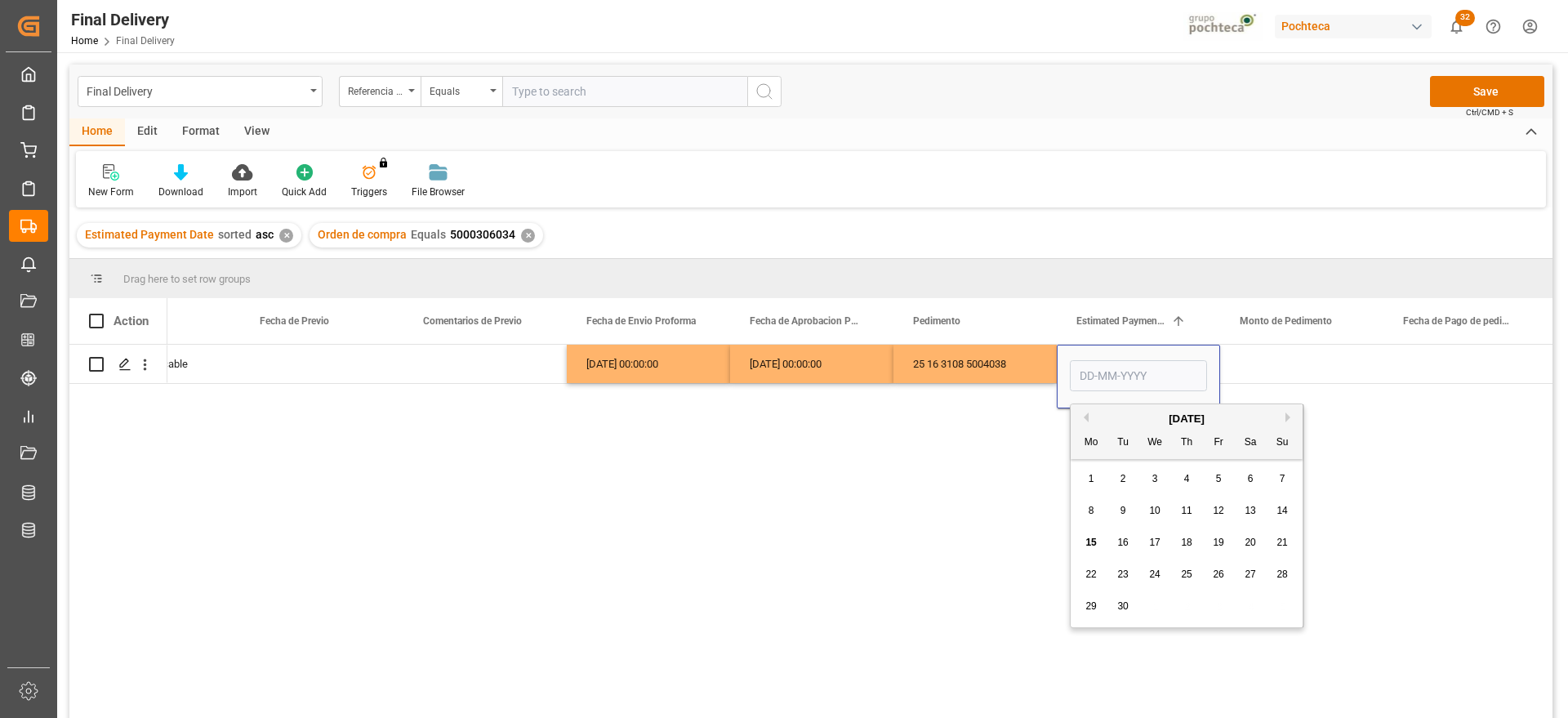
click at [1218, 515] on span "12" at bounding box center [1218, 511] width 11 height 11
type input "[DATE]"
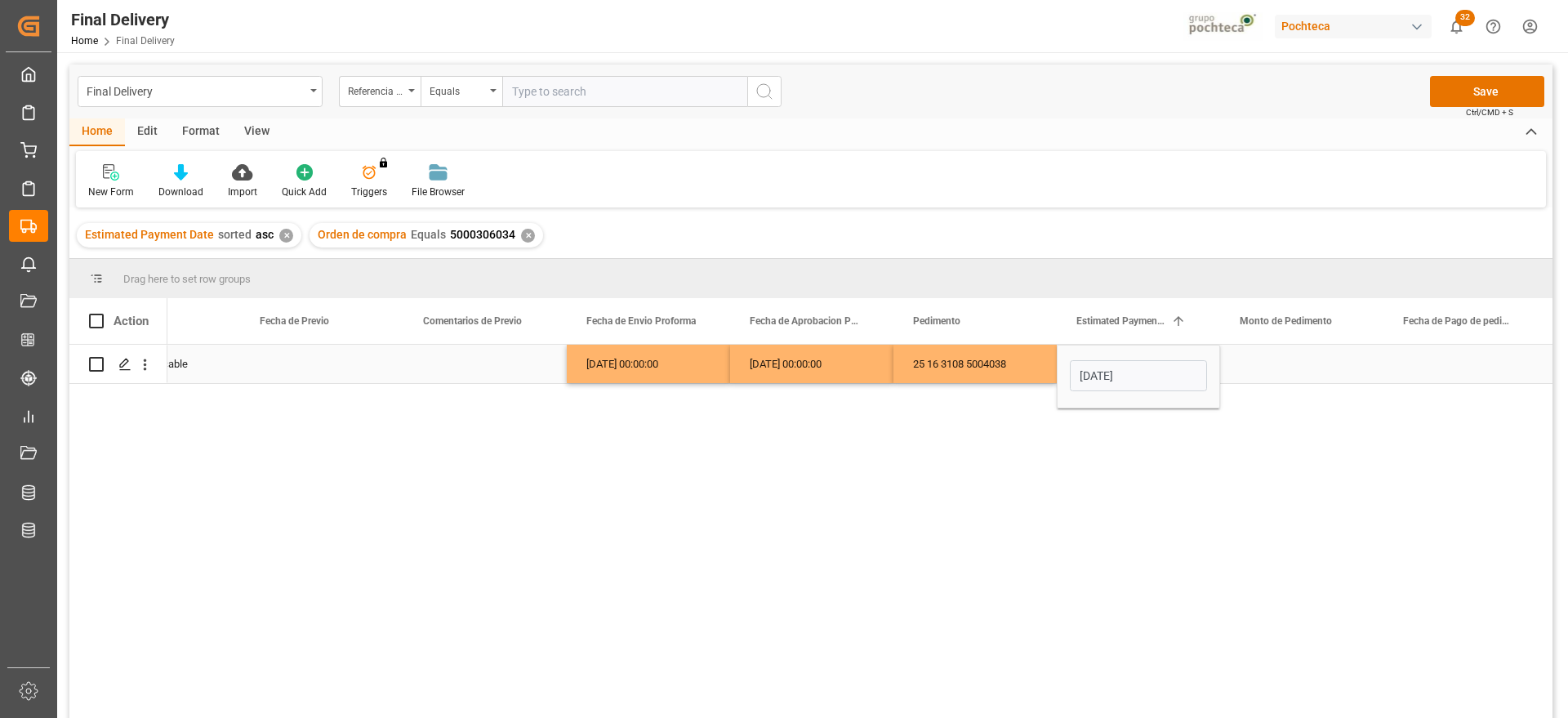
click at [1302, 376] on div "Press SPACE to select this row." at bounding box center [1302, 365] width 164 height 39
click at [1260, 369] on div "Press SPACE to select this row." at bounding box center [1302, 365] width 164 height 39
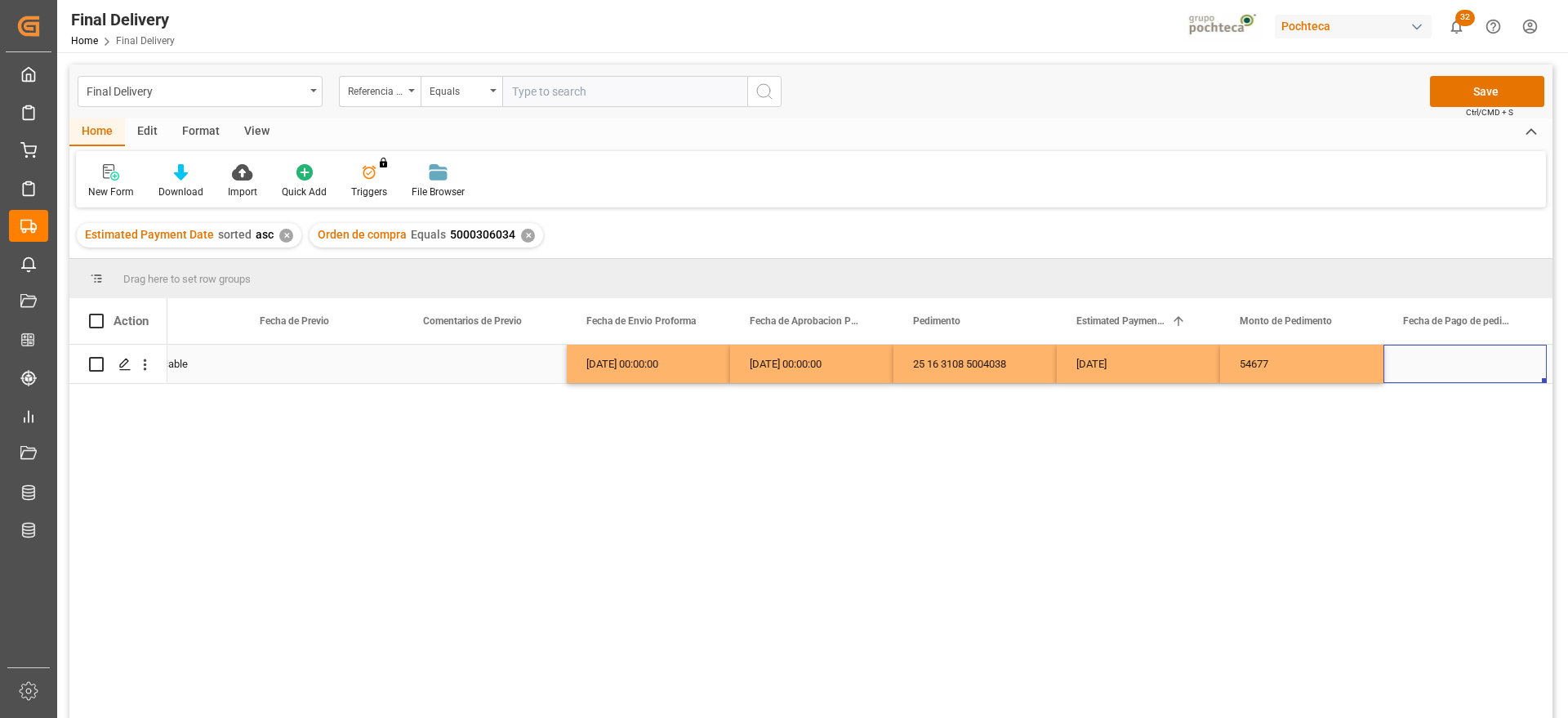
drag, startPoint x: 1420, startPoint y: 373, endPoint x: 1252, endPoint y: 374, distance: 168.0
click at [1419, 372] on div "Press SPACE to select this row." at bounding box center [1466, 365] width 164 height 39
click at [1153, 365] on div "[DATE]" at bounding box center [1139, 365] width 164 height 39
click at [1397, 376] on div "Press SPACE to select this row." at bounding box center [1466, 365] width 164 height 39
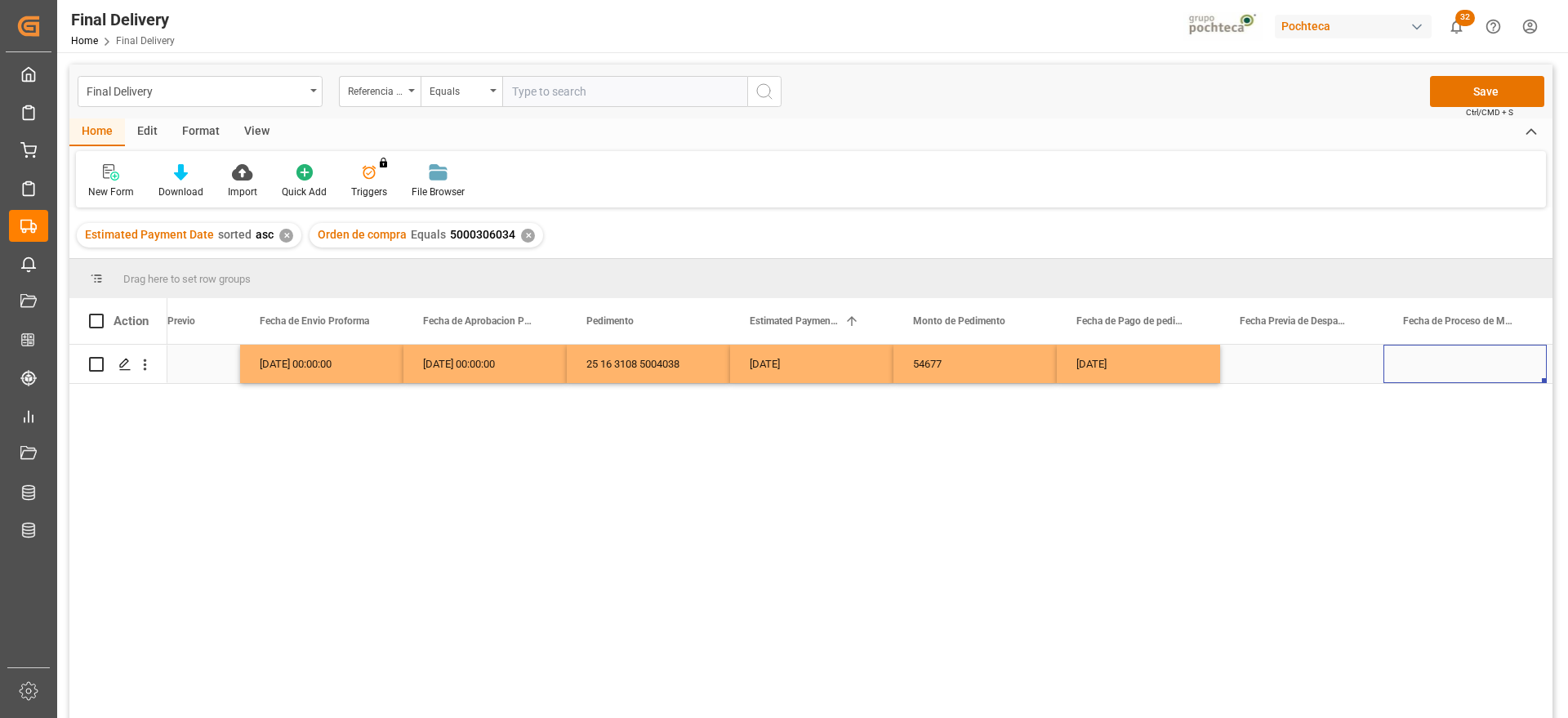
scroll to position [0, 3522]
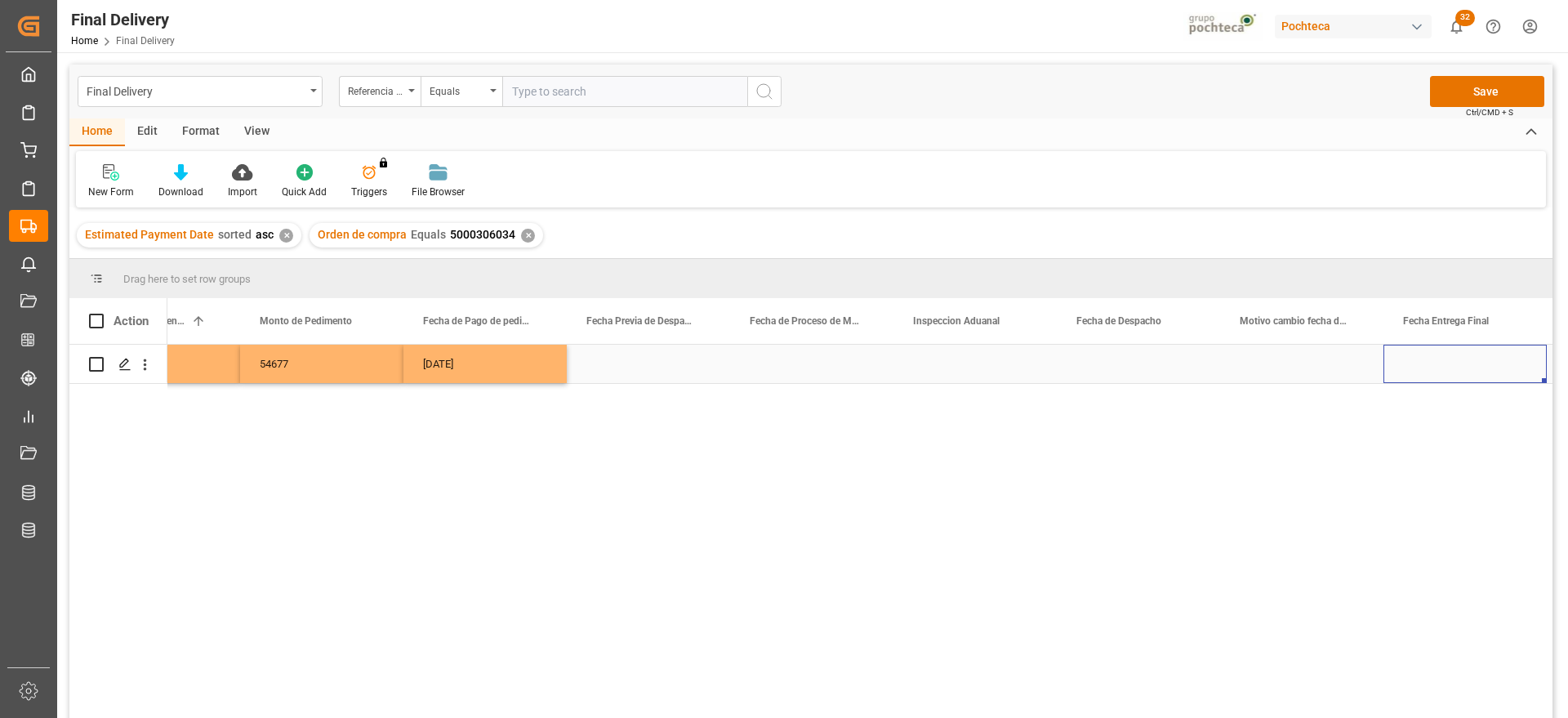
click at [1154, 365] on div "Press SPACE to select this row." at bounding box center [1139, 365] width 164 height 39
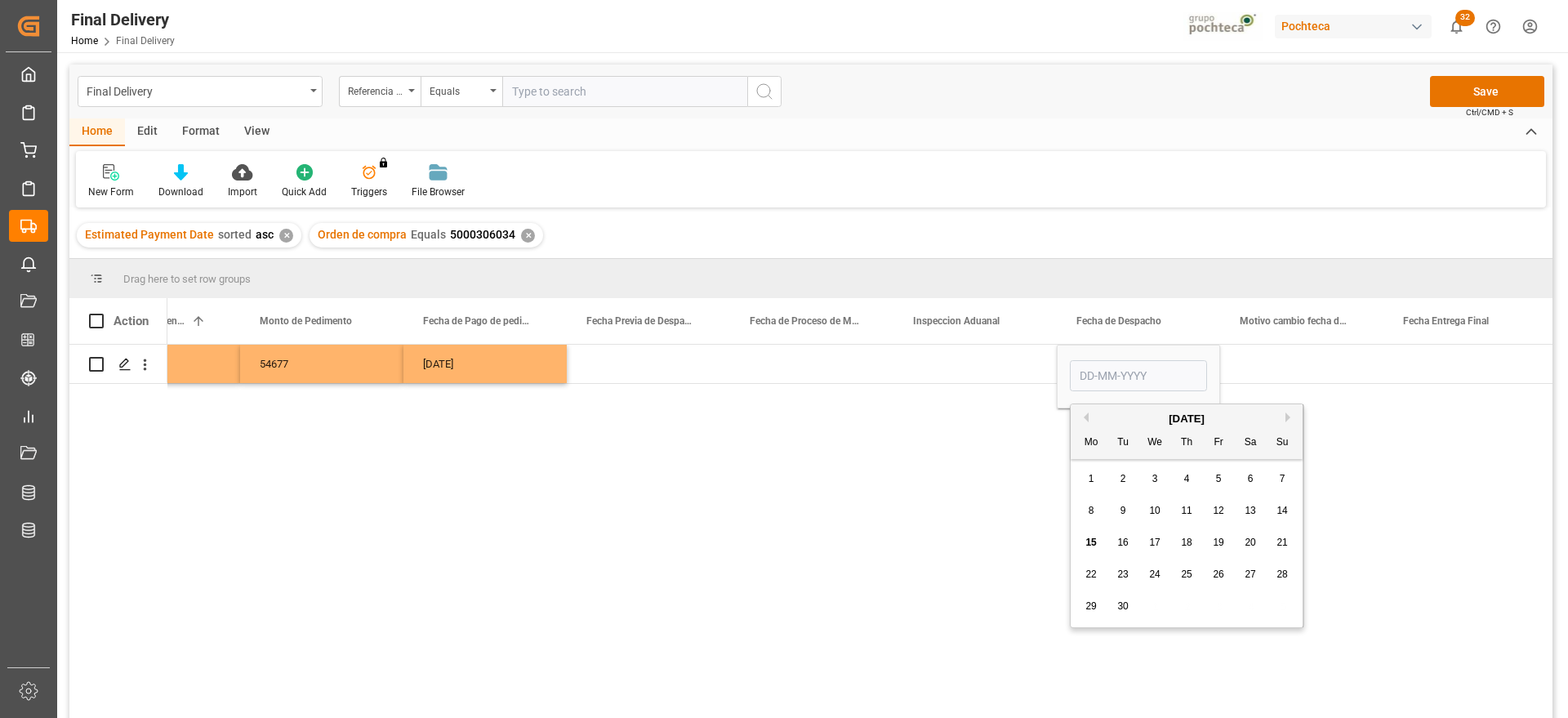
click at [1160, 542] on span "17" at bounding box center [1155, 542] width 11 height 11
type input "[DATE]"
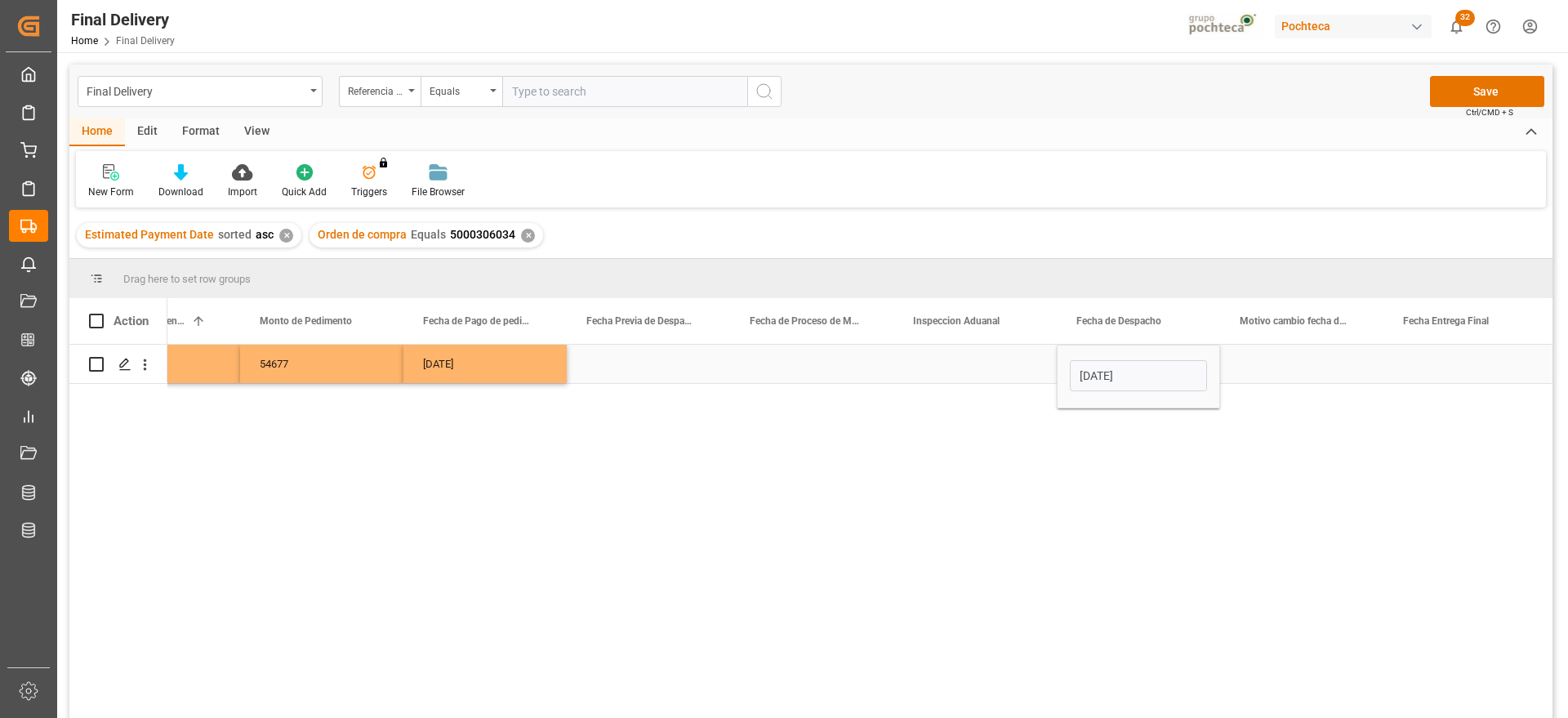
click at [1432, 368] on div "Press SPACE to select this row." at bounding box center [1466, 365] width 164 height 39
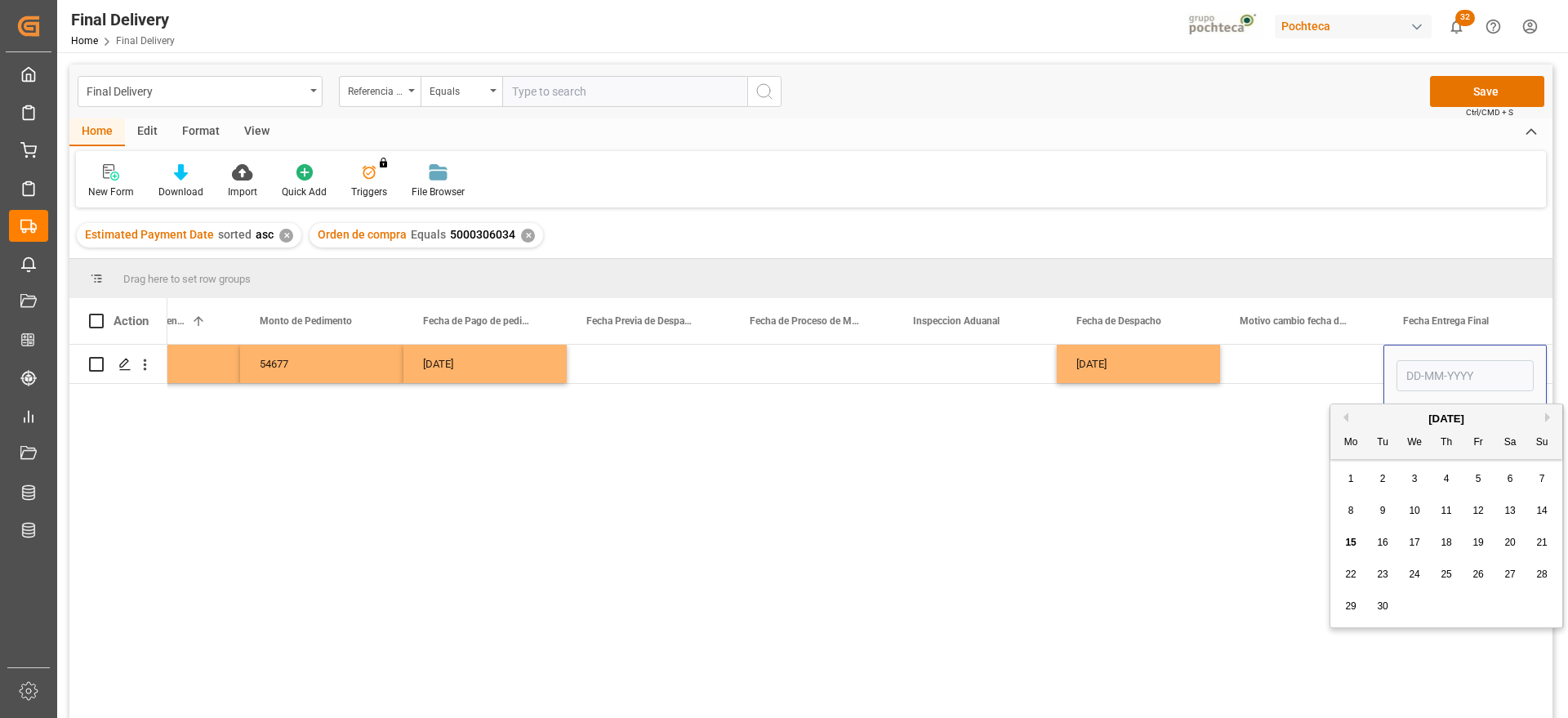
click at [1450, 540] on span "18" at bounding box center [1447, 542] width 11 height 11
type input "[DATE]"
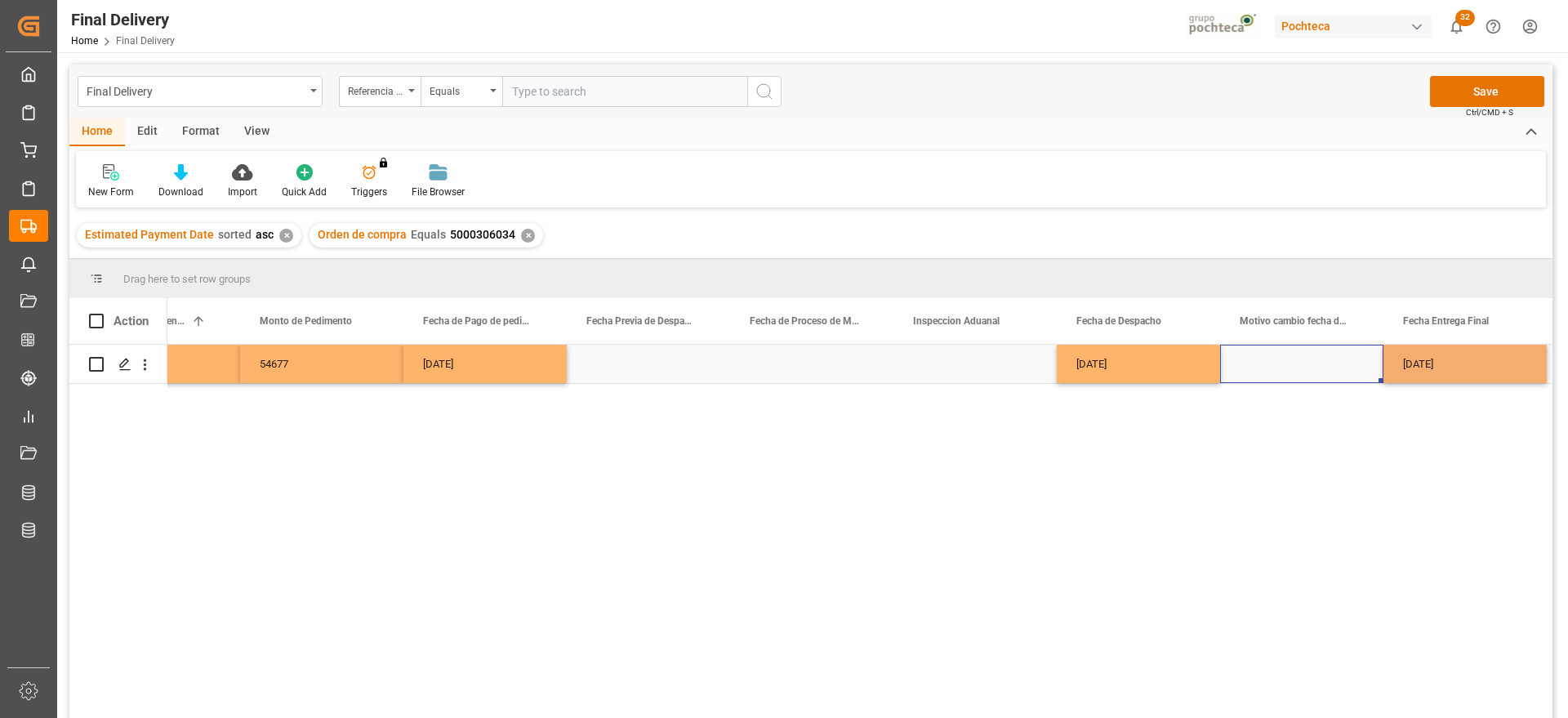
click at [1307, 360] on div "Press SPACE to select this row." at bounding box center [1302, 365] width 164 height 39
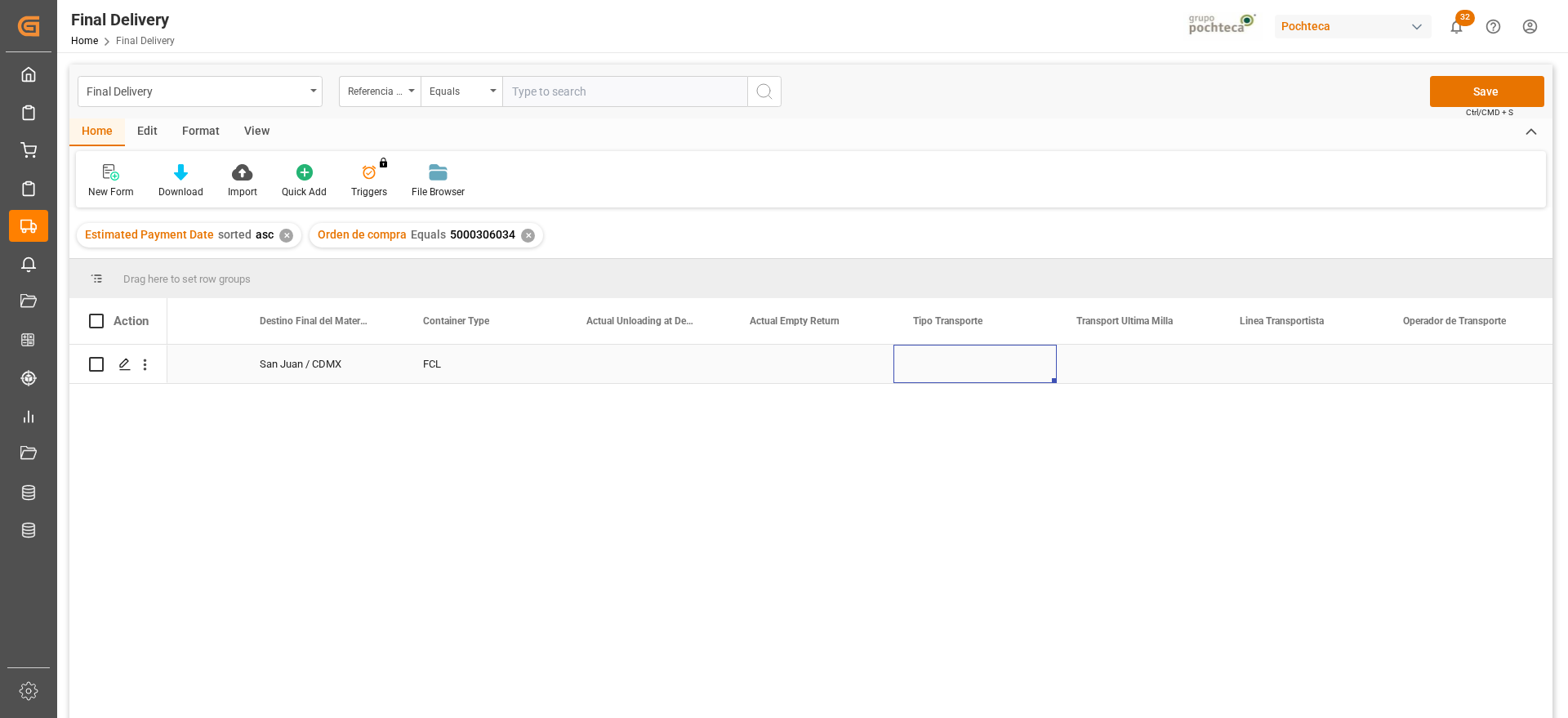
click at [970, 370] on div "Press SPACE to select this row." at bounding box center [975, 365] width 164 height 39
click at [1018, 371] on button "Select" at bounding box center [974, 374] width 137 height 31
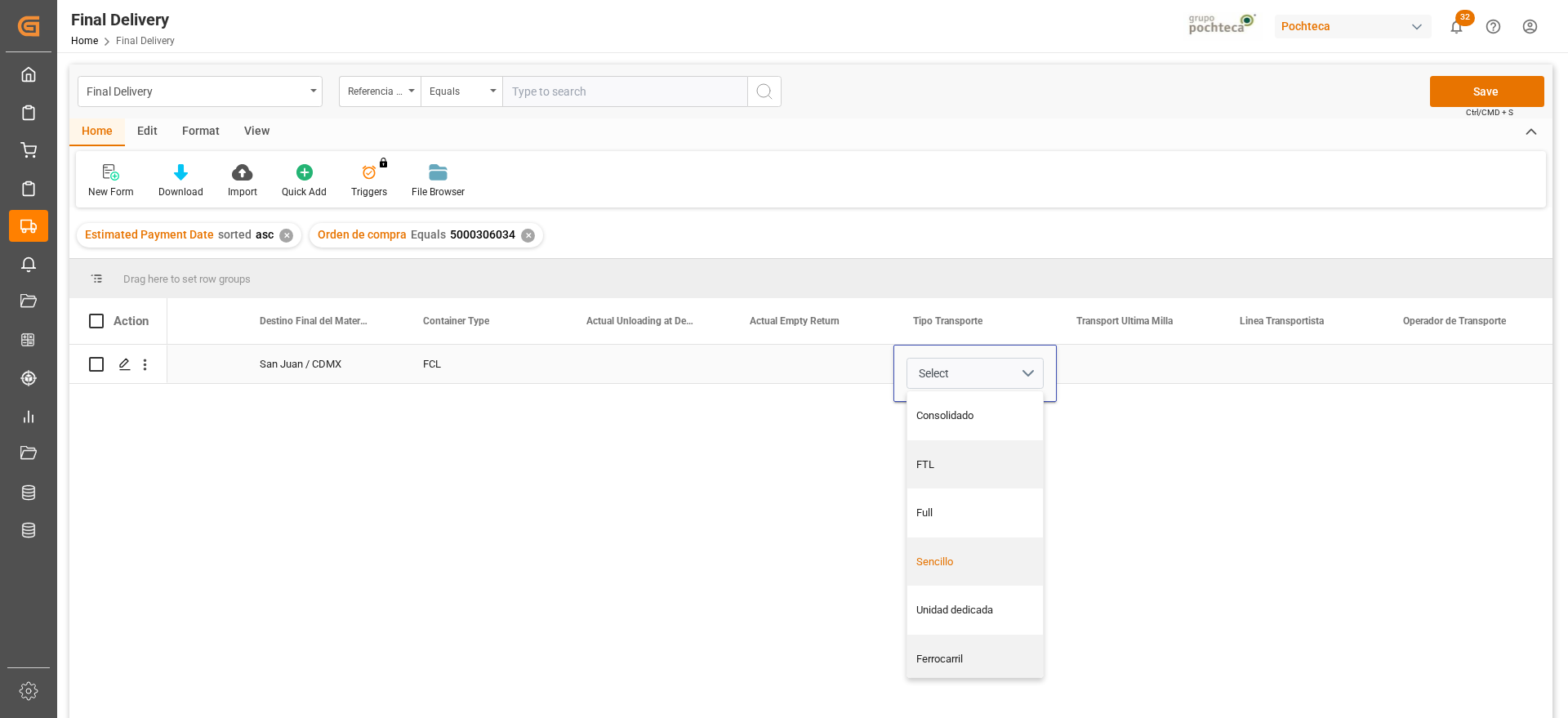
click at [957, 570] on div "Sencillo" at bounding box center [974, 562] width 135 height 49
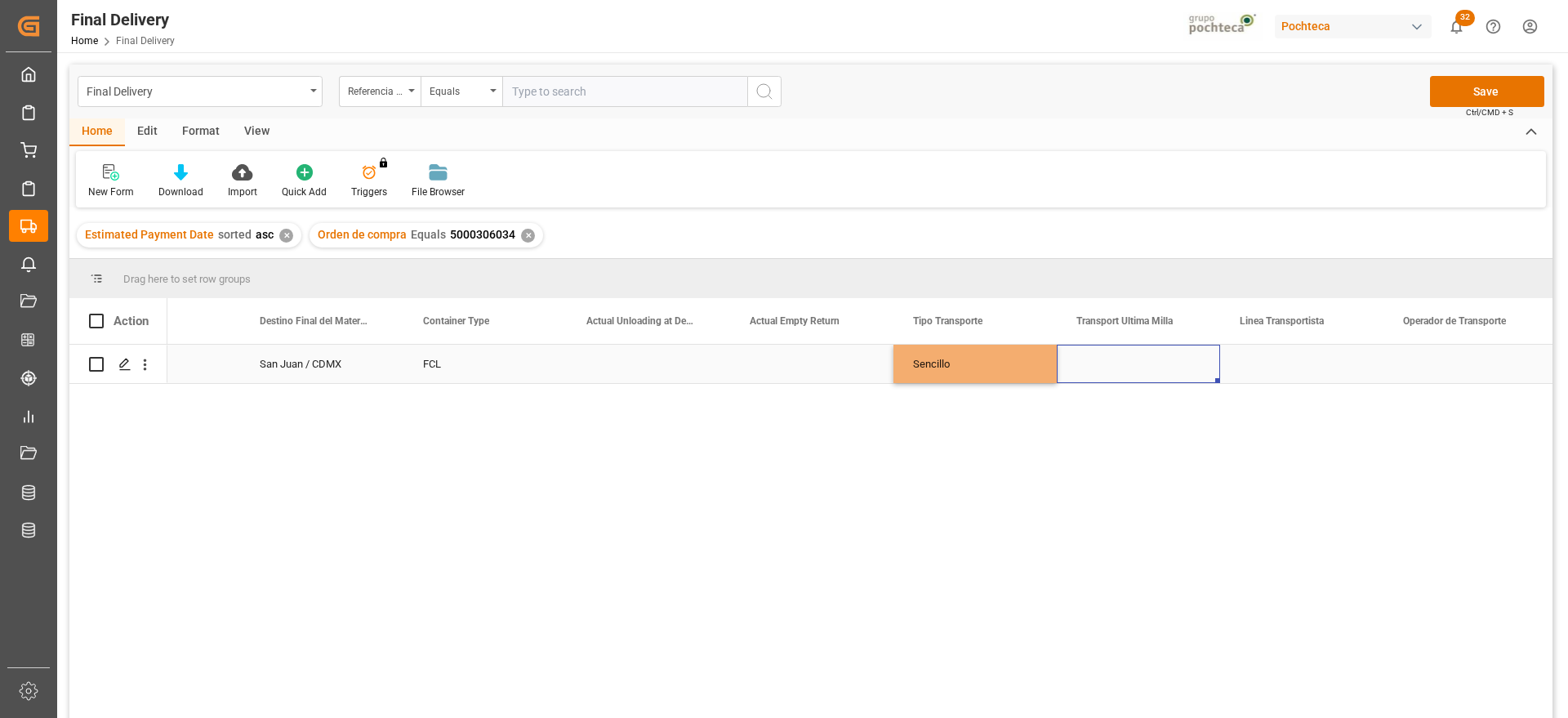
click at [1134, 372] on div "Press SPACE to select this row." at bounding box center [1139, 365] width 164 height 39
click at [1180, 366] on button "Select" at bounding box center [1138, 374] width 137 height 31
click at [1124, 403] on div "Leschaco" at bounding box center [1138, 415] width 135 height 49
click at [1332, 377] on div "Press SPACE to select this row." at bounding box center [1302, 365] width 164 height 39
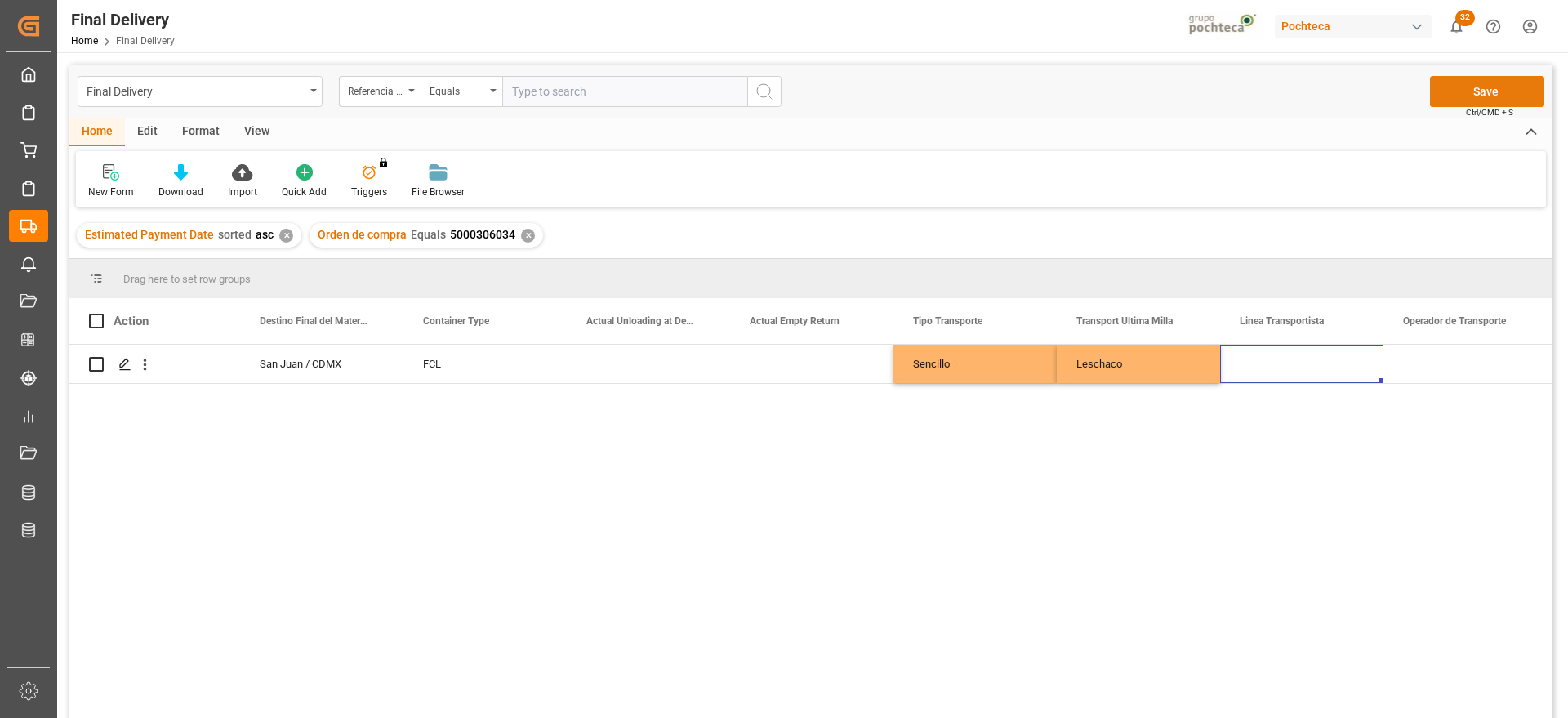
click at [1508, 93] on button "Save" at bounding box center [1487, 92] width 114 height 31
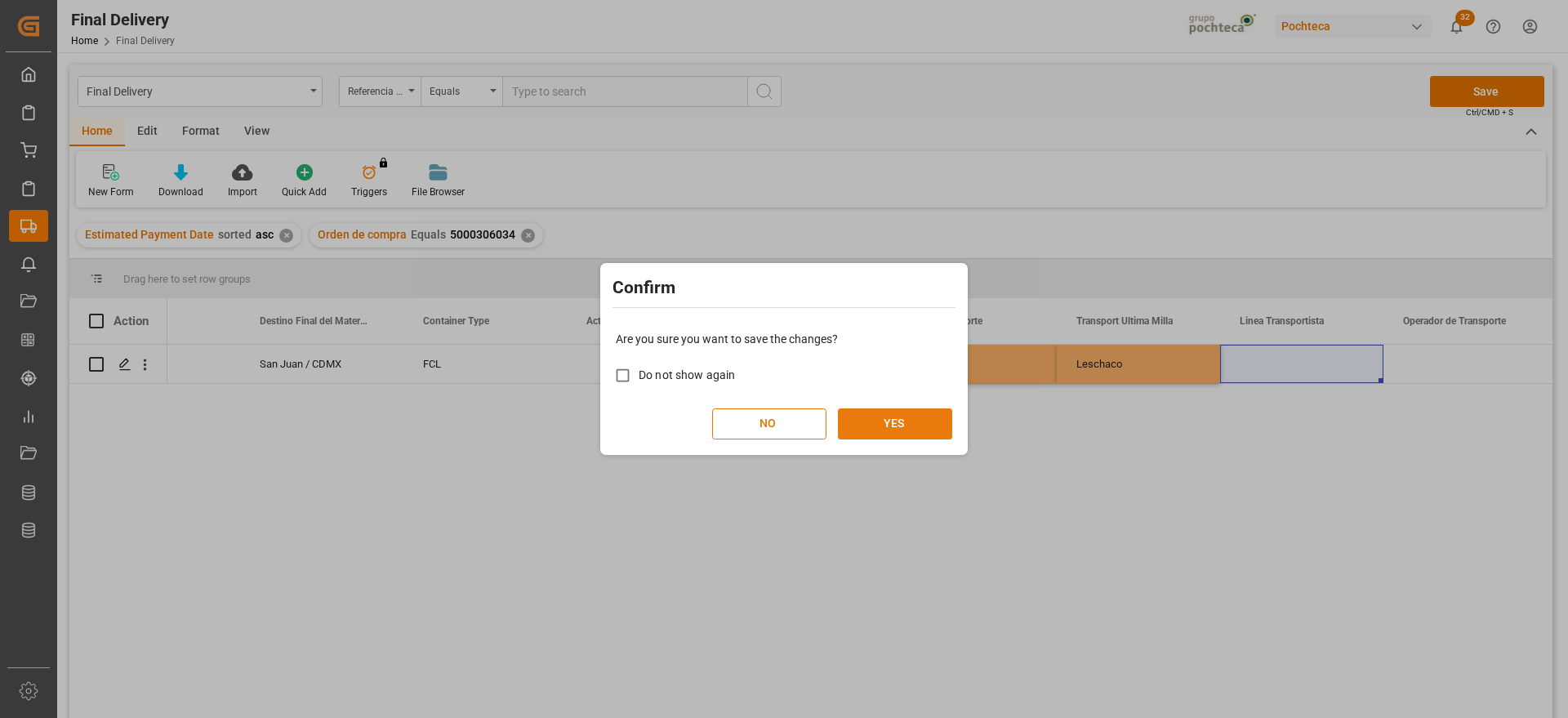
click at [926, 425] on button "YES" at bounding box center [895, 424] width 114 height 31
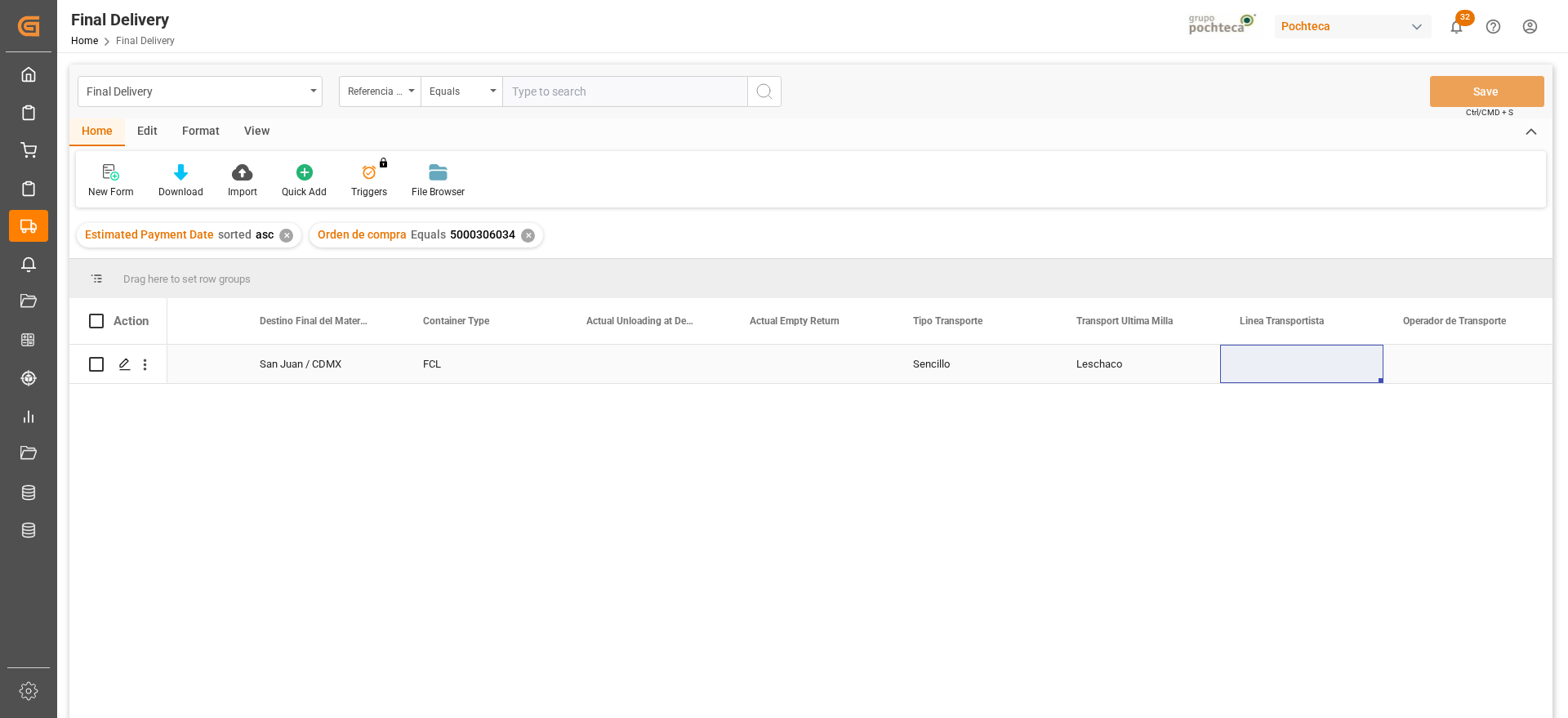
click at [906, 373] on div "Sencillo" at bounding box center [975, 365] width 164 height 39
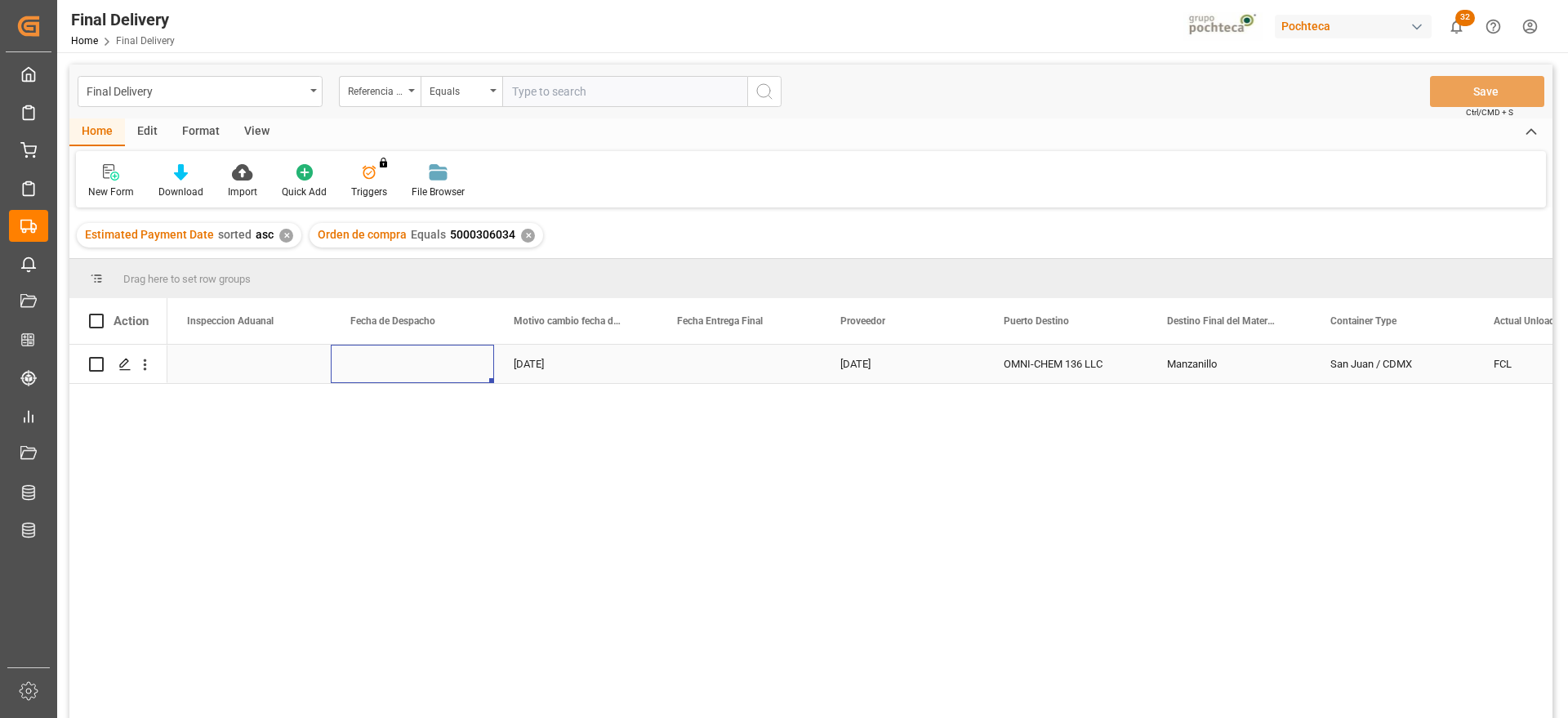
scroll to position [0, 4574]
click at [586, 358] on div "[DATE]" at bounding box center [576, 365] width 164 height 39
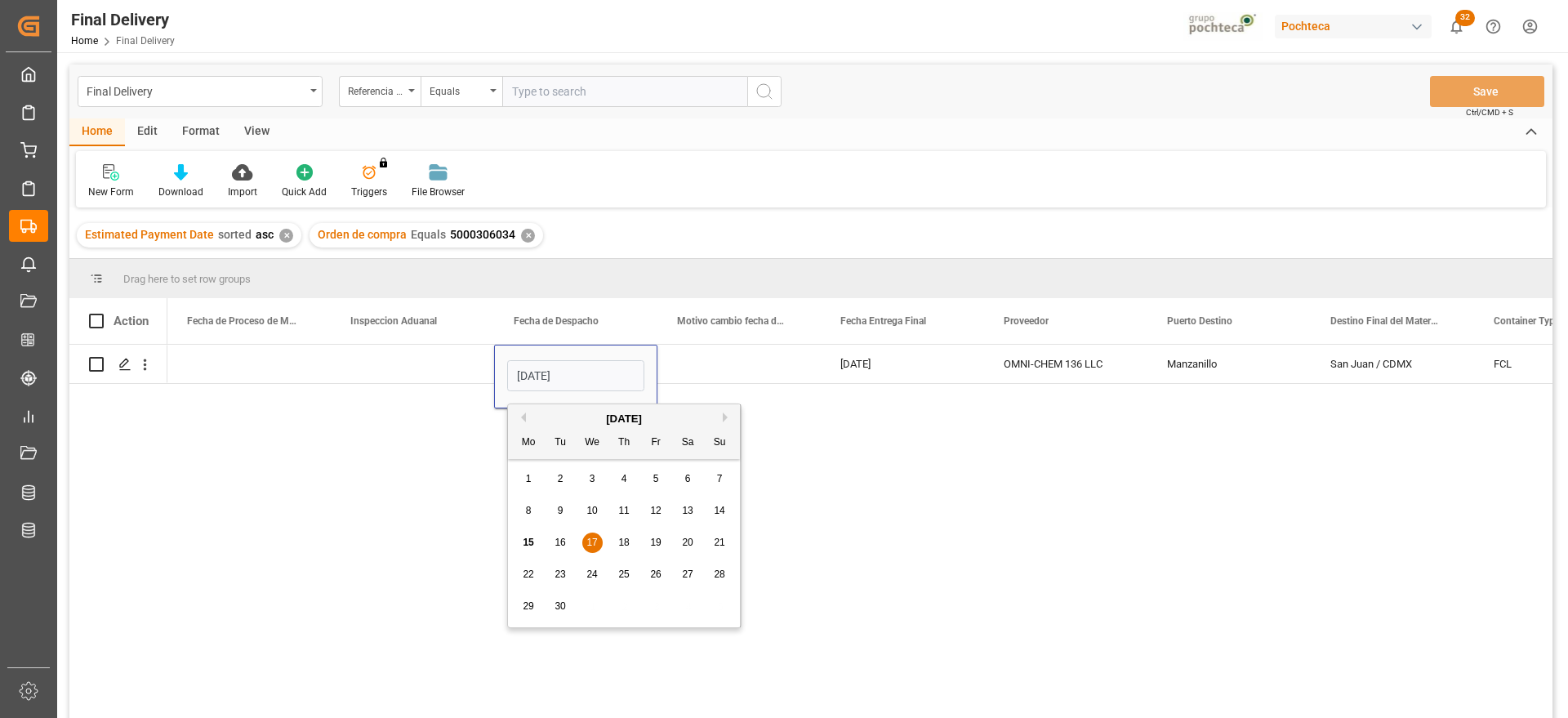
click at [623, 539] on span "18" at bounding box center [624, 542] width 11 height 11
type input "[DATE]"
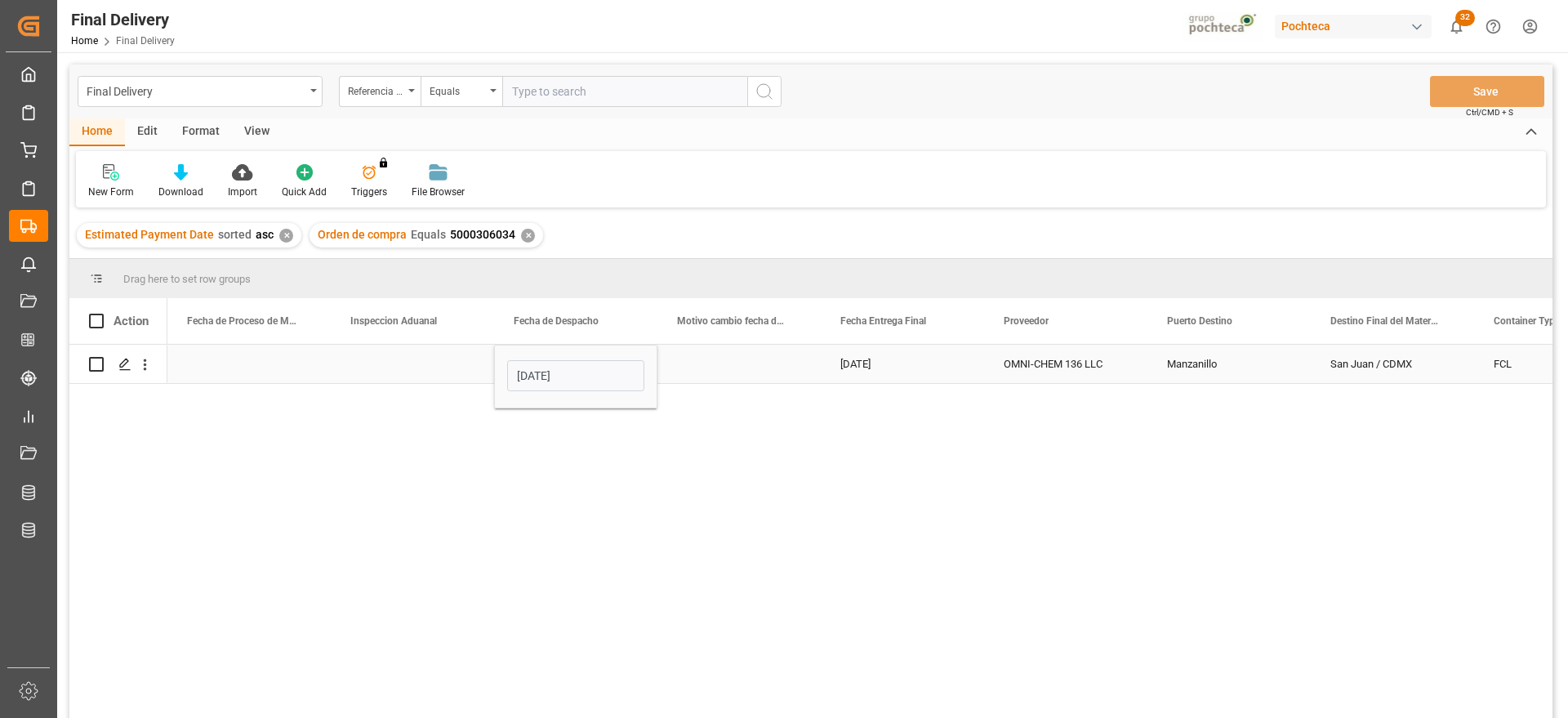
click at [869, 362] on div "[DATE]" at bounding box center [903, 365] width 164 height 39
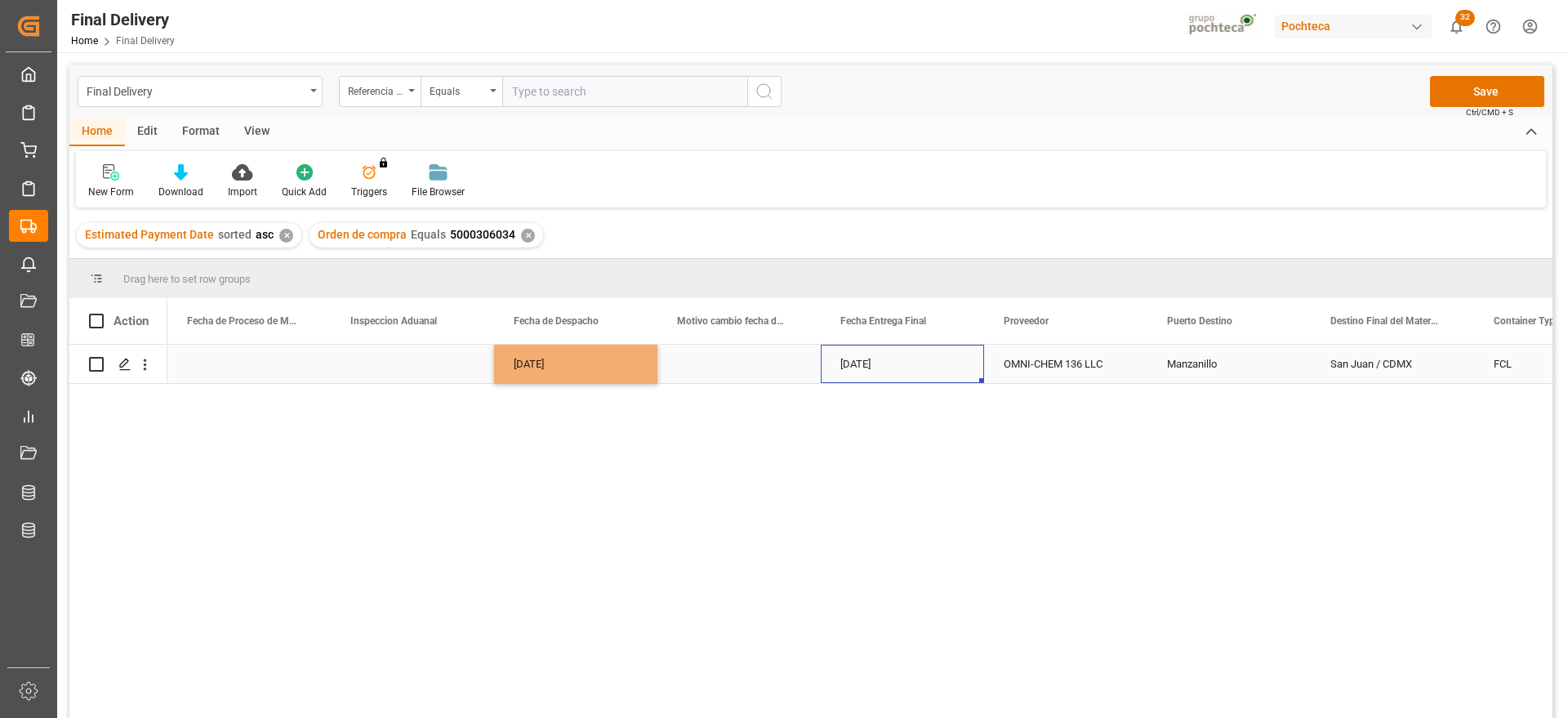
click at [869, 362] on div "[DATE]" at bounding box center [903, 365] width 164 height 39
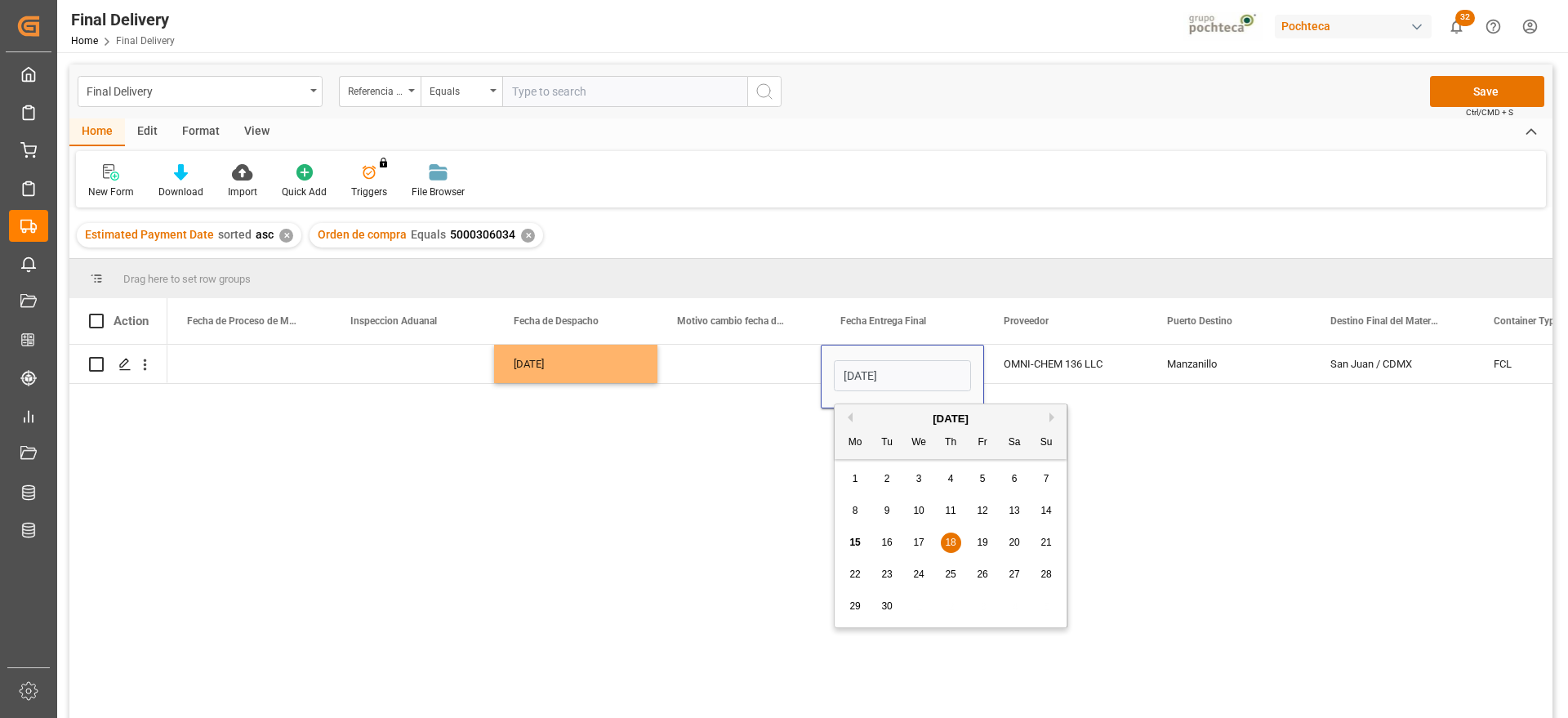
click at [991, 545] on div "19" at bounding box center [983, 543] width 20 height 19
type input "[DATE]"
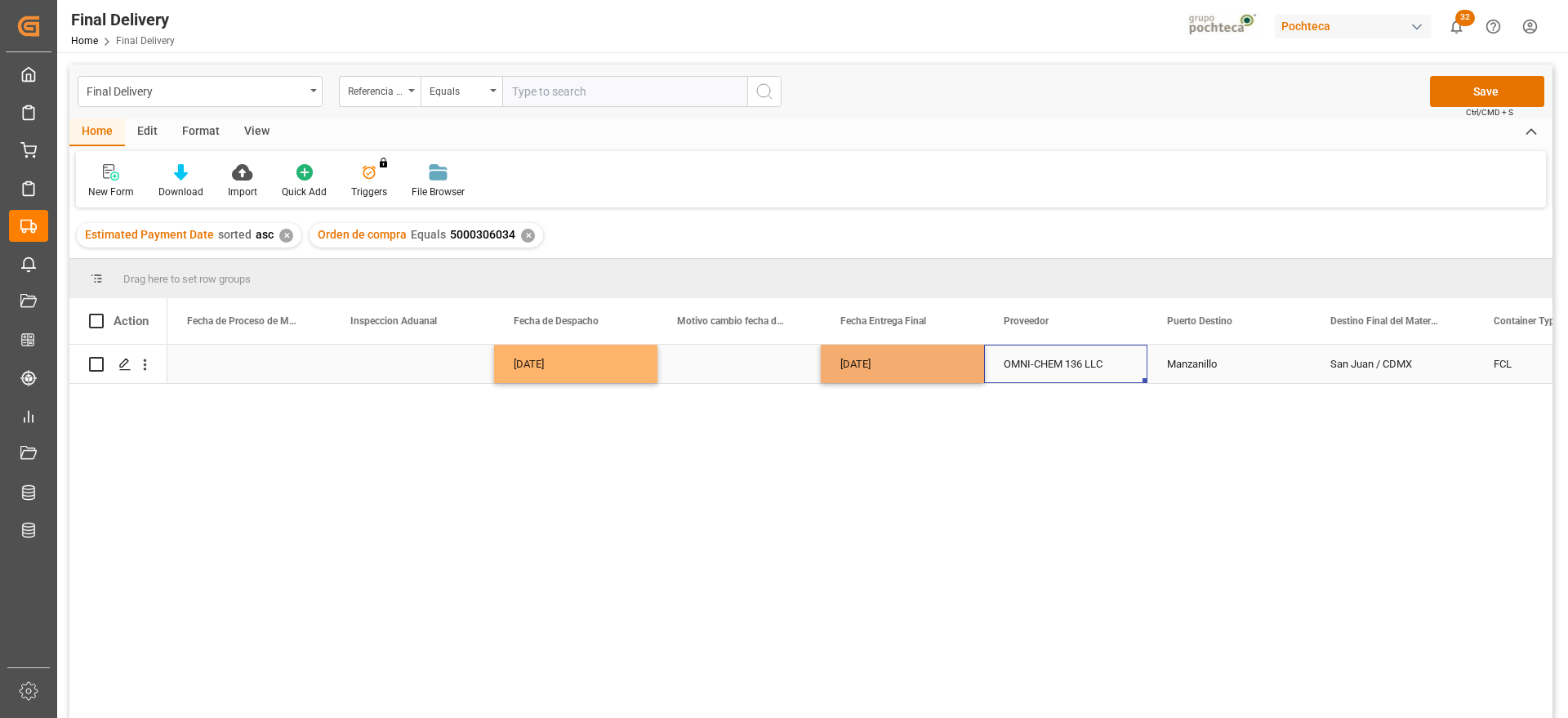
click at [1052, 370] on div "OMNI-CHEM 136 LLC" at bounding box center [1066, 365] width 164 height 39
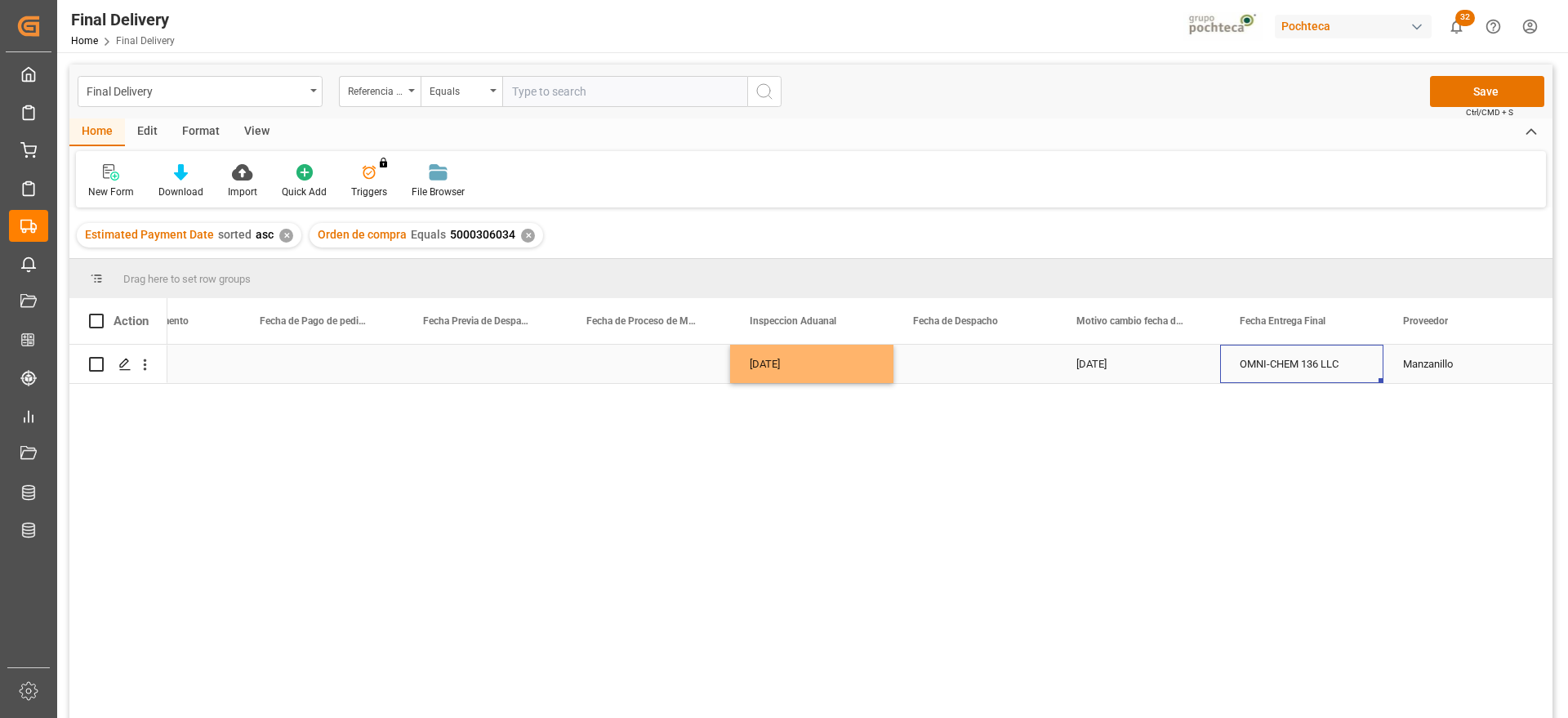
scroll to position [0, 4339]
click at [1473, 88] on button "Save" at bounding box center [1487, 92] width 114 height 31
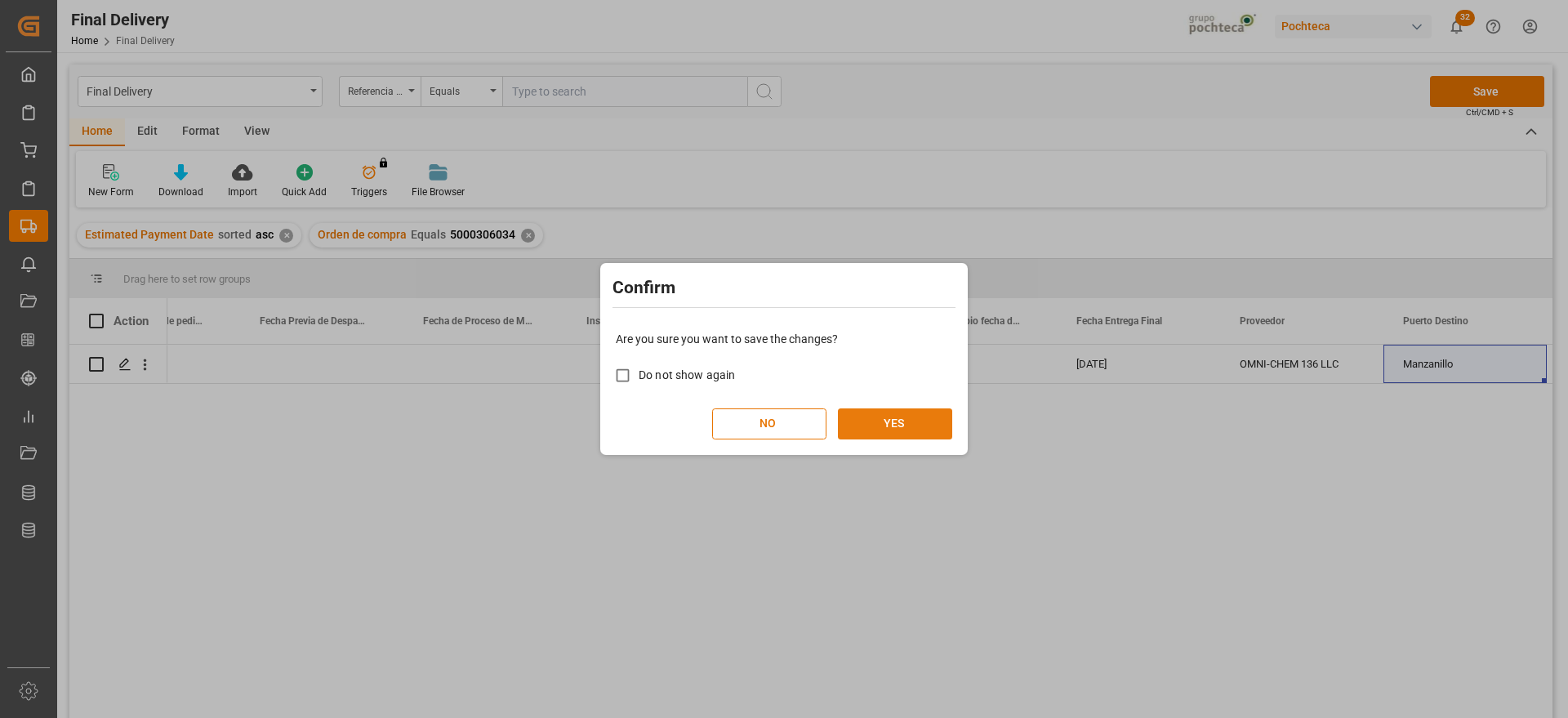
click at [881, 419] on button "YES" at bounding box center [895, 424] width 114 height 31
